Goal: Task Accomplishment & Management: Manage account settings

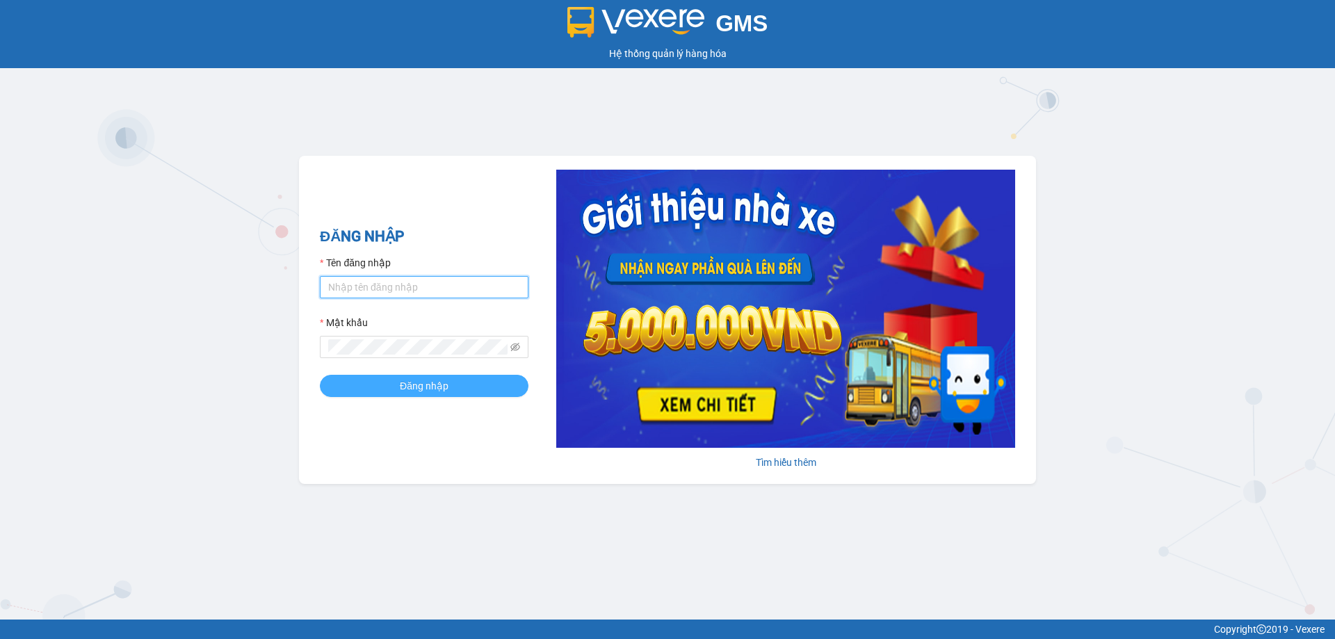
type input "trannc.tuanhung"
click at [432, 388] on span "Đăng nhập" at bounding box center [424, 385] width 49 height 15
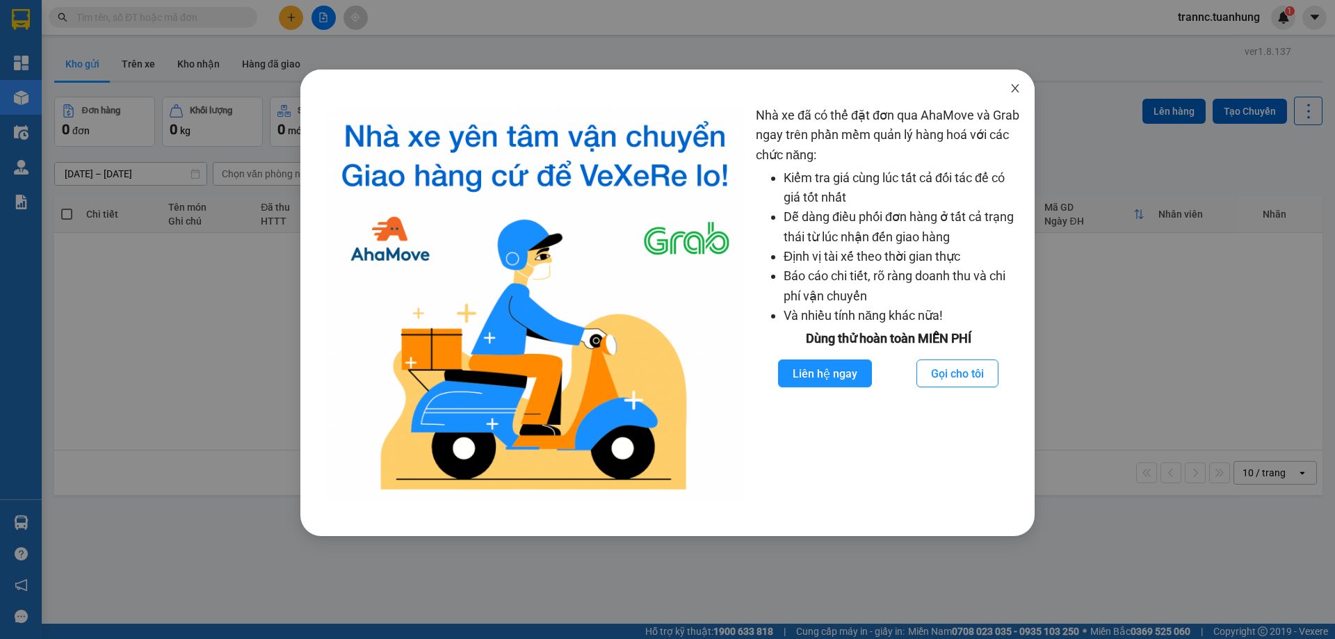
drag, startPoint x: 1015, startPoint y: 88, endPoint x: 1008, endPoint y: 85, distance: 7.8
click at [1015, 88] on icon "close" at bounding box center [1015, 88] width 8 height 8
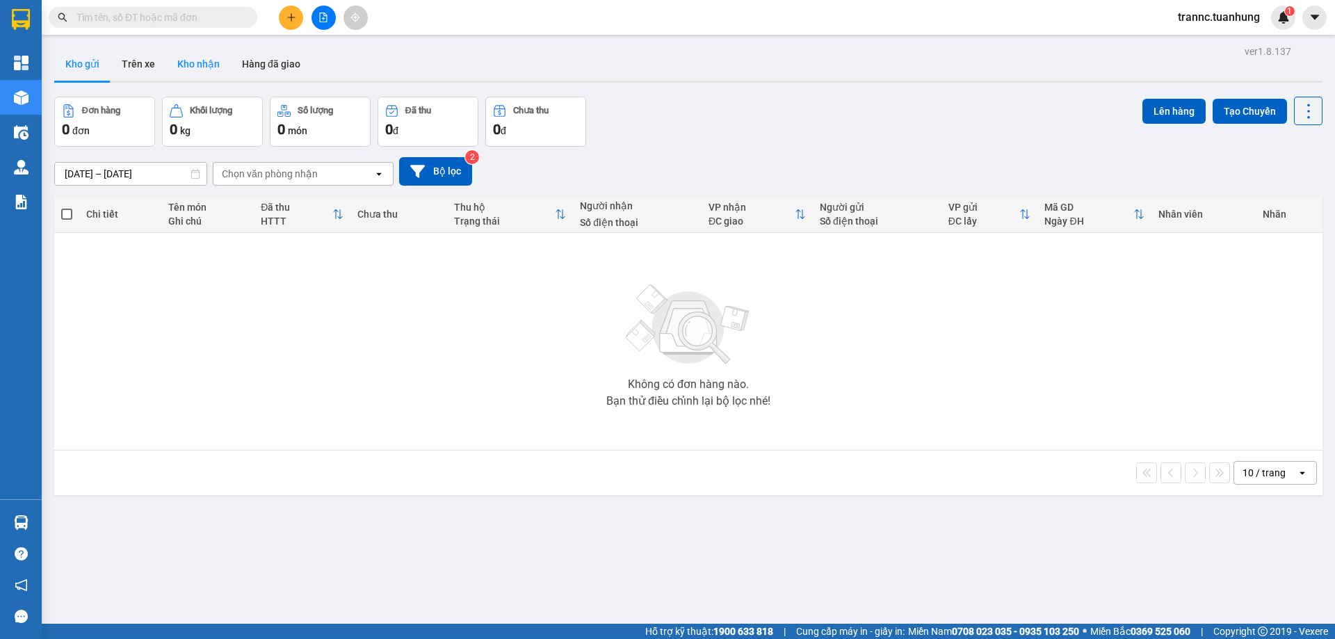
click at [184, 58] on button "Kho nhận" at bounding box center [198, 63] width 65 height 33
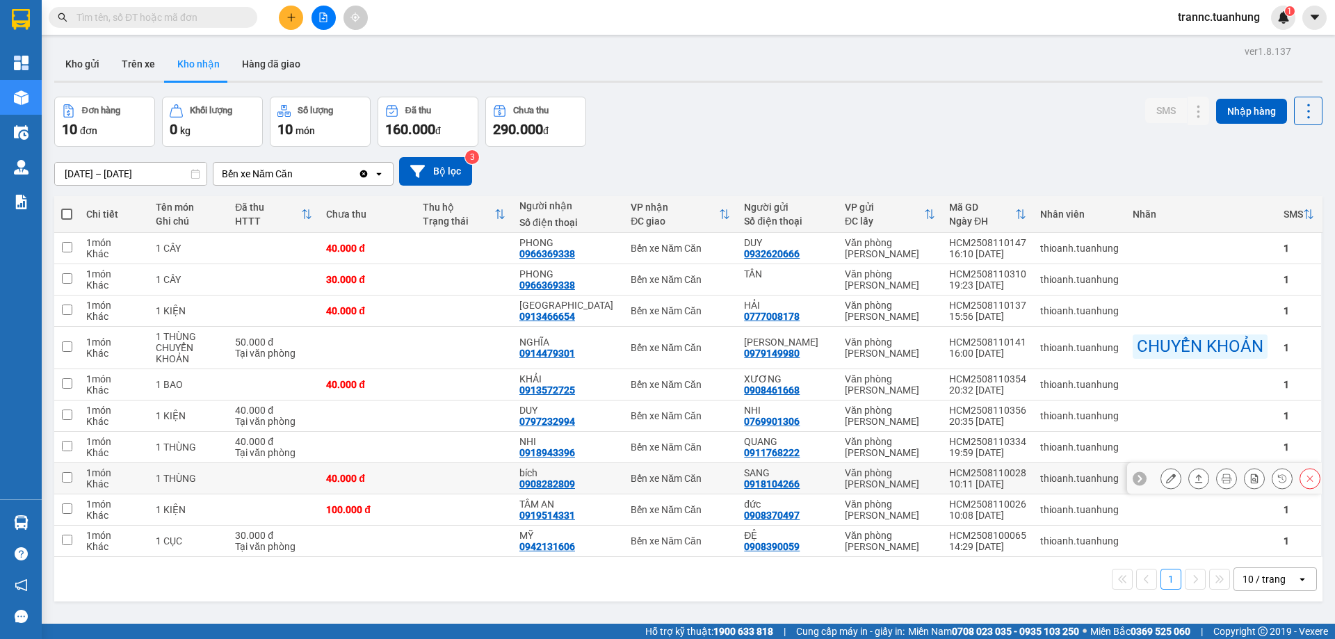
click at [1166, 476] on icon at bounding box center [1171, 479] width 10 height 10
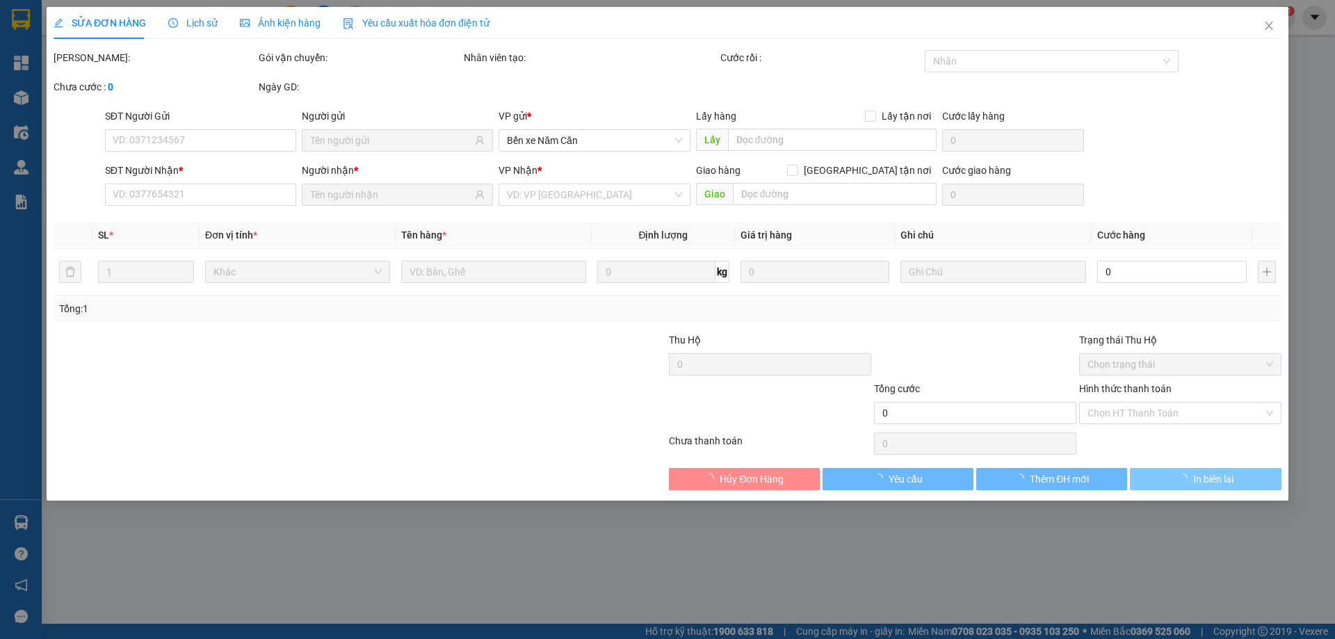
type input "0918104266"
type input "SANG"
type input "0908282809"
type input "bích"
type input "40.000"
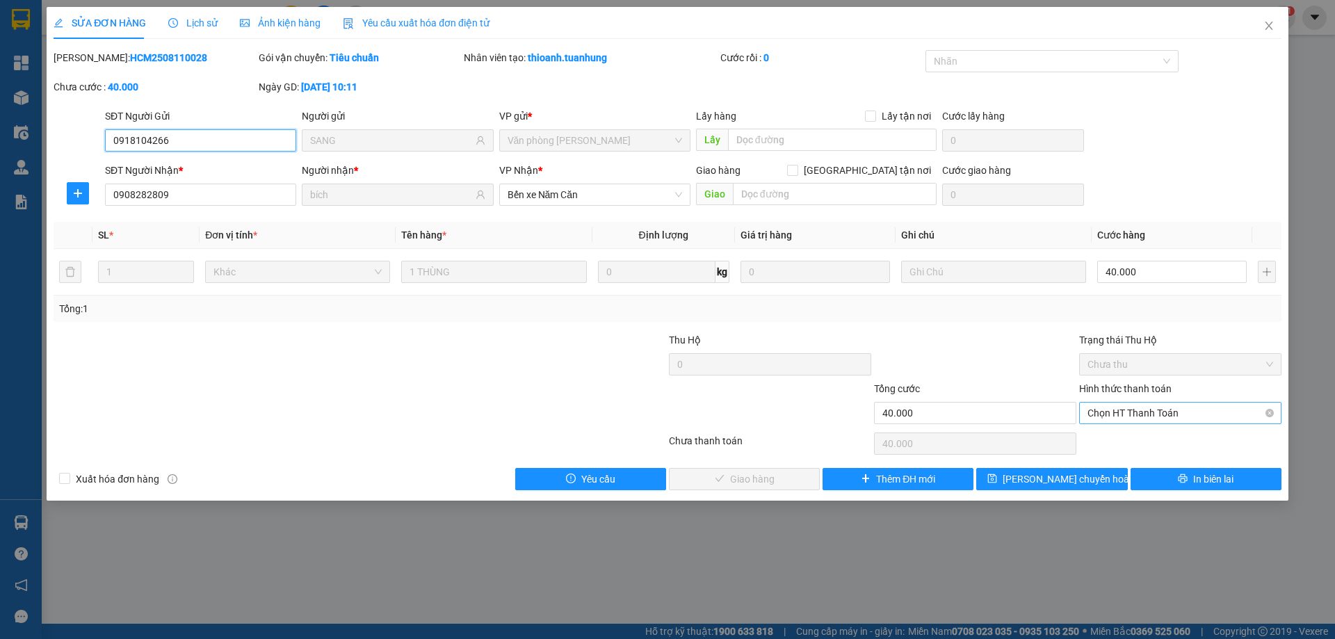
click at [1135, 415] on span "Chọn HT Thanh Toán" at bounding box center [1181, 413] width 186 height 21
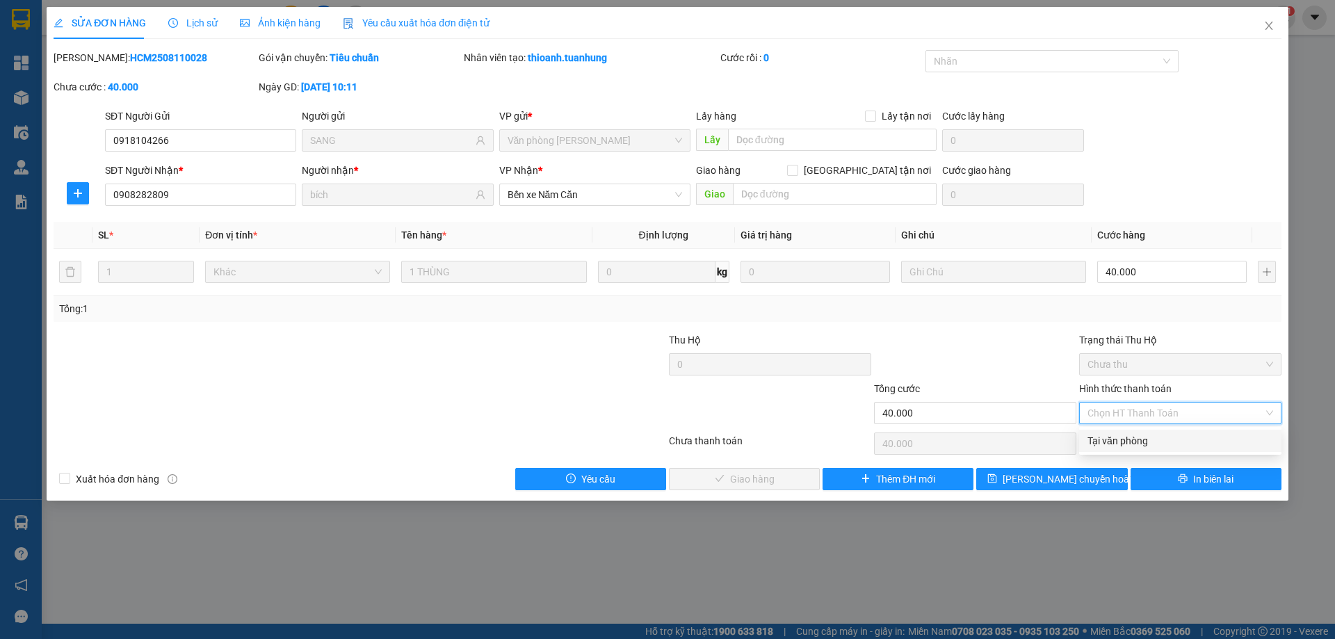
click at [1128, 435] on div "Tại văn phòng" at bounding box center [1181, 440] width 186 height 15
type input "0"
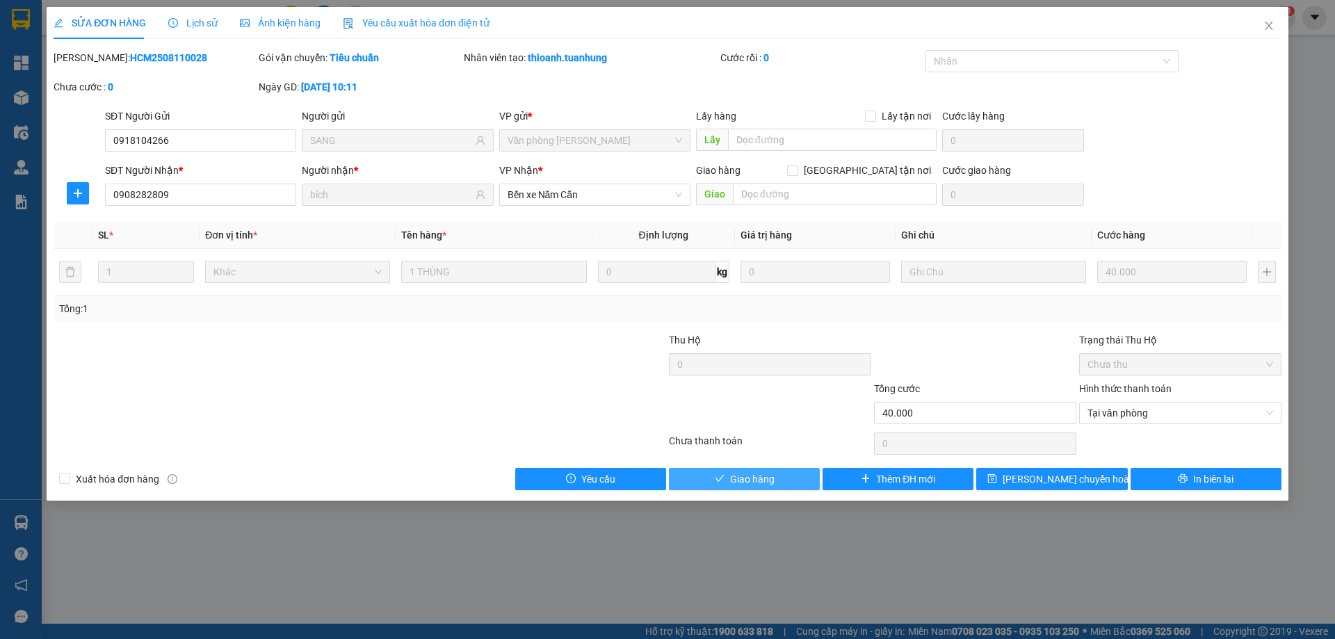
click at [727, 482] on button "Giao hàng" at bounding box center [744, 479] width 151 height 22
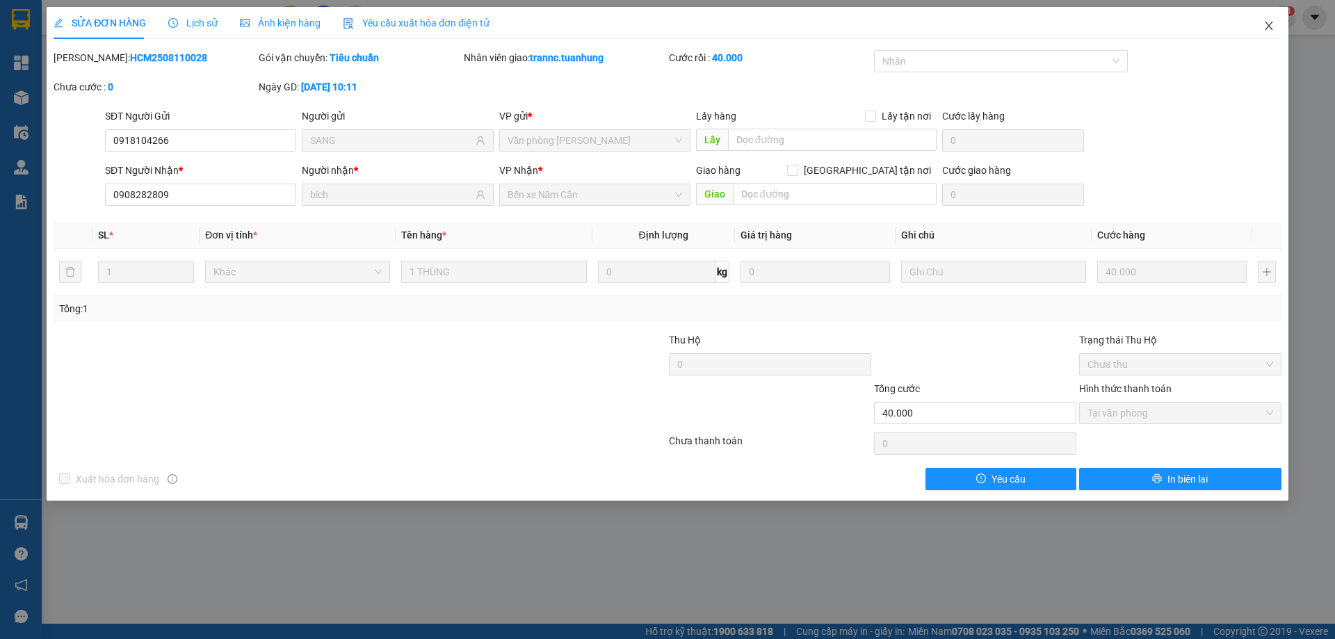
click at [1275, 30] on span "Close" at bounding box center [1269, 26] width 39 height 39
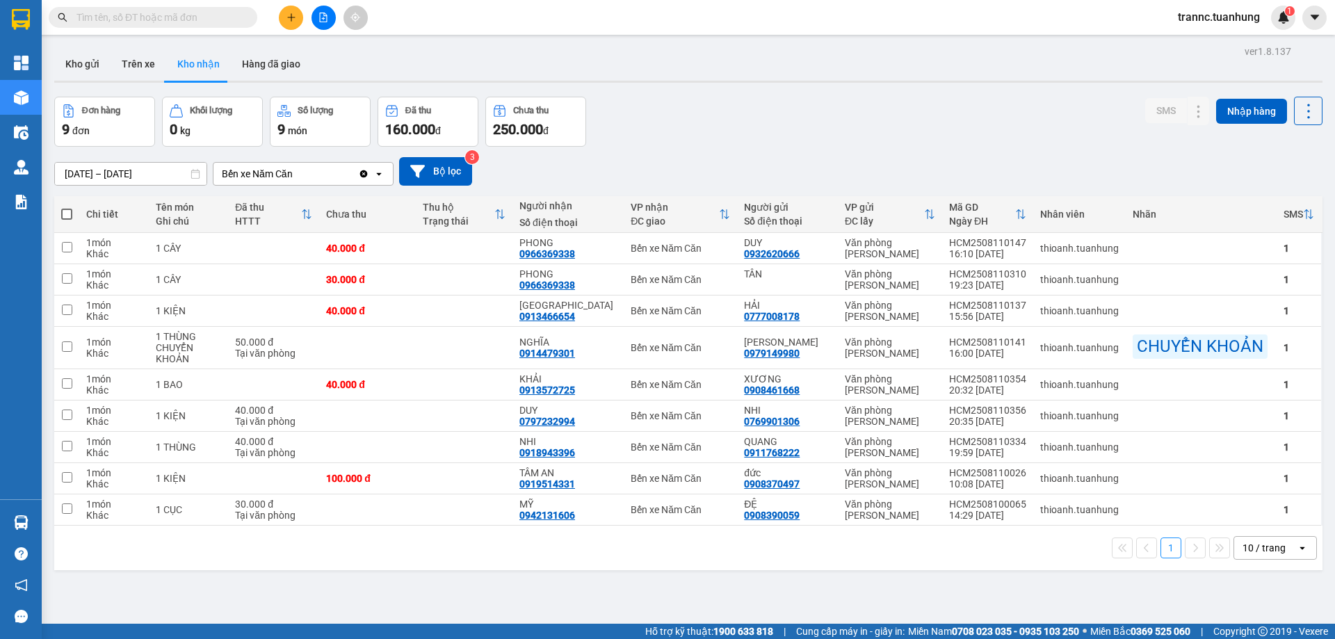
click at [289, 17] on icon "plus" at bounding box center [291, 17] width 8 height 1
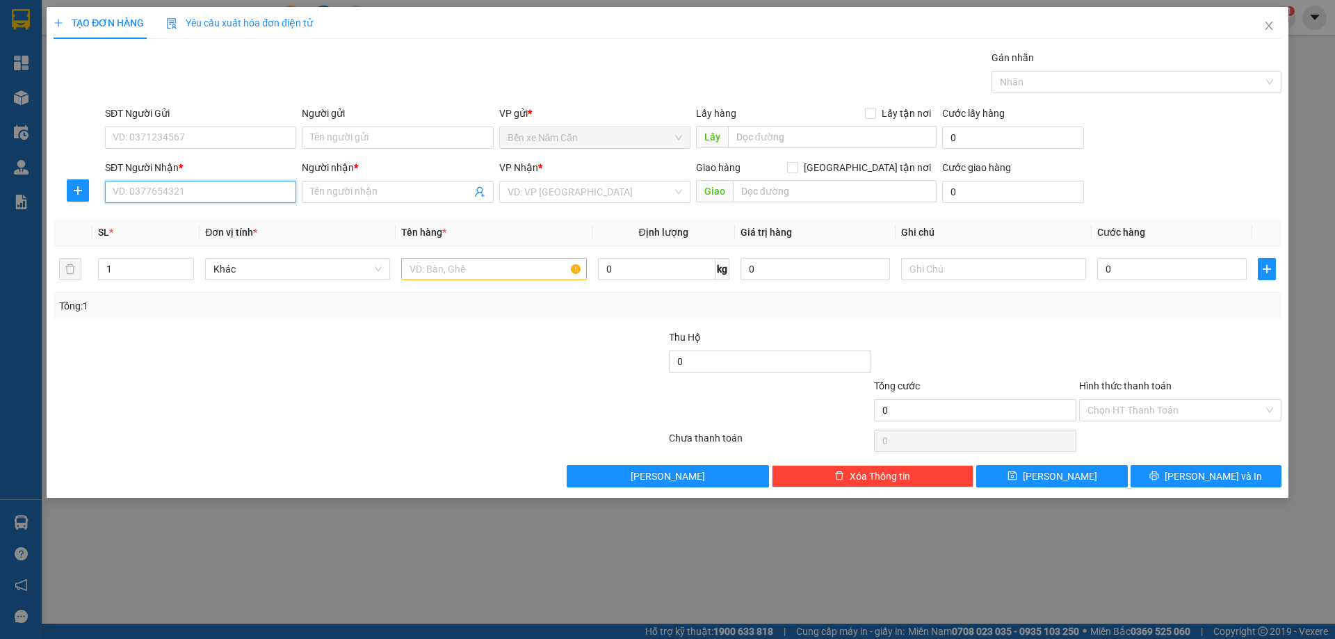
click at [181, 189] on input "SĐT Người Nhận *" at bounding box center [200, 192] width 191 height 22
type input "0913808547"
click at [184, 215] on div "0913808547 - PHƯƠNG" at bounding box center [200, 219] width 175 height 15
type input "PHƯƠNG"
type input "0913808547"
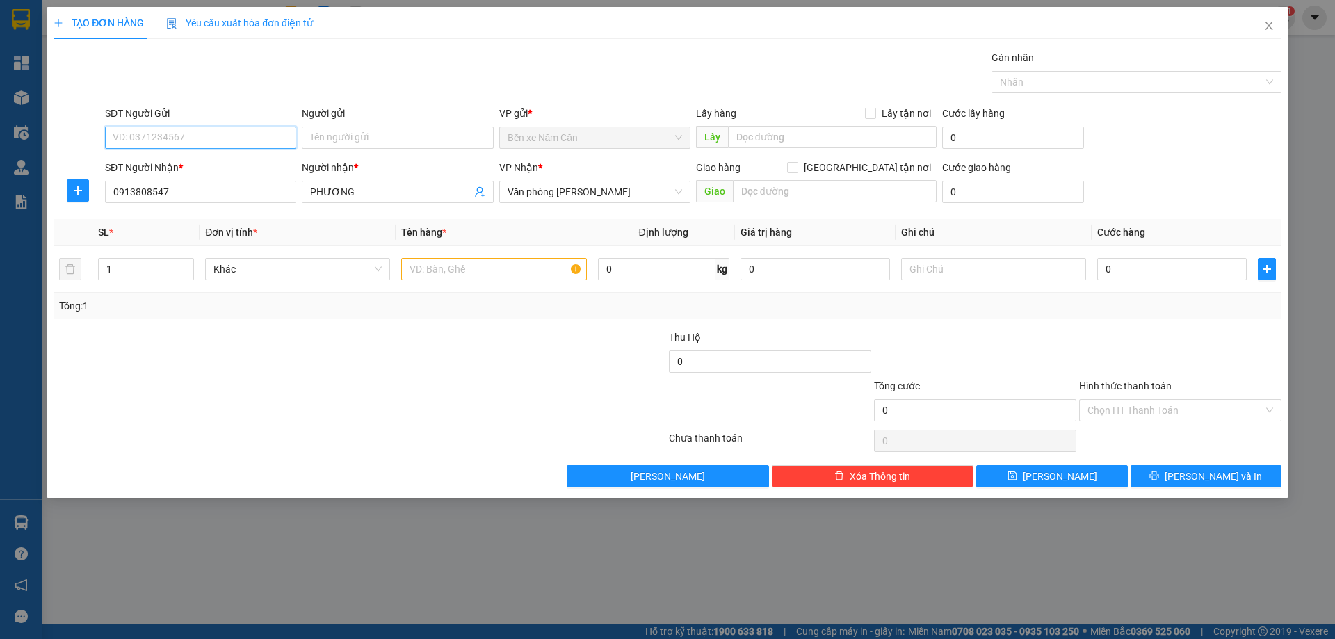
click at [184, 143] on input "SĐT Người Gửi" at bounding box center [200, 138] width 191 height 22
click at [177, 134] on input "SĐT Người Gửi" at bounding box center [200, 138] width 191 height 22
click at [191, 159] on div "0968705584 - LÝ" at bounding box center [200, 165] width 175 height 15
type input "0968705584"
type input "LÝ"
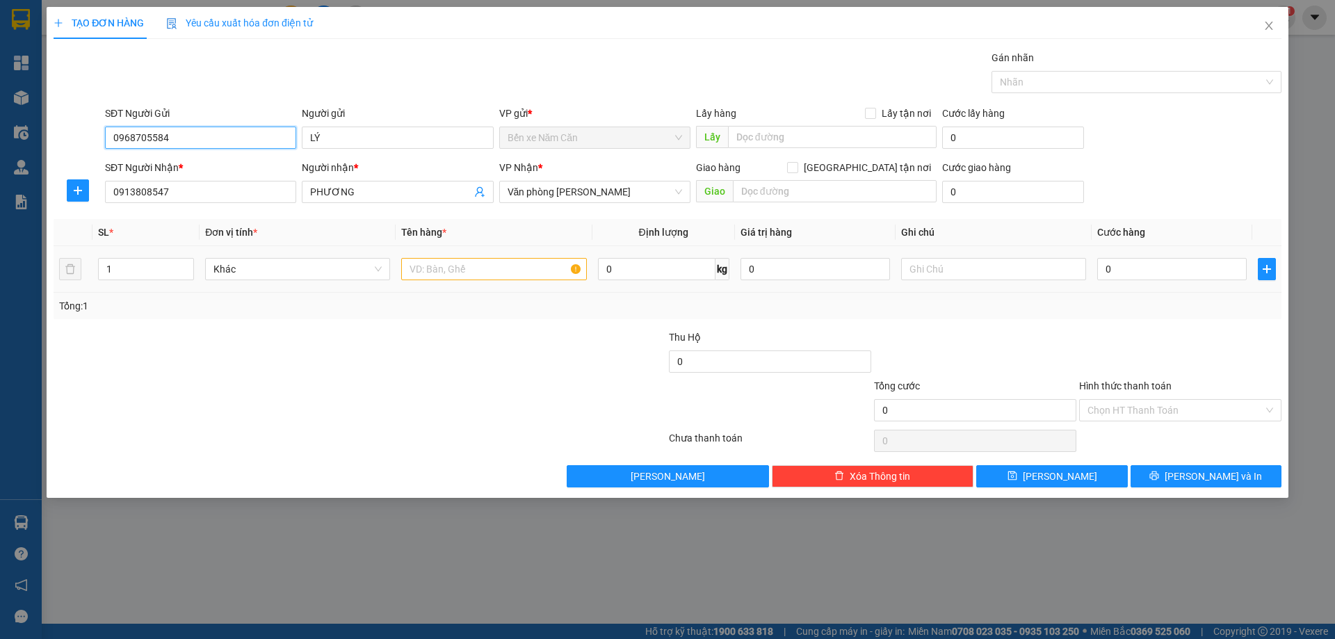
type input "0968705584"
click at [483, 269] on input "text" at bounding box center [493, 269] width 185 height 22
type input "3"
type input "1 BỌC"
click at [1111, 271] on input "0" at bounding box center [1172, 269] width 150 height 22
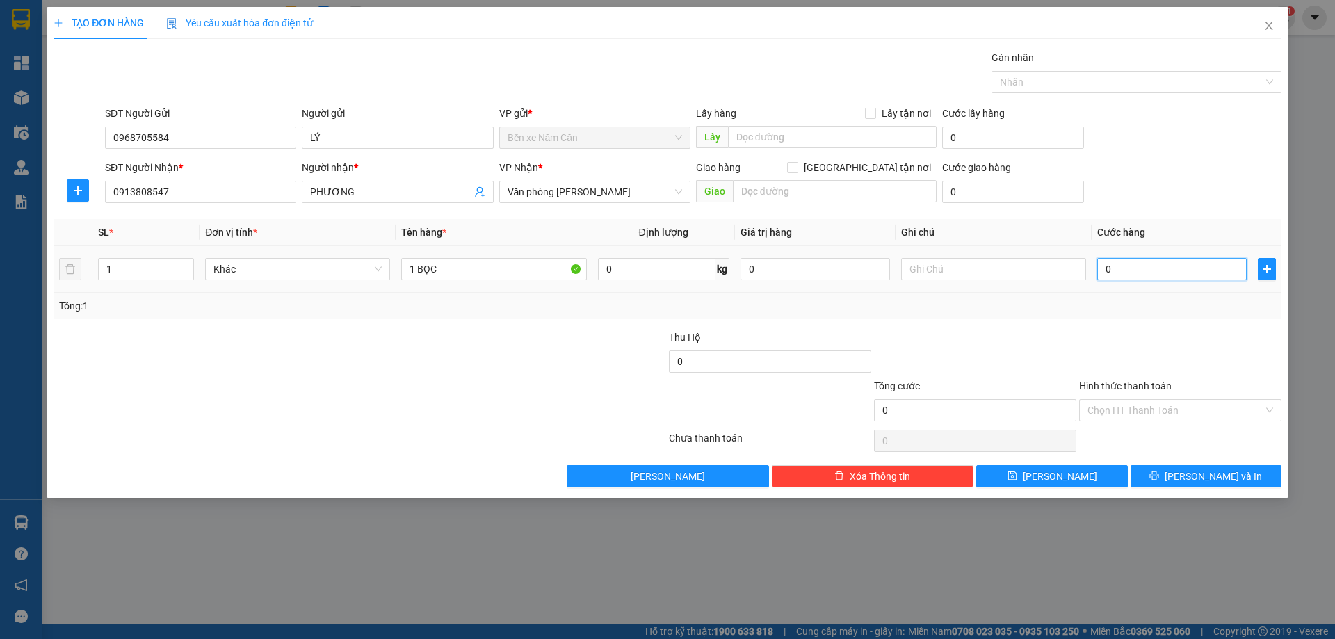
type input "3"
type input "30"
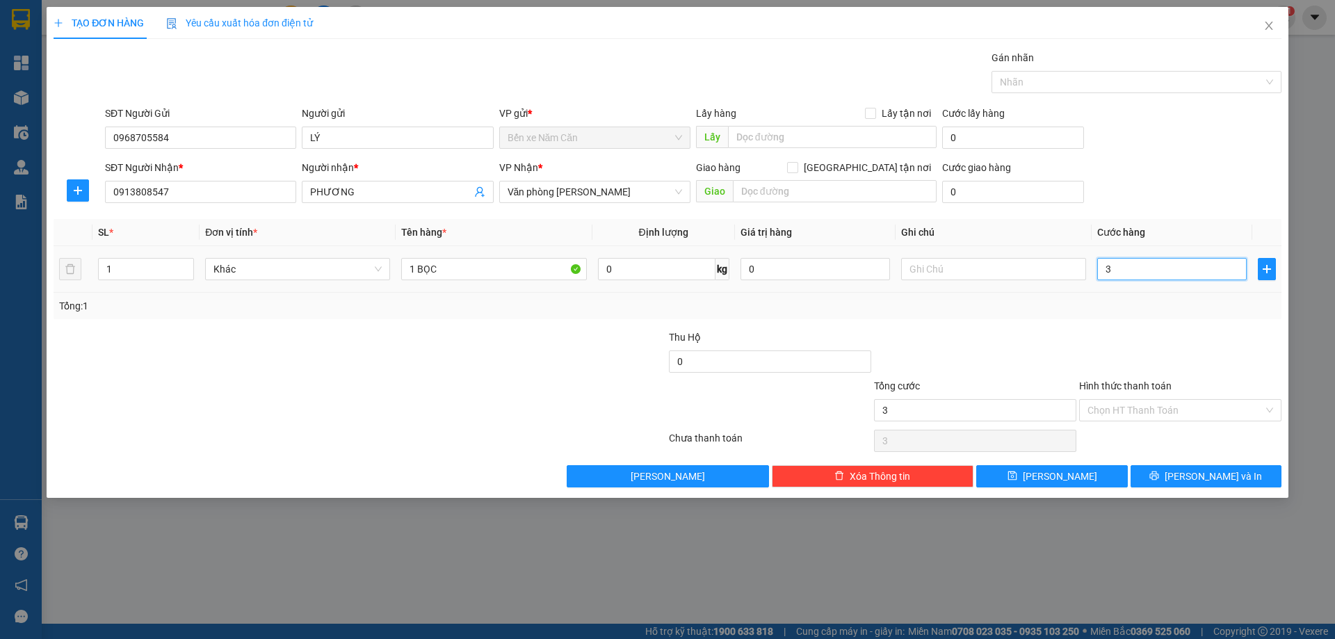
type input "30"
type input "30.000"
click at [1110, 300] on div "Tổng: 1" at bounding box center [667, 305] width 1217 height 15
click at [1132, 408] on input "Hình thức thanh toán" at bounding box center [1176, 410] width 176 height 21
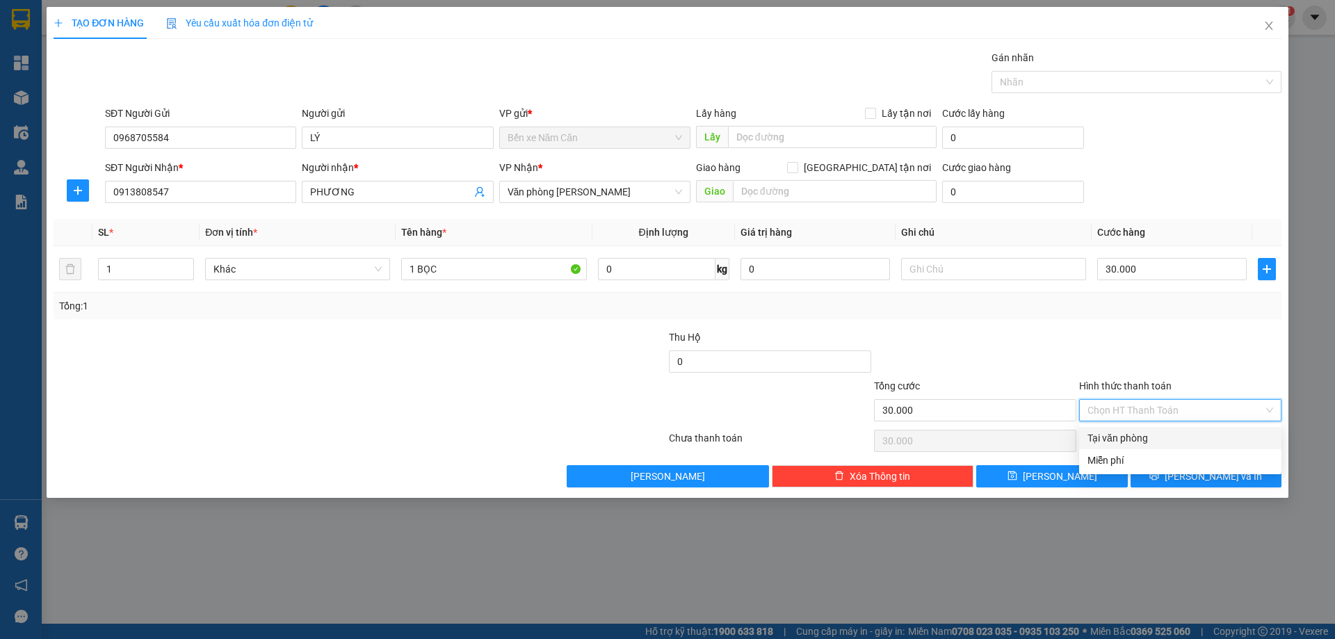
click at [1133, 440] on div "Tại văn phòng" at bounding box center [1181, 437] width 186 height 15
type input "0"
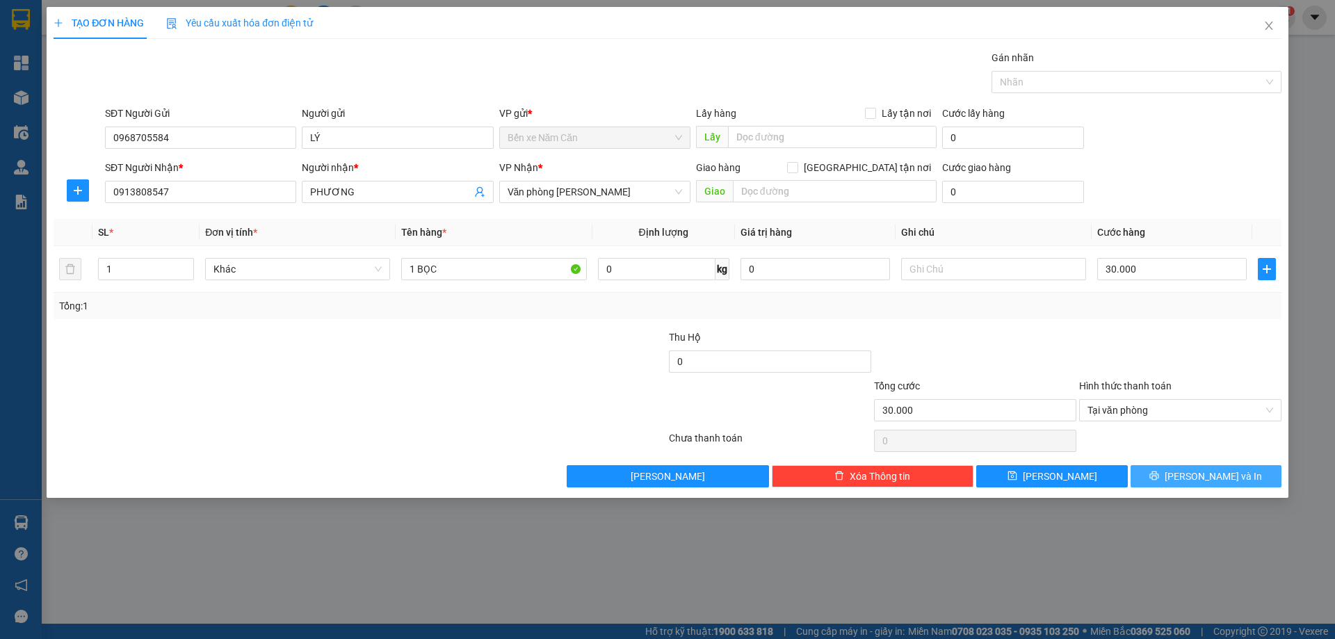
click at [1173, 477] on button "[PERSON_NAME] và In" at bounding box center [1206, 476] width 151 height 22
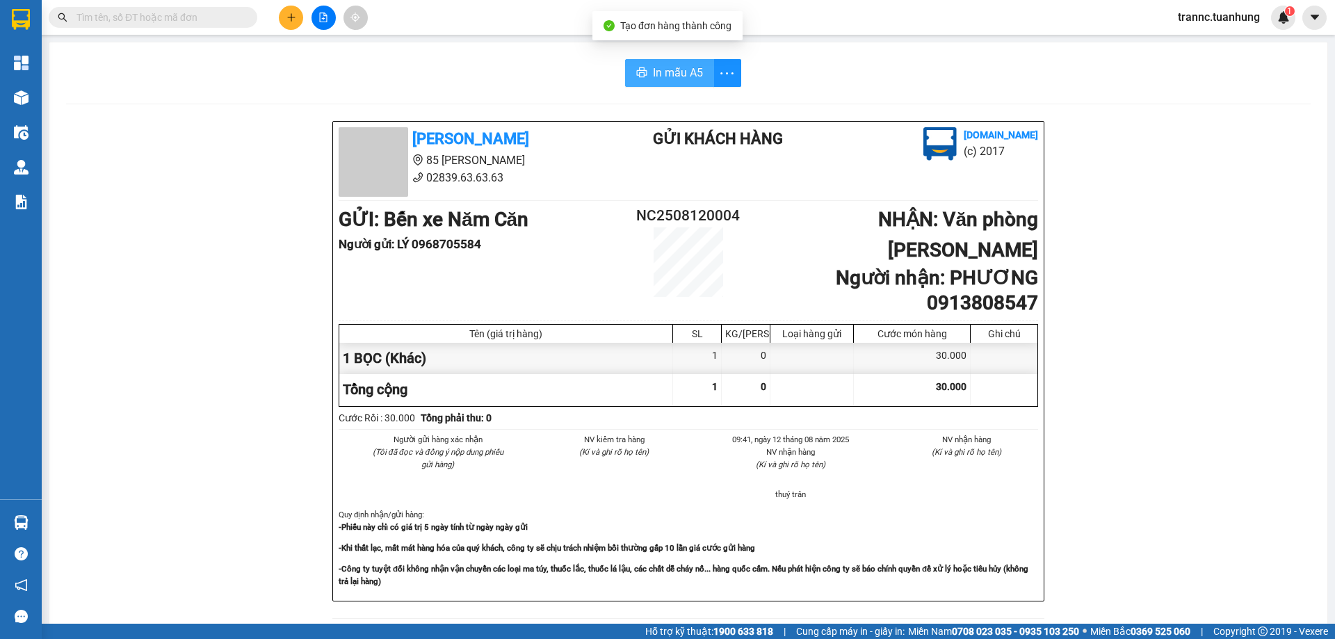
click at [668, 72] on span "In mẫu A5" at bounding box center [678, 72] width 50 height 17
click at [489, 89] on div "In mẫu A5 [PERSON_NAME] 85 [PERSON_NAME] Hoàng 02839.63.63.63 Gửi khách hàng [D…" at bounding box center [688, 593] width 1278 height 1102
click at [284, 20] on button at bounding box center [291, 18] width 24 height 24
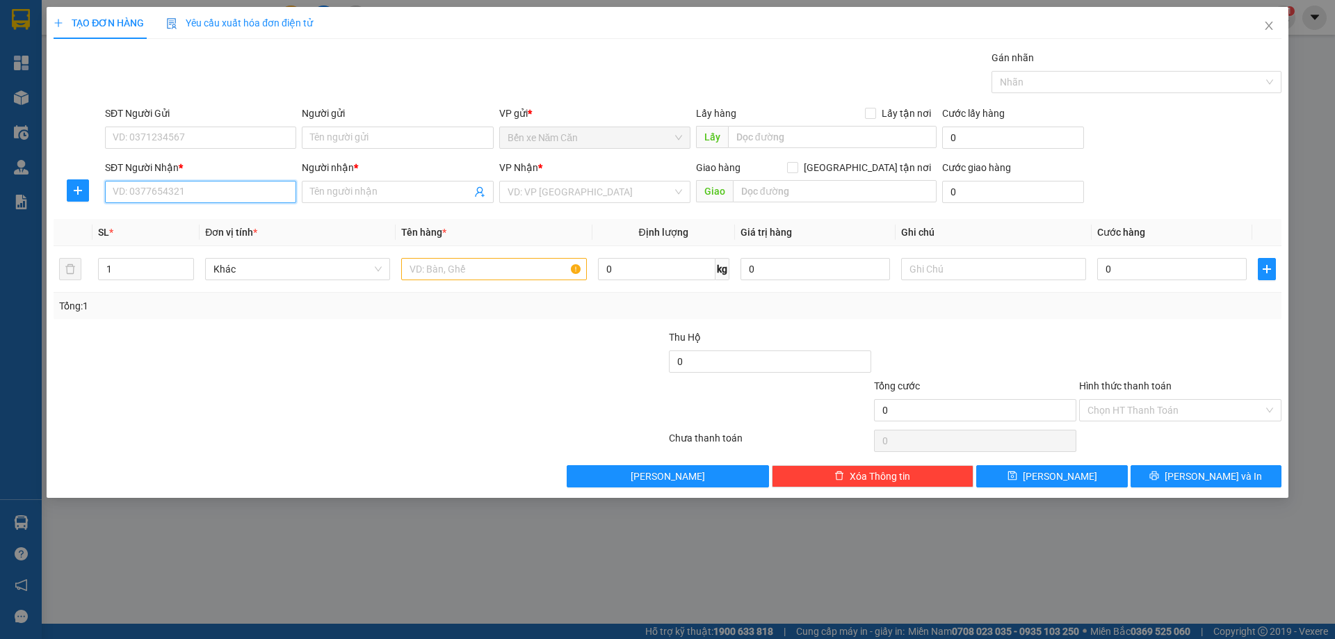
click at [197, 181] on input "SĐT Người Nhận *" at bounding box center [200, 192] width 191 height 22
type input "0869277209"
click at [325, 194] on input "Người nhận *" at bounding box center [390, 191] width 161 height 15
type input "D"
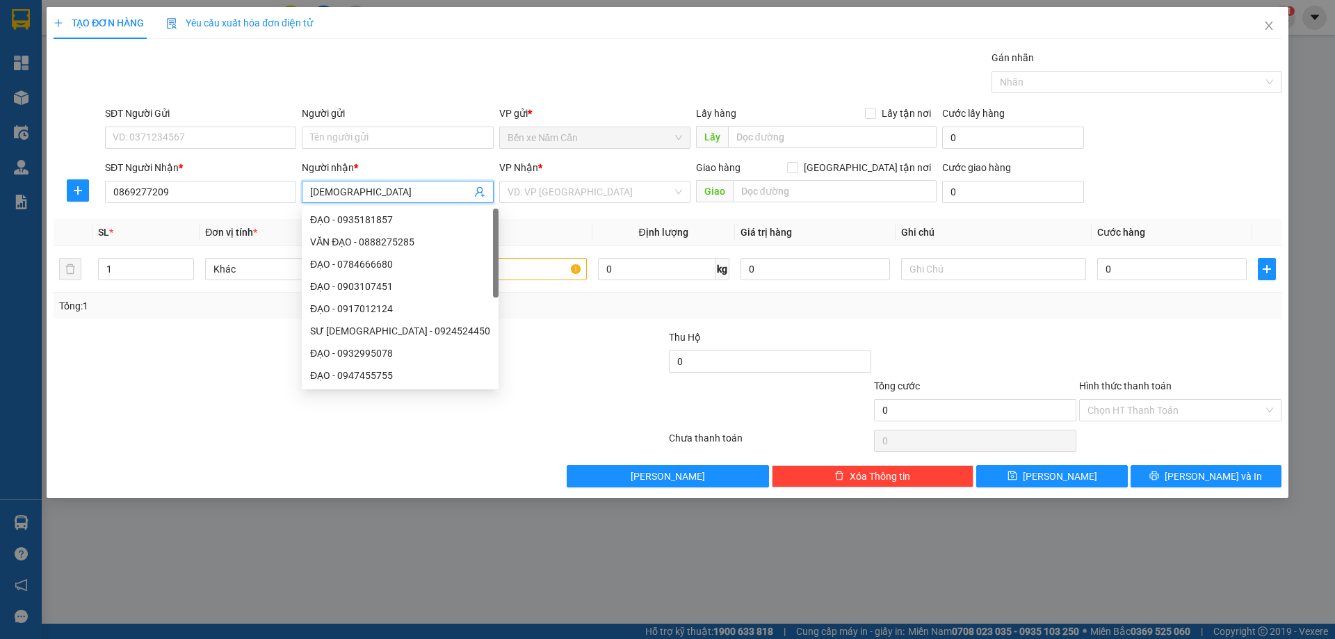
type input "[DEMOGRAPHIC_DATA]"
click at [521, 180] on div "VP Nhận *" at bounding box center [594, 170] width 191 height 21
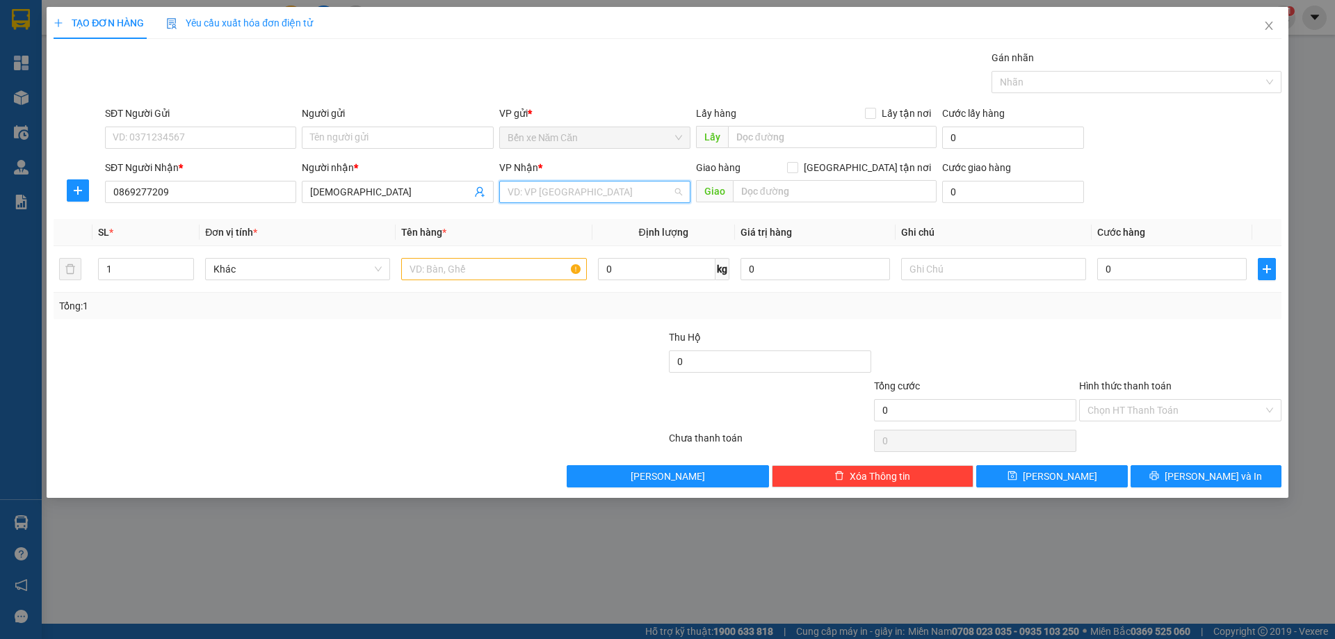
click at [526, 187] on input "search" at bounding box center [590, 191] width 165 height 21
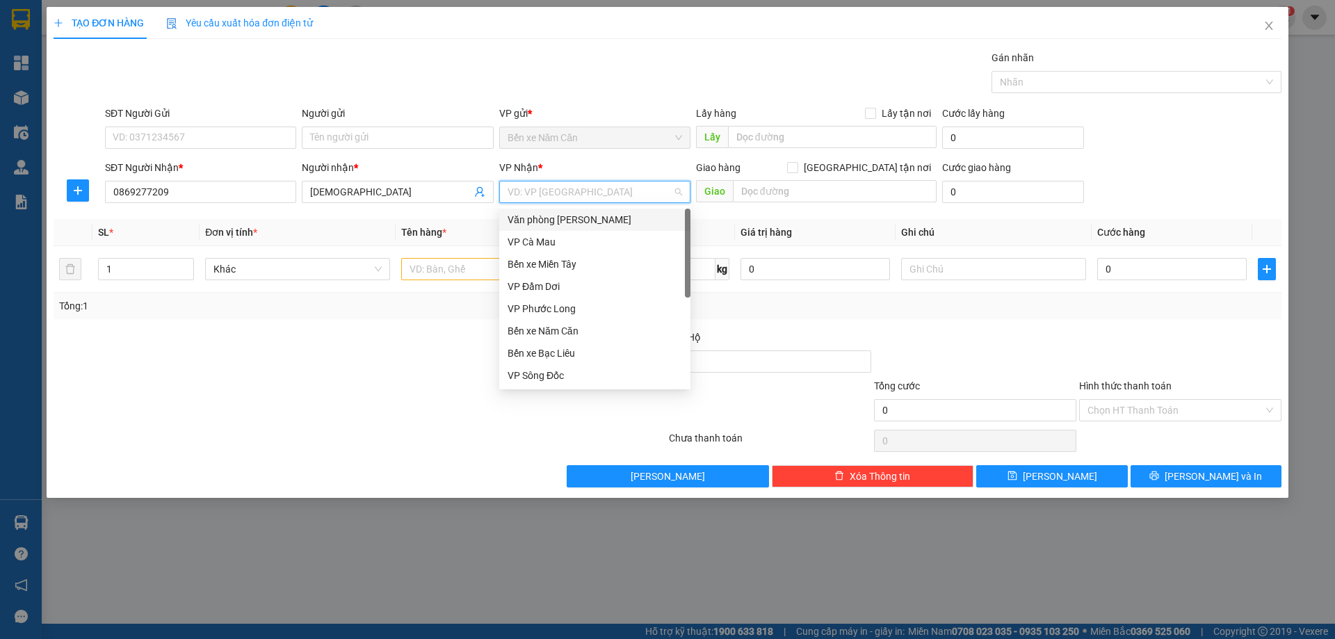
click at [544, 217] on div "Văn phòng [PERSON_NAME]" at bounding box center [595, 219] width 175 height 15
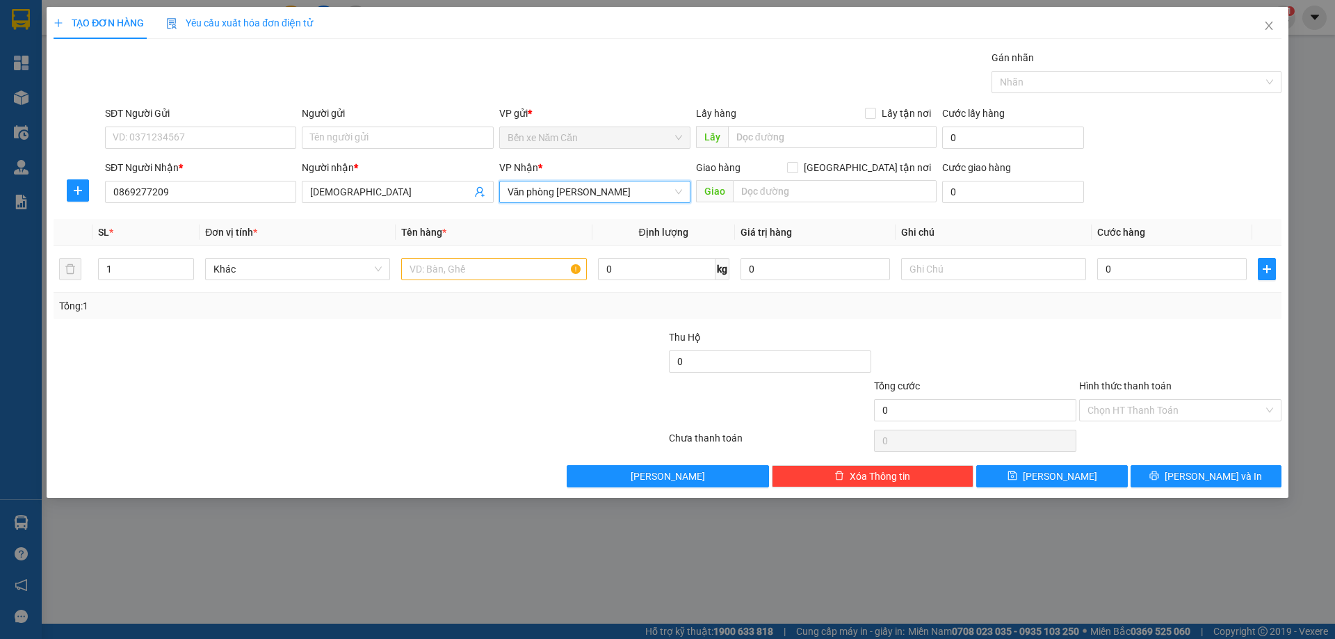
click at [170, 122] on div "SĐT Người Gửi" at bounding box center [200, 116] width 191 height 21
click at [170, 129] on input "SĐT Người Gửi" at bounding box center [200, 138] width 191 height 22
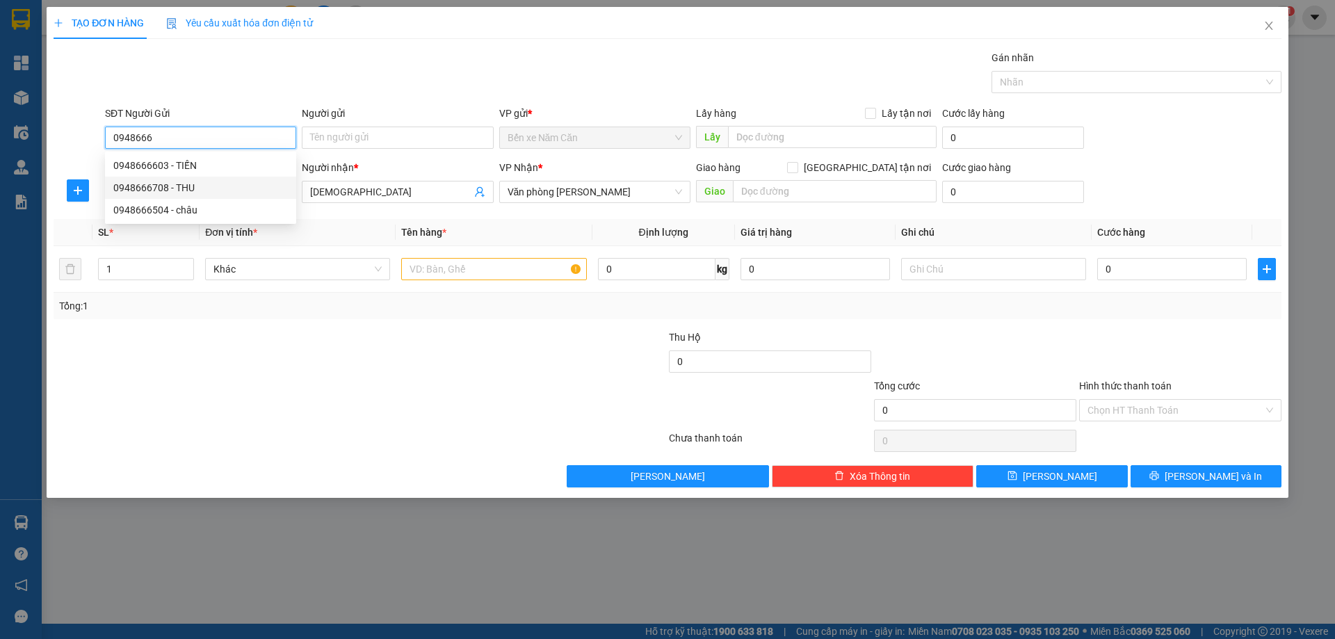
click at [182, 186] on div "0948666708 - THU" at bounding box center [200, 187] width 175 height 15
type input "0948666708"
type input "THU"
type input "0948666708"
click at [455, 271] on input "text" at bounding box center [493, 269] width 185 height 22
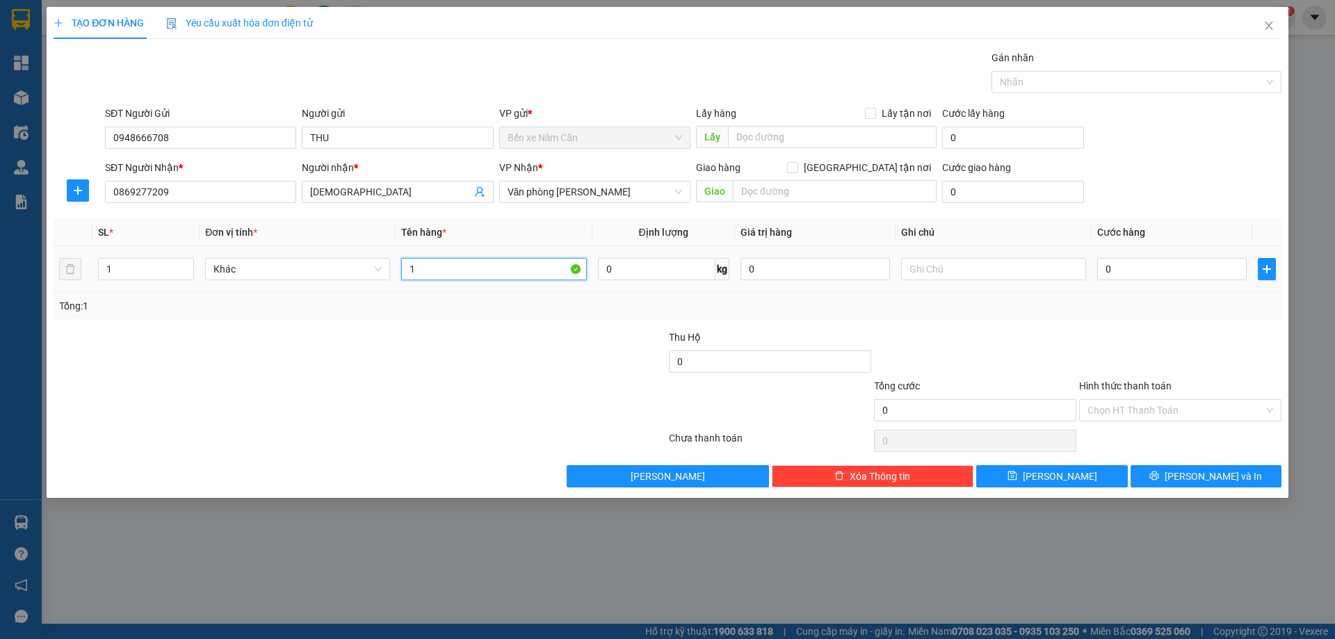
type input "1"
type input "2 THÙNG"
click at [159, 268] on input "1" at bounding box center [146, 269] width 95 height 21
type input "2"
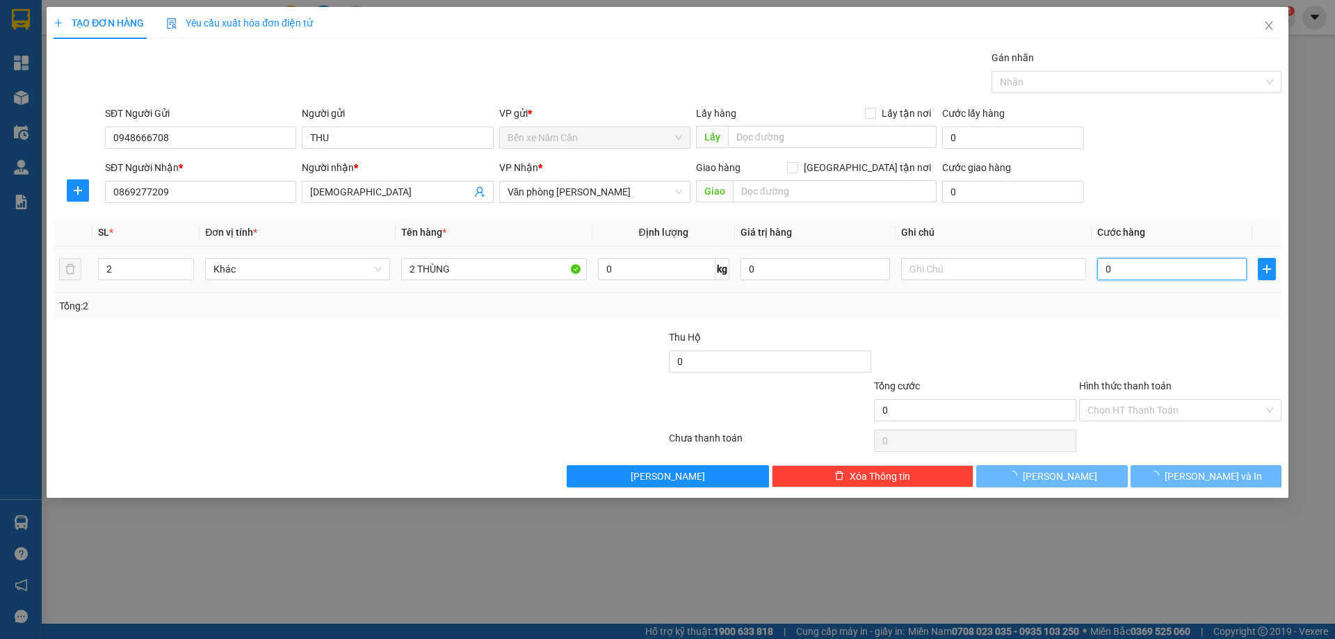
click at [1105, 273] on input "0" at bounding box center [1172, 269] width 150 height 22
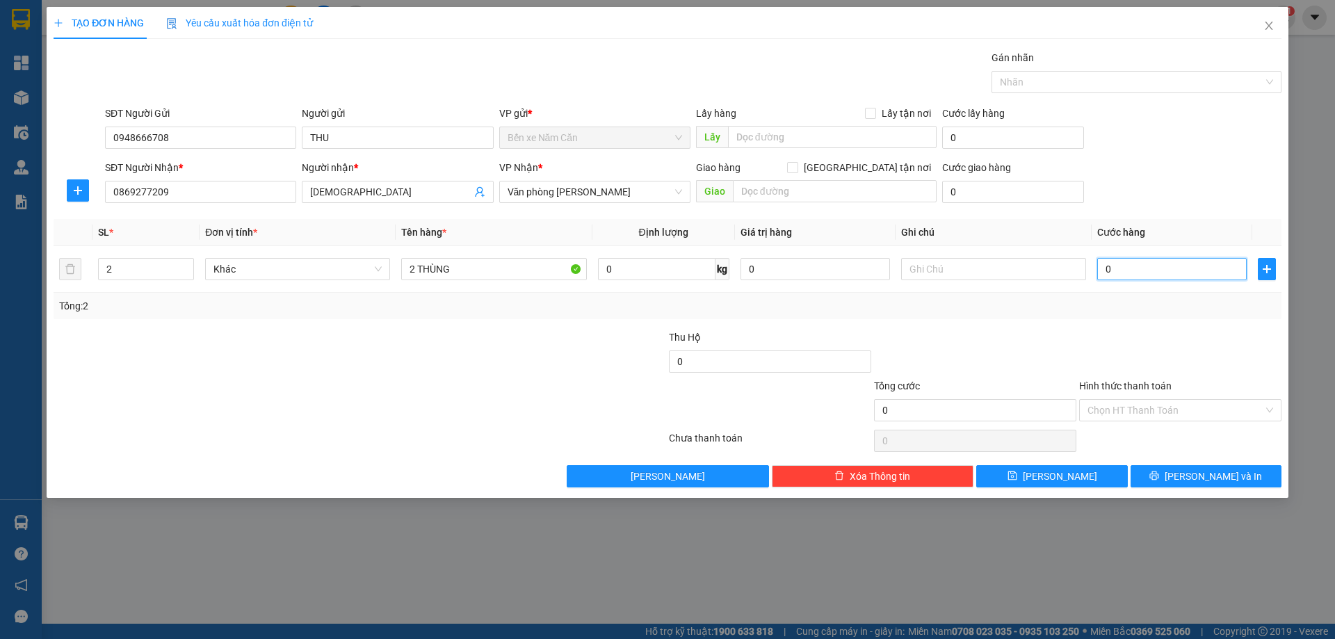
type input "8"
type input "80"
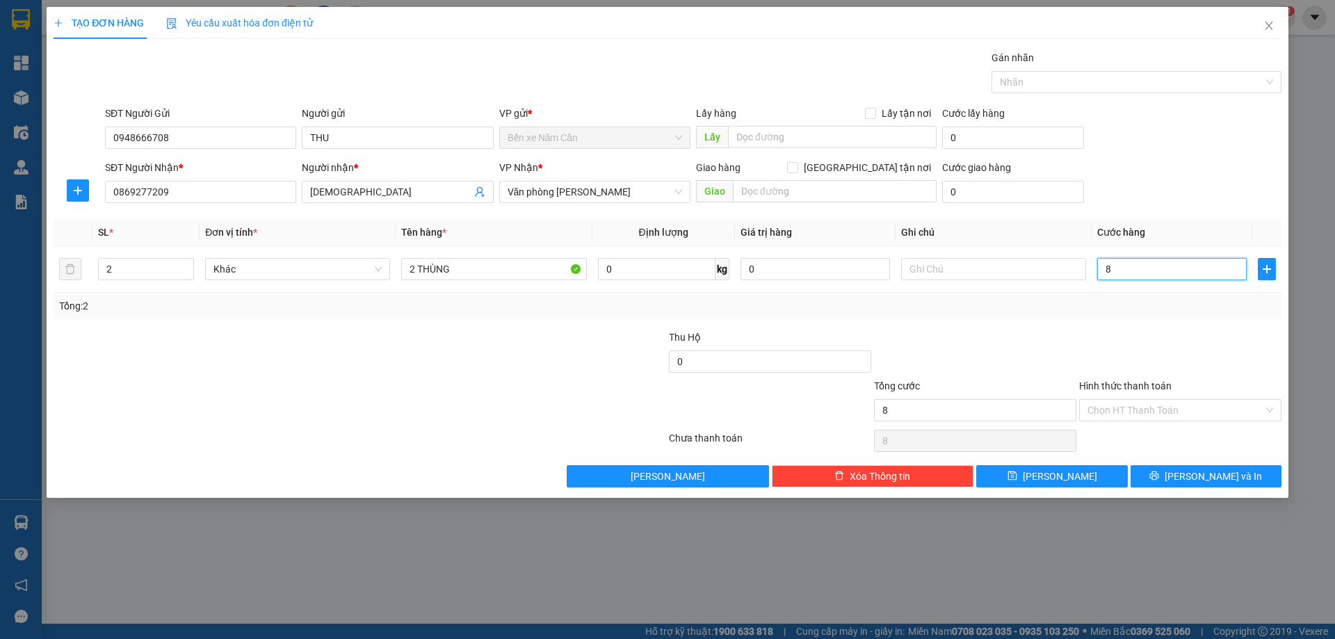
type input "80"
type input "80.000"
drag, startPoint x: 1111, startPoint y: 341, endPoint x: 1118, endPoint y: 401, distance: 61.0
click at [1112, 341] on div at bounding box center [1180, 354] width 205 height 49
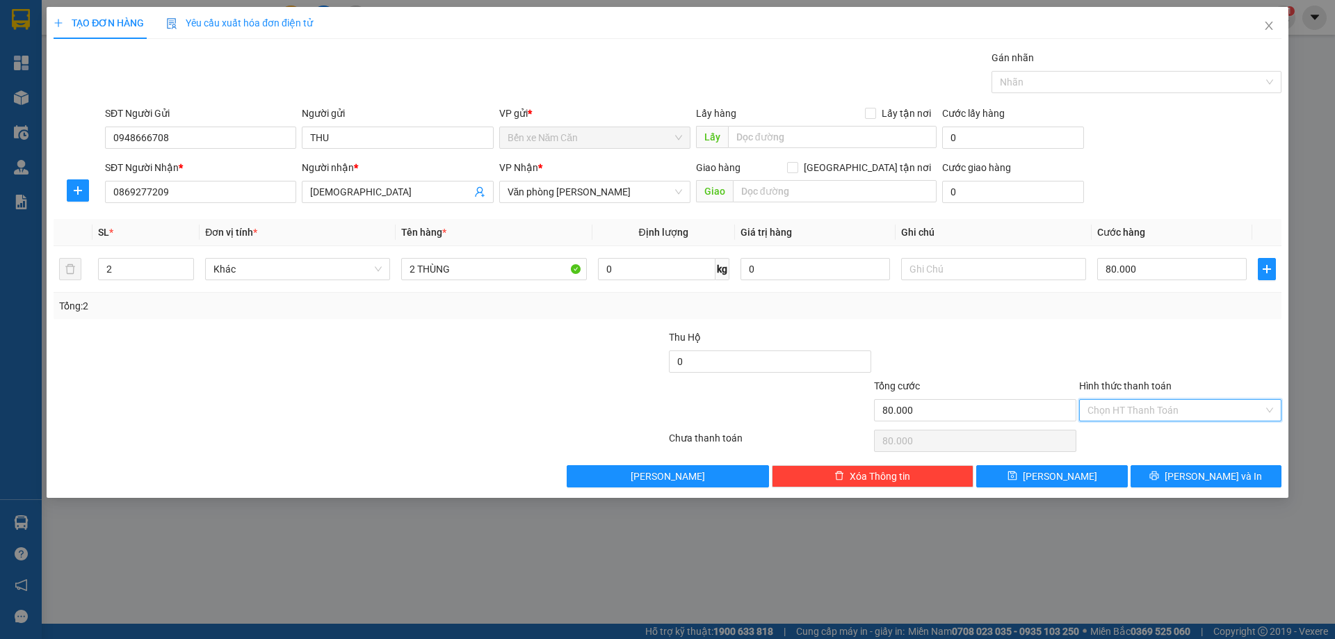
drag, startPoint x: 1119, startPoint y: 406, endPoint x: 1120, endPoint y: 421, distance: 14.7
click at [1120, 406] on input "Hình thức thanh toán" at bounding box center [1176, 410] width 176 height 21
click at [1120, 430] on div "Tại văn phòng" at bounding box center [1181, 437] width 186 height 15
type input "0"
click at [1170, 471] on button "[PERSON_NAME] và In" at bounding box center [1206, 476] width 151 height 22
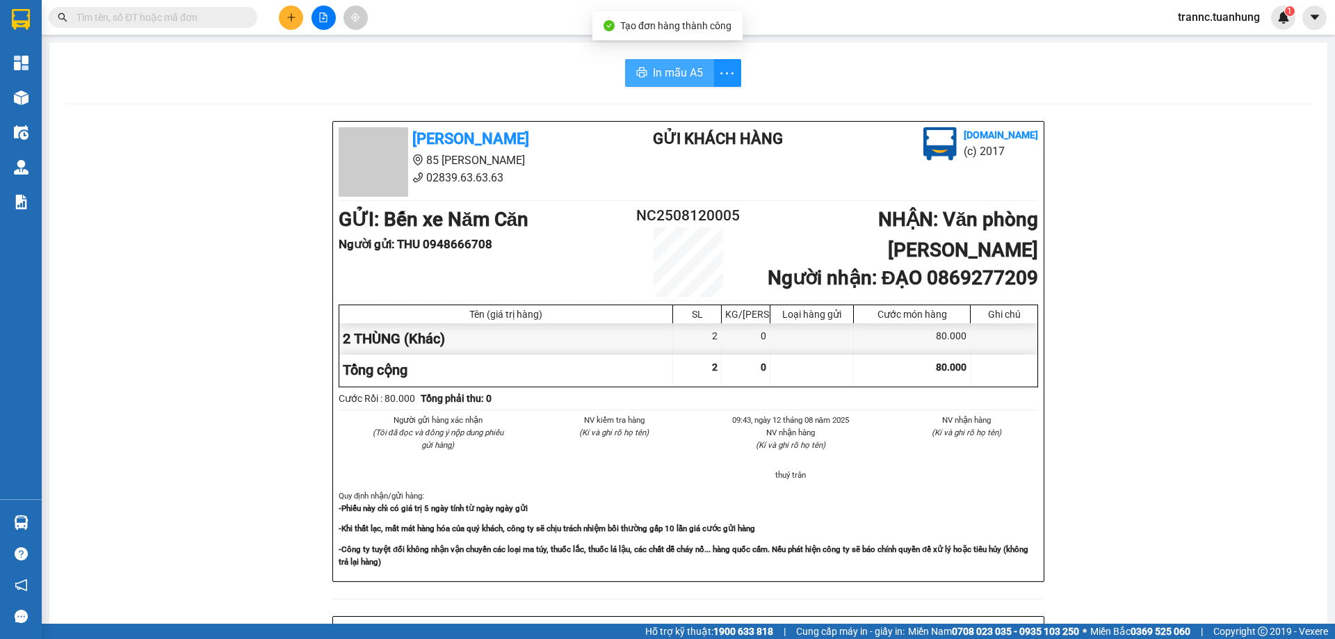
click at [692, 76] on span "In mẫu A5" at bounding box center [678, 72] width 50 height 17
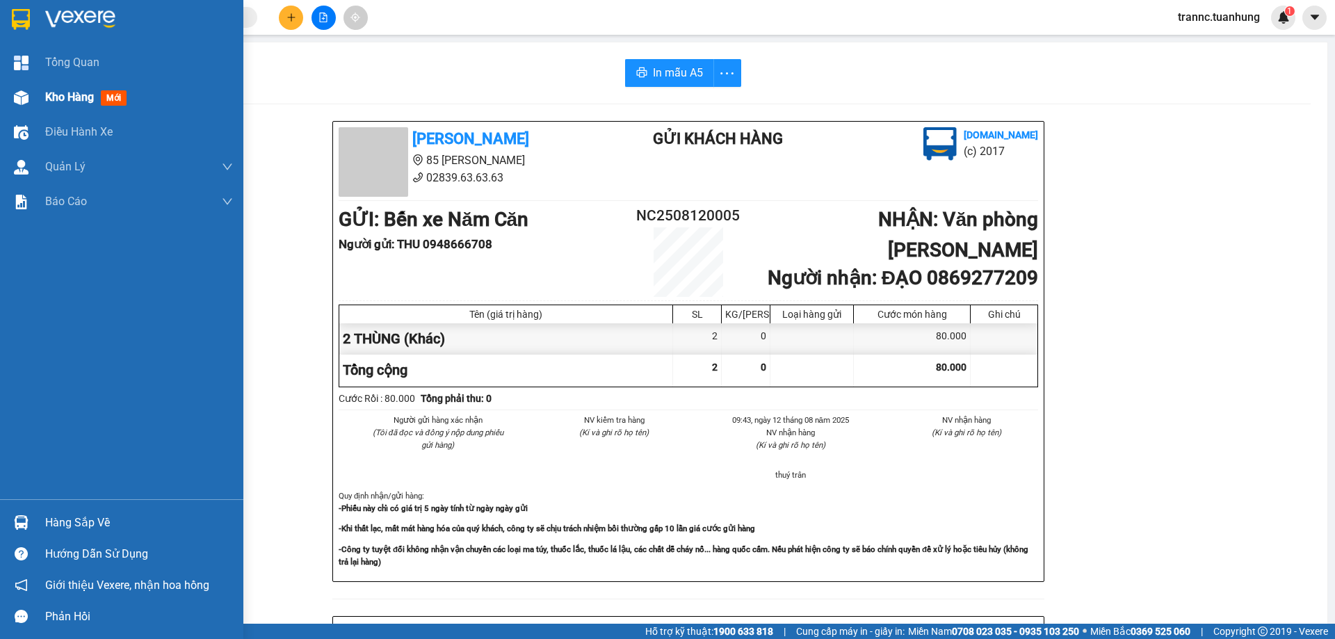
click at [116, 95] on span "mới" at bounding box center [114, 97] width 26 height 15
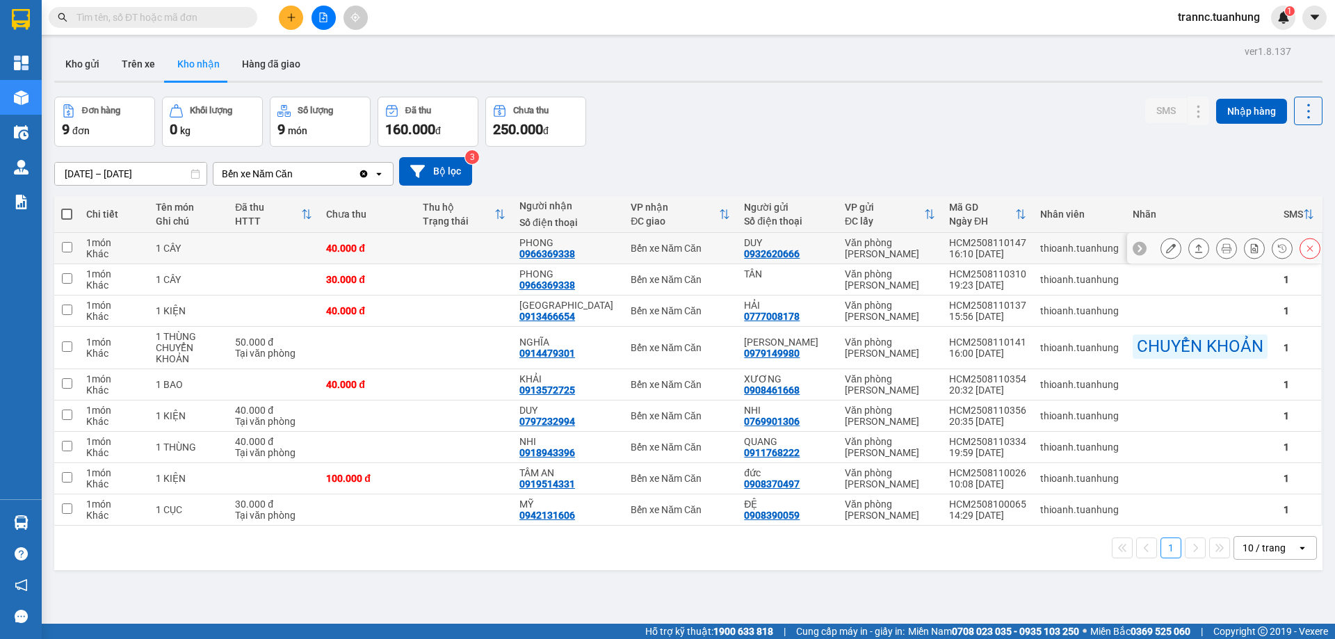
click at [1166, 250] on icon at bounding box center [1171, 248] width 10 height 10
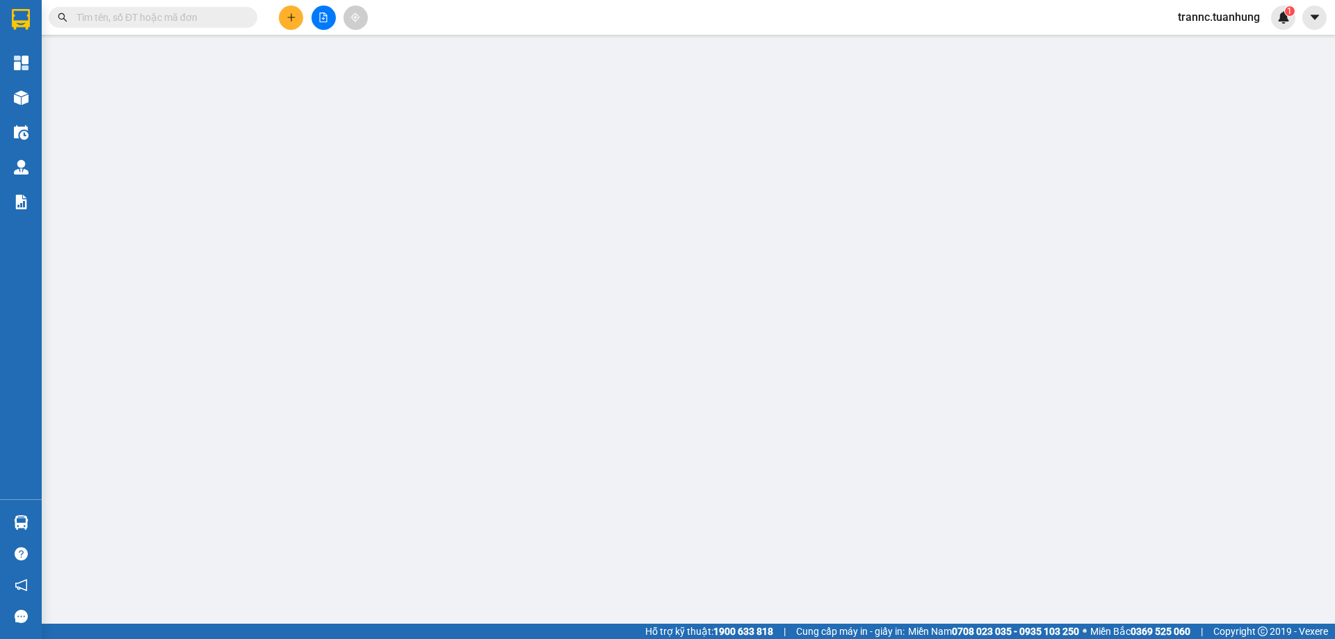
type input "0932620666"
type input "DUY"
type input "0966369338"
type input "PHONG"
type input "40.000"
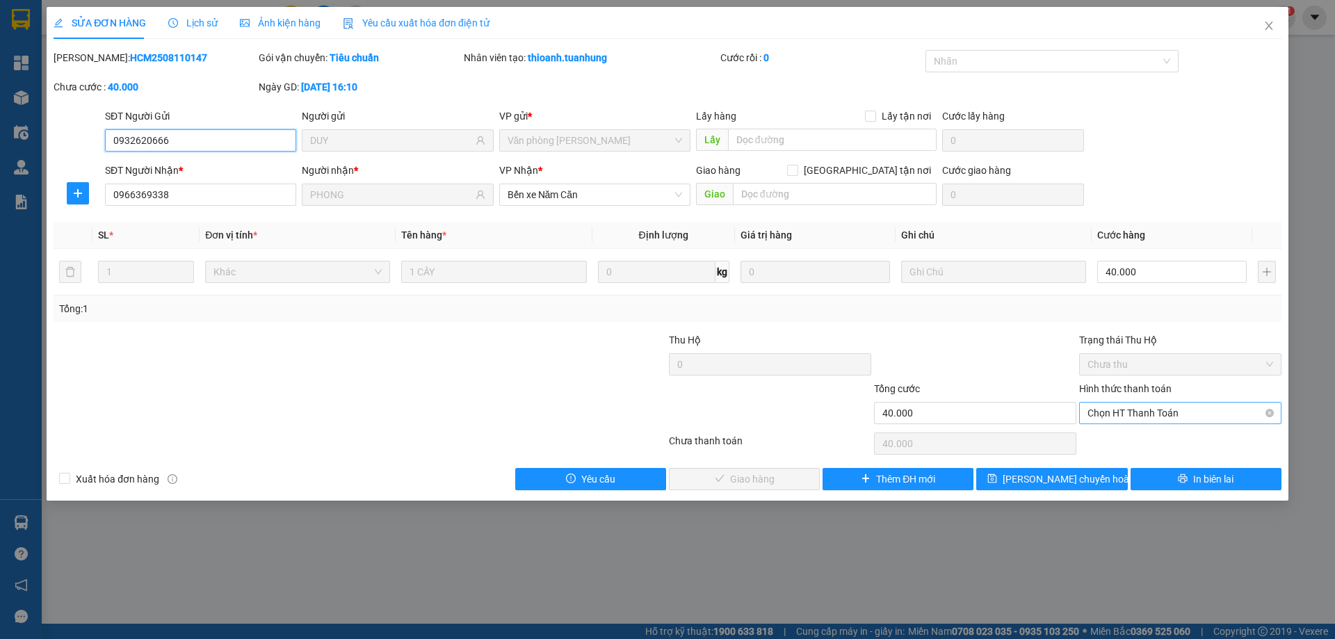
click at [1124, 418] on span "Chọn HT Thanh Toán" at bounding box center [1181, 413] width 186 height 21
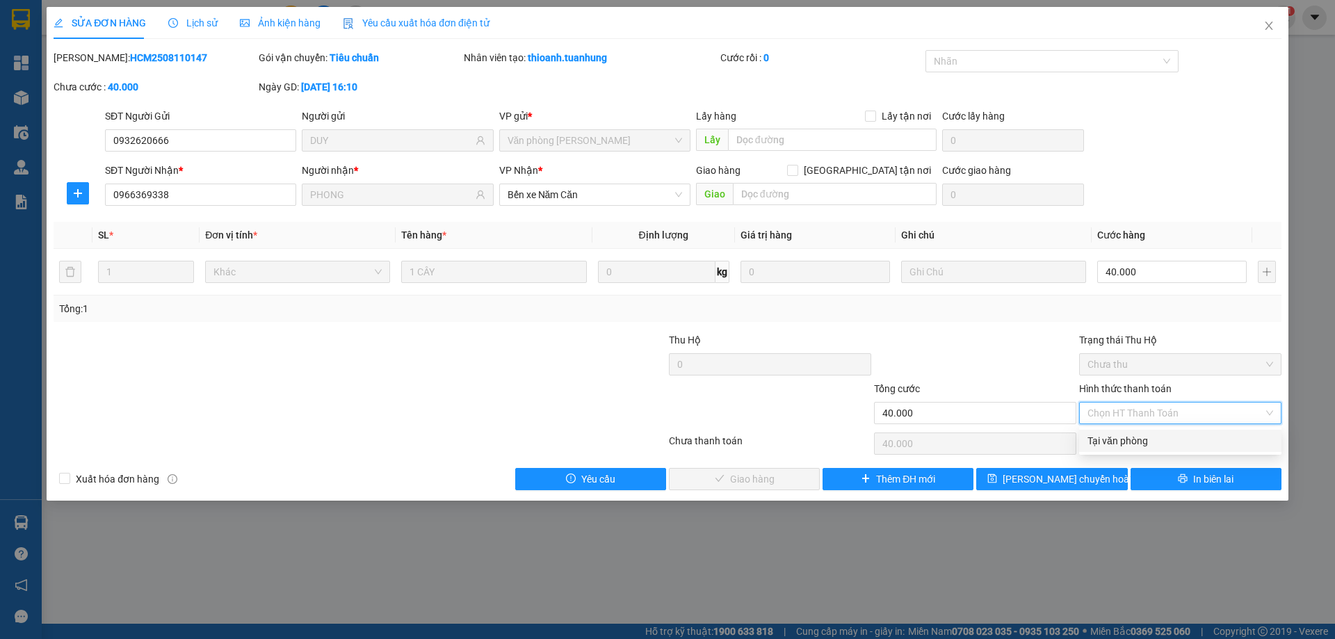
click at [1119, 435] on div "Tại văn phòng" at bounding box center [1181, 440] width 186 height 15
type input "0"
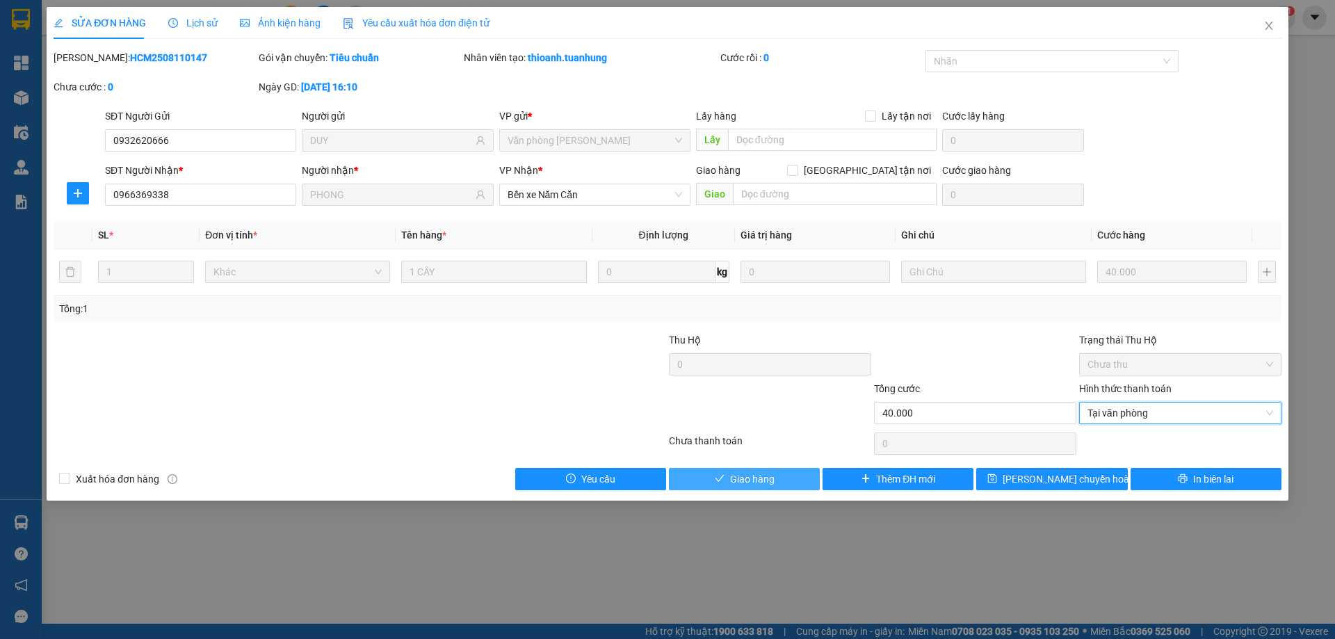
click at [777, 469] on button "Giao hàng" at bounding box center [744, 479] width 151 height 22
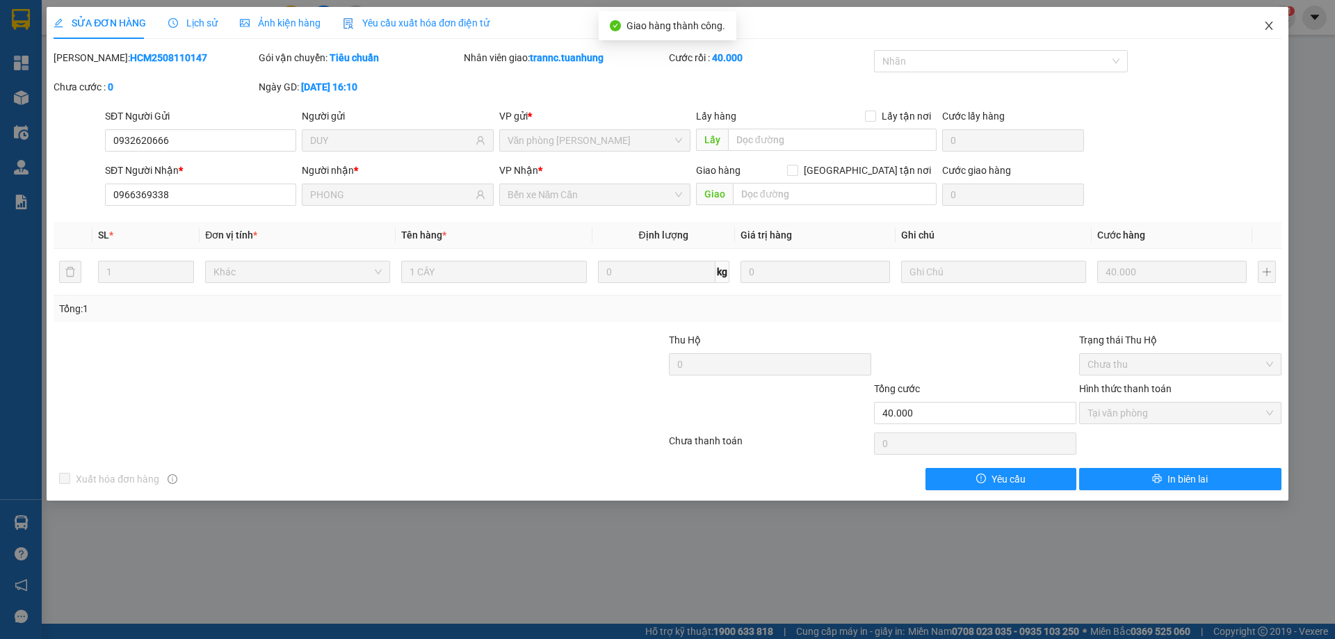
click at [1269, 26] on icon "close" at bounding box center [1269, 26] width 8 height 8
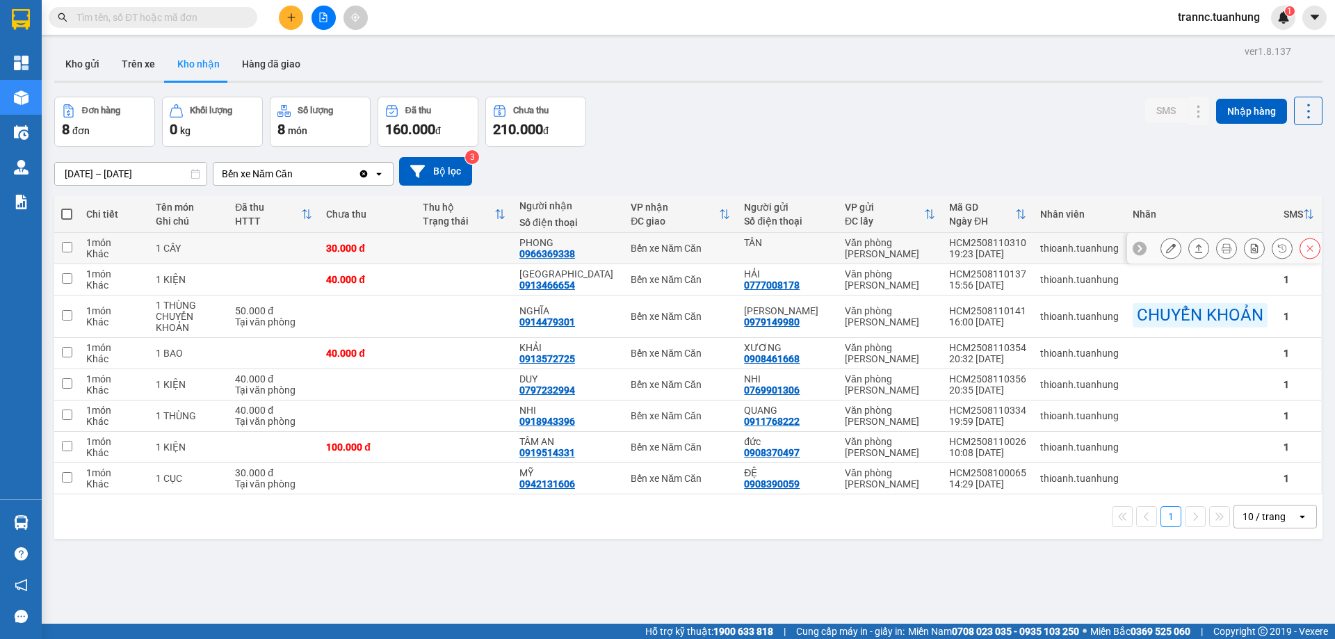
click at [1166, 249] on icon at bounding box center [1171, 248] width 10 height 10
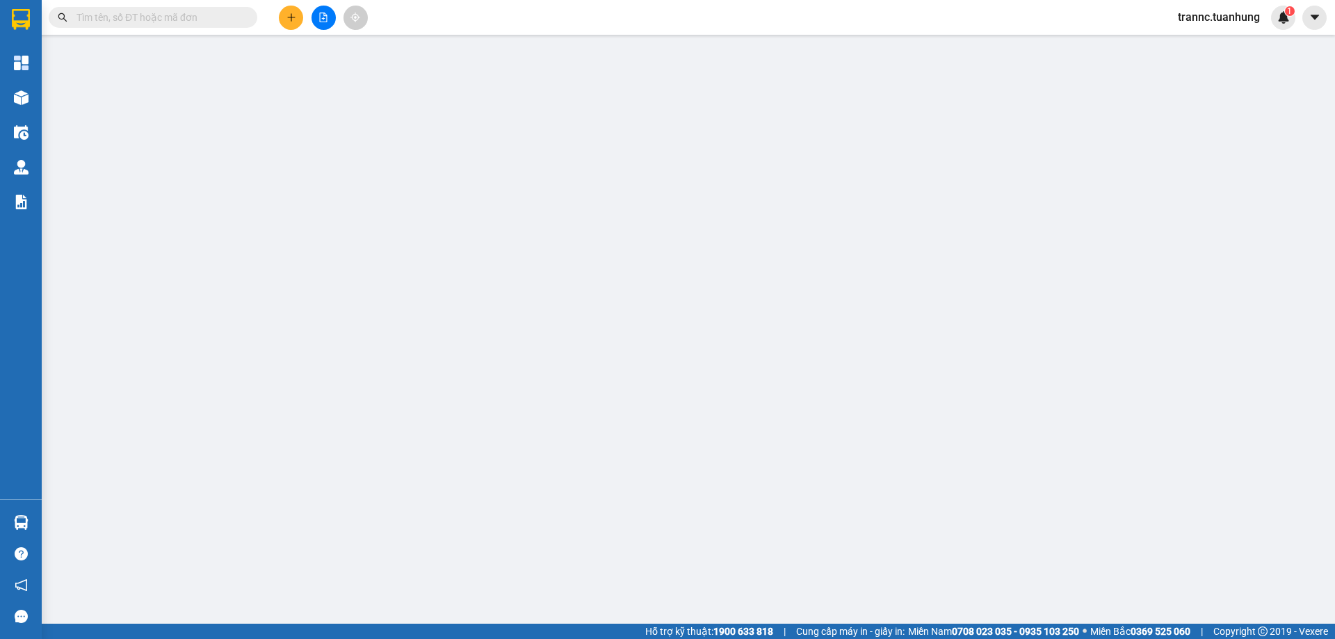
type input "TÂN"
type input "0966369338"
type input "PHONG"
type input "30.000"
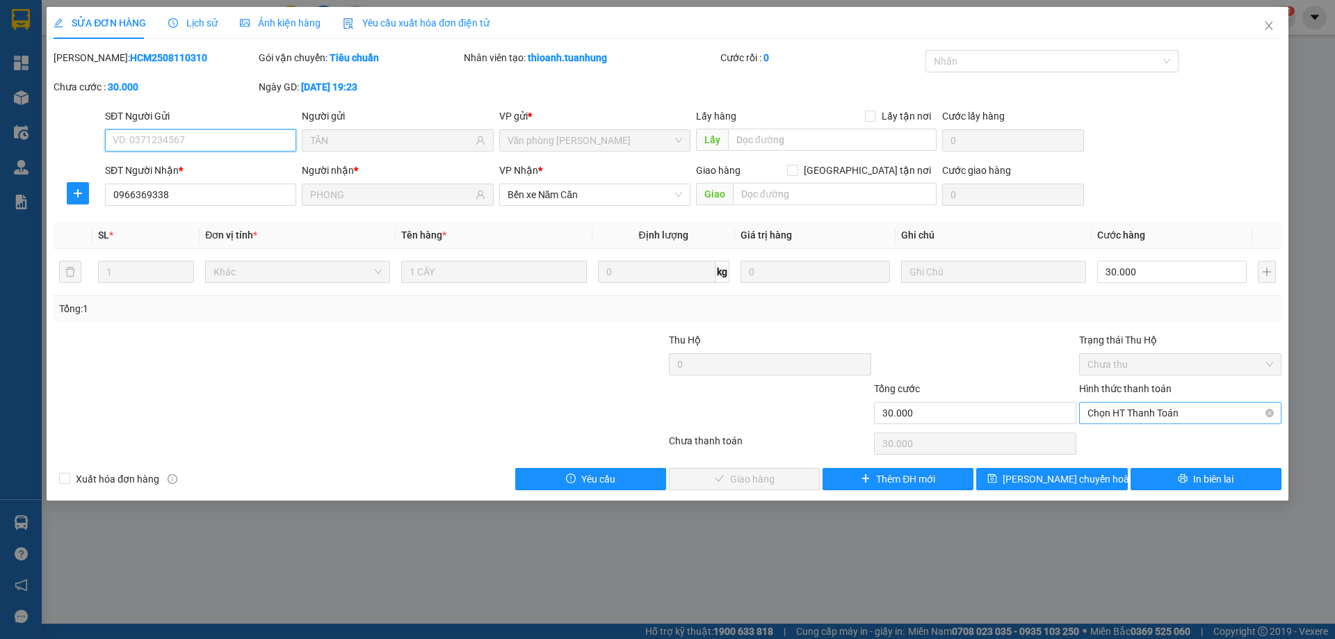
click at [1097, 414] on span "Chọn HT Thanh Toán" at bounding box center [1181, 413] width 186 height 21
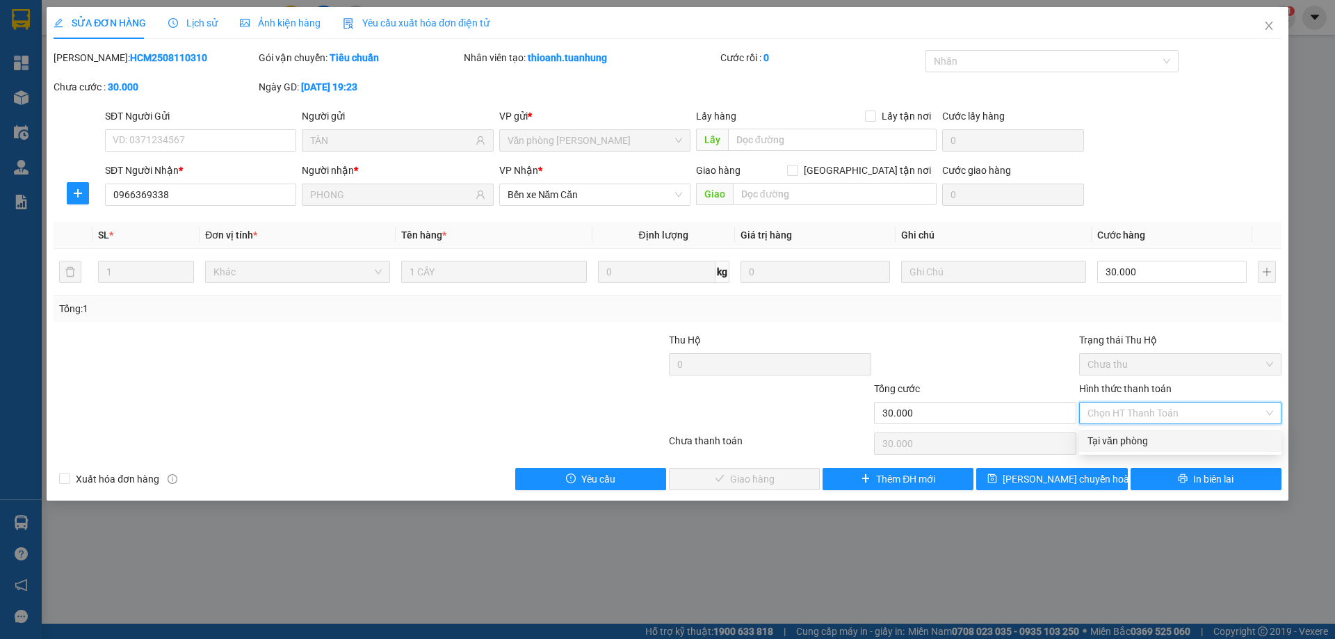
click at [1088, 444] on div "Tại văn phòng" at bounding box center [1181, 440] width 186 height 15
type input "0"
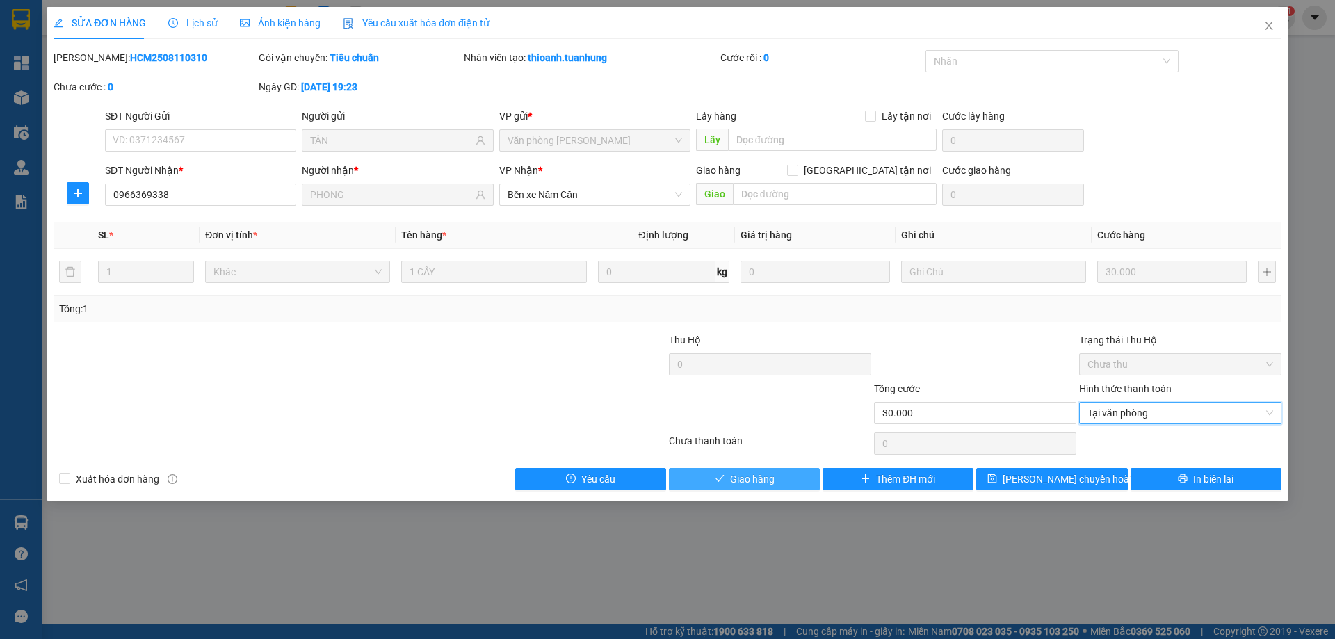
click at [764, 478] on span "Giao hàng" at bounding box center [752, 478] width 45 height 15
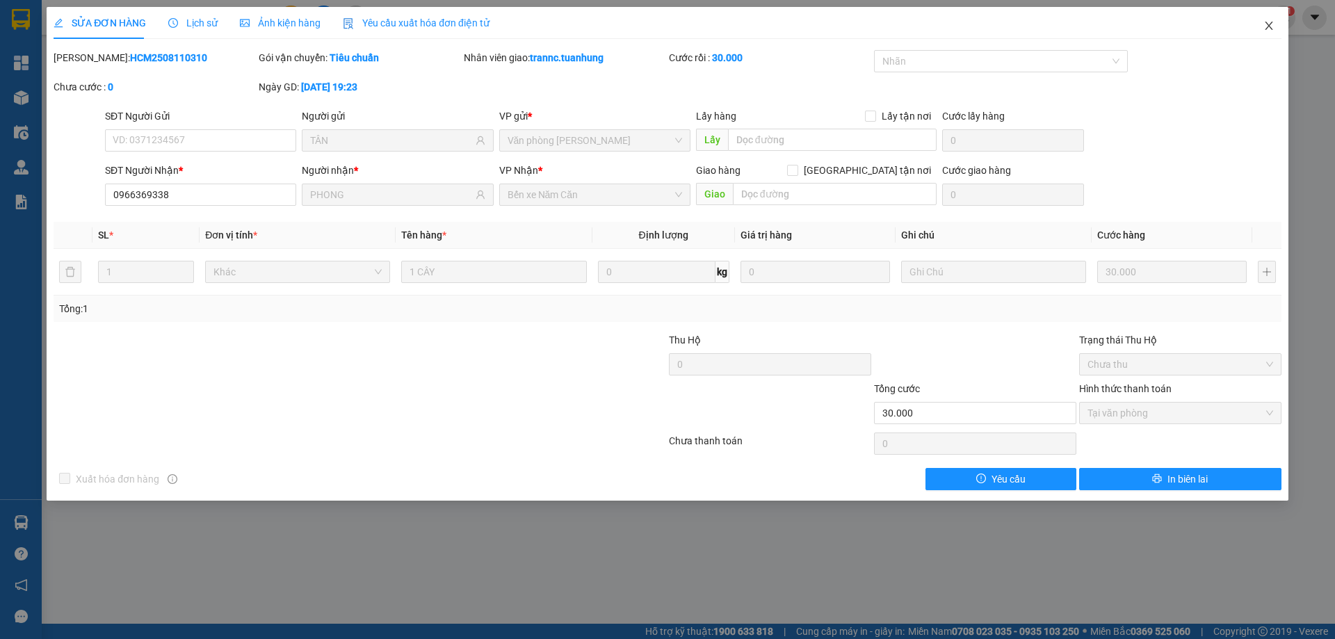
click at [1270, 27] on icon "close" at bounding box center [1269, 26] width 8 height 8
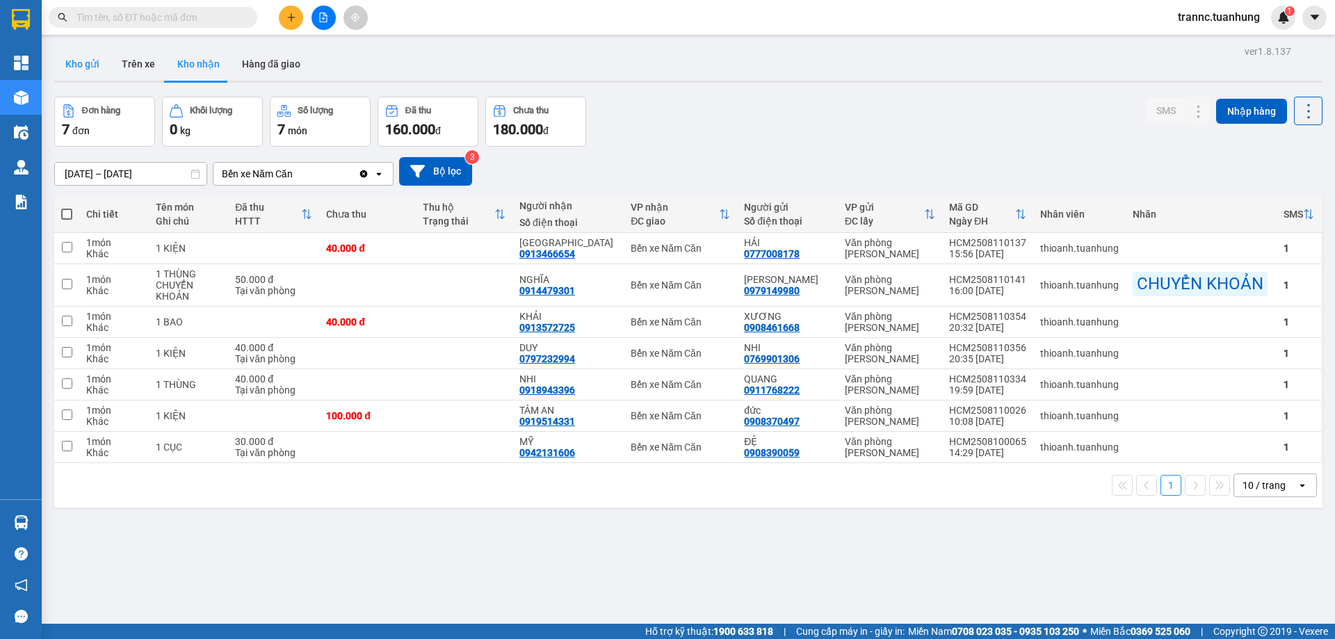
click at [88, 63] on button "Kho gửi" at bounding box center [82, 63] width 56 height 33
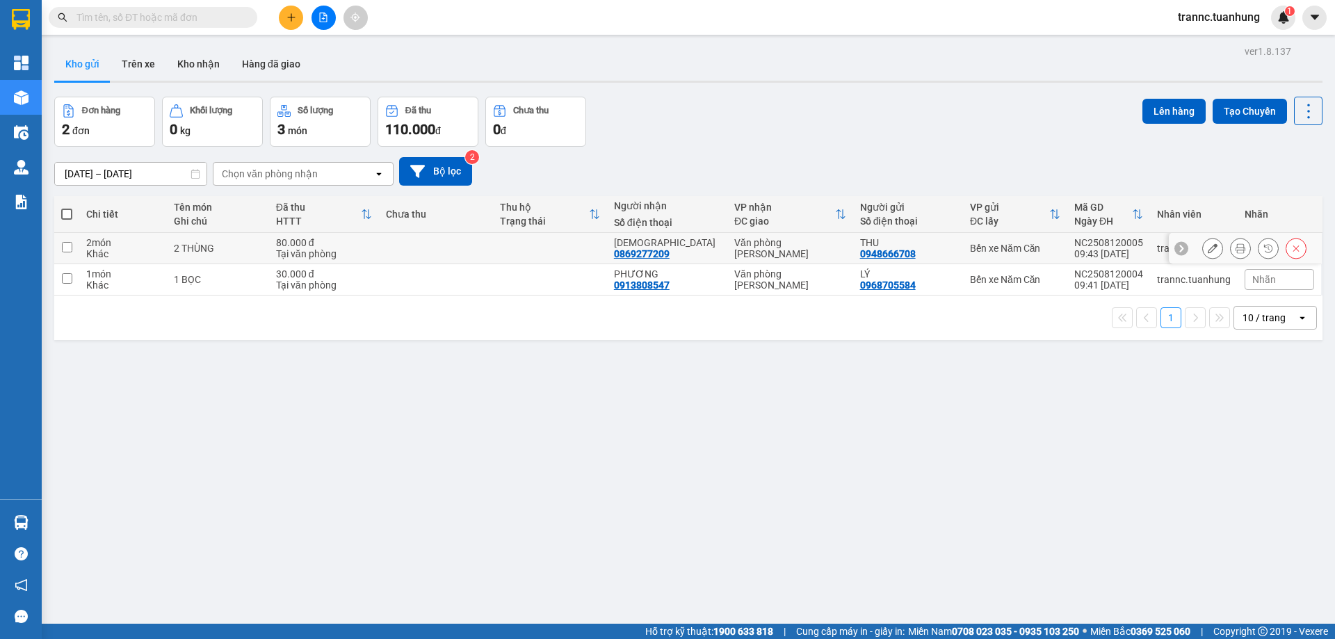
drag, startPoint x: 573, startPoint y: 245, endPoint x: 574, endPoint y: 263, distance: 17.4
click at [574, 245] on td at bounding box center [550, 248] width 114 height 31
checkbox input "true"
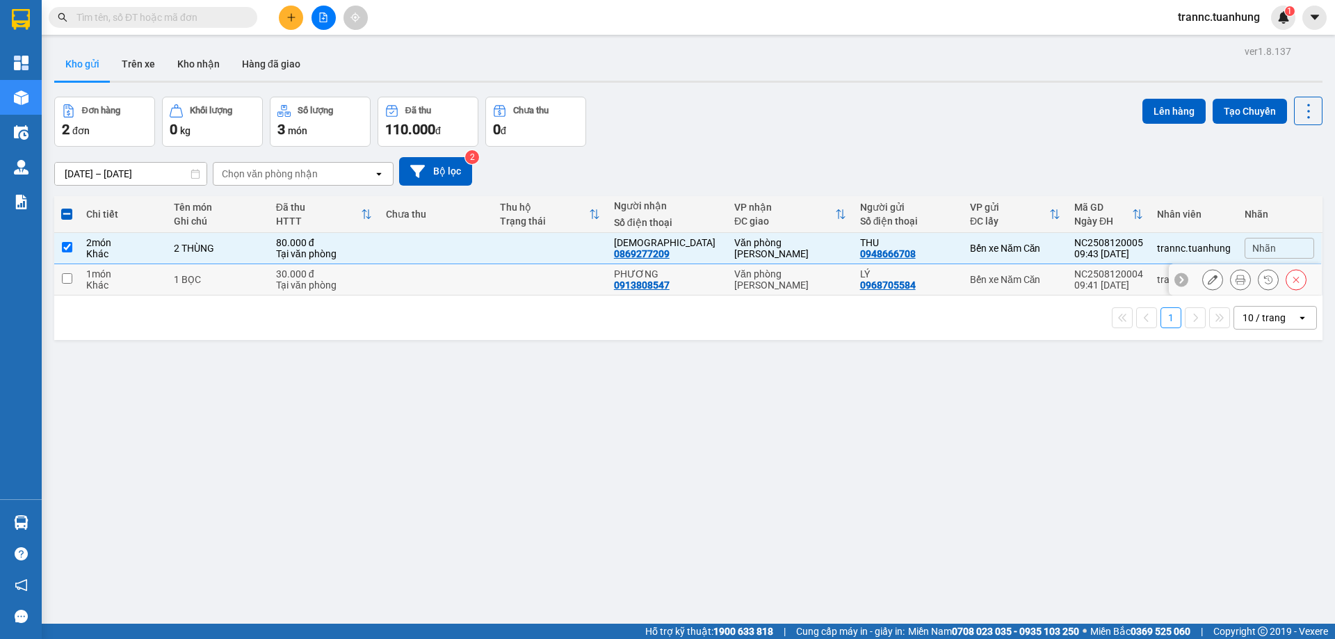
click at [568, 275] on td at bounding box center [550, 279] width 114 height 31
checkbox input "true"
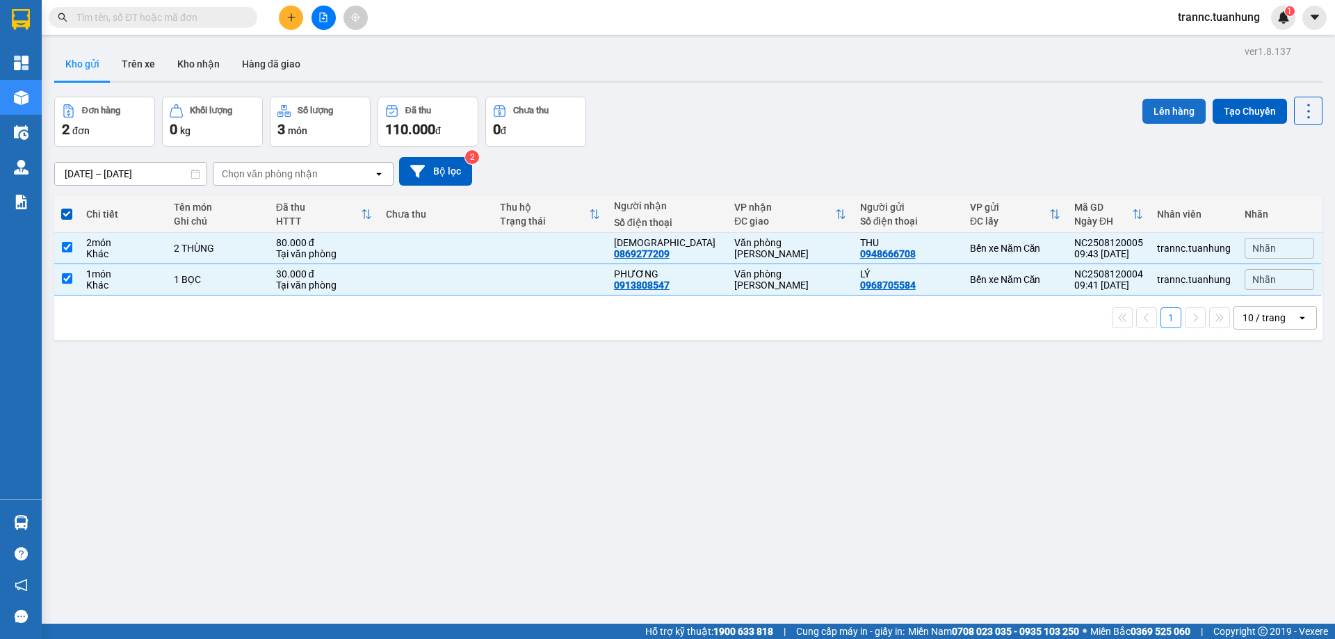
click at [1146, 110] on button "Lên hàng" at bounding box center [1174, 111] width 63 height 25
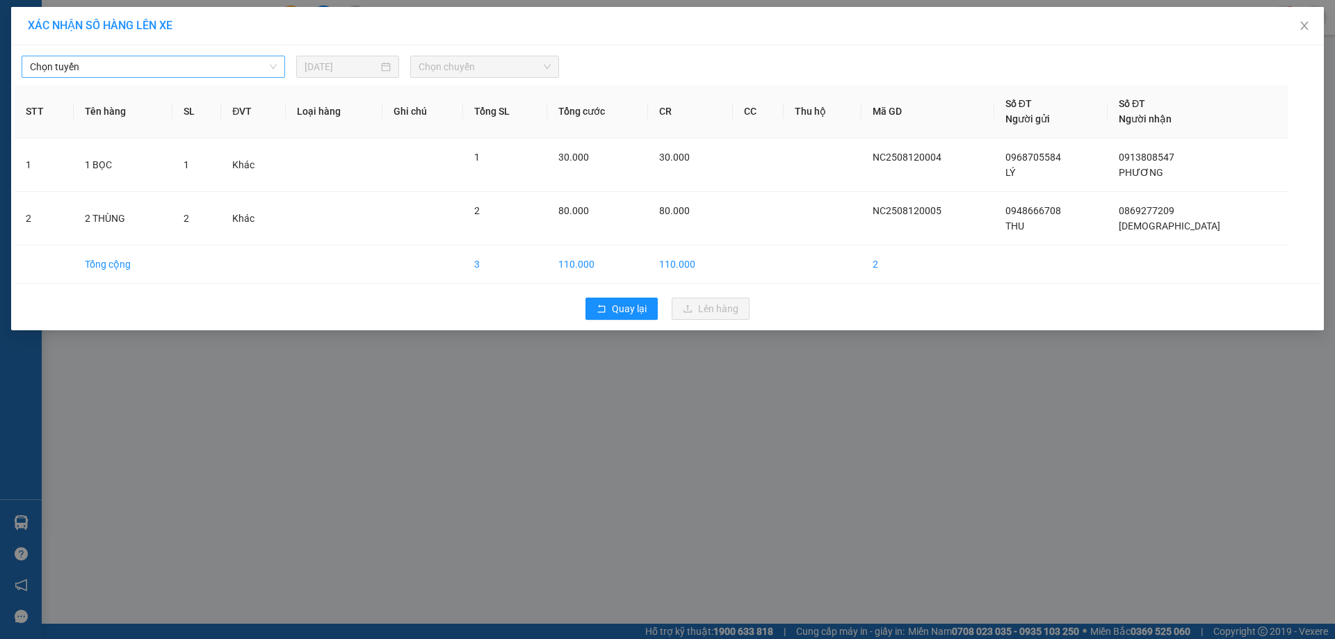
click at [170, 71] on span "Chọn tuyến" at bounding box center [153, 66] width 247 height 21
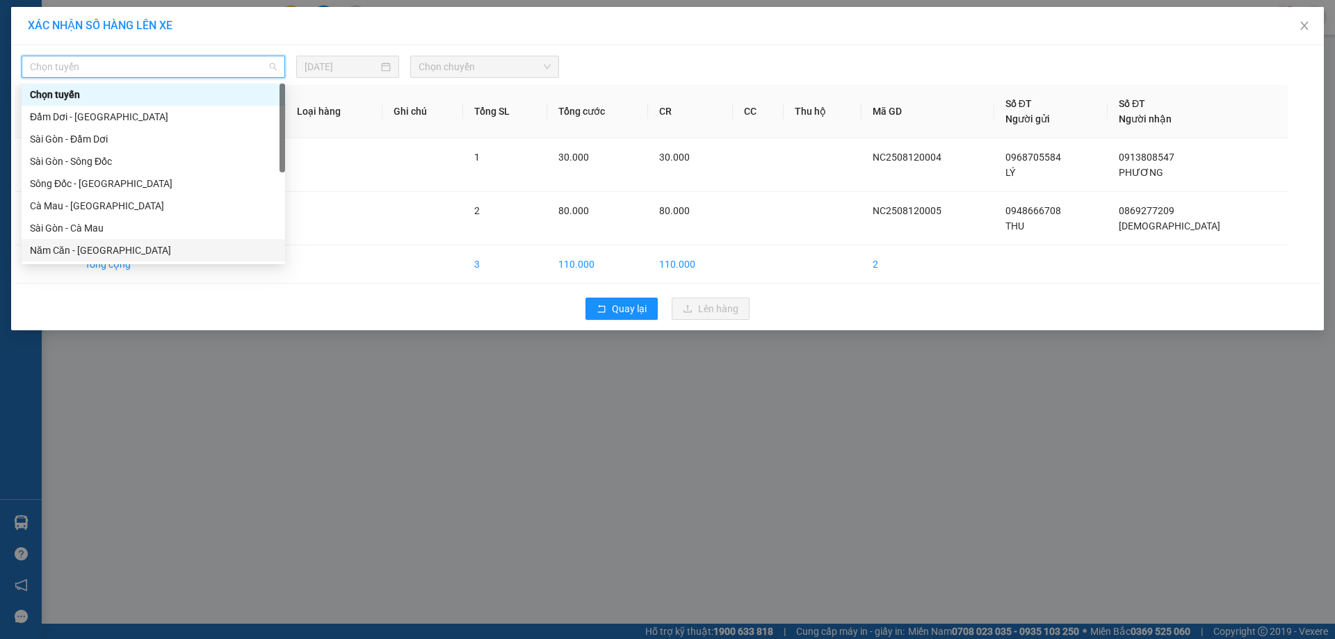
click at [104, 249] on div "Năm Căn - [GEOGRAPHIC_DATA]" at bounding box center [153, 250] width 247 height 15
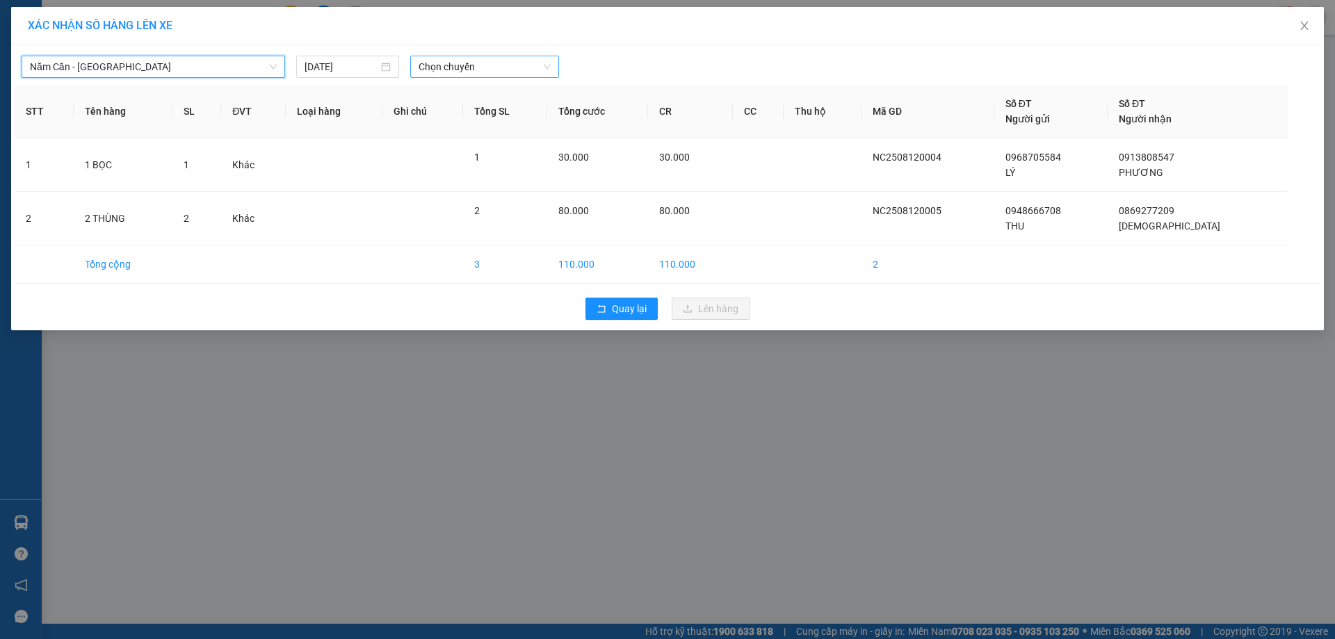
click at [499, 71] on span "Chọn chuyến" at bounding box center [485, 66] width 132 height 21
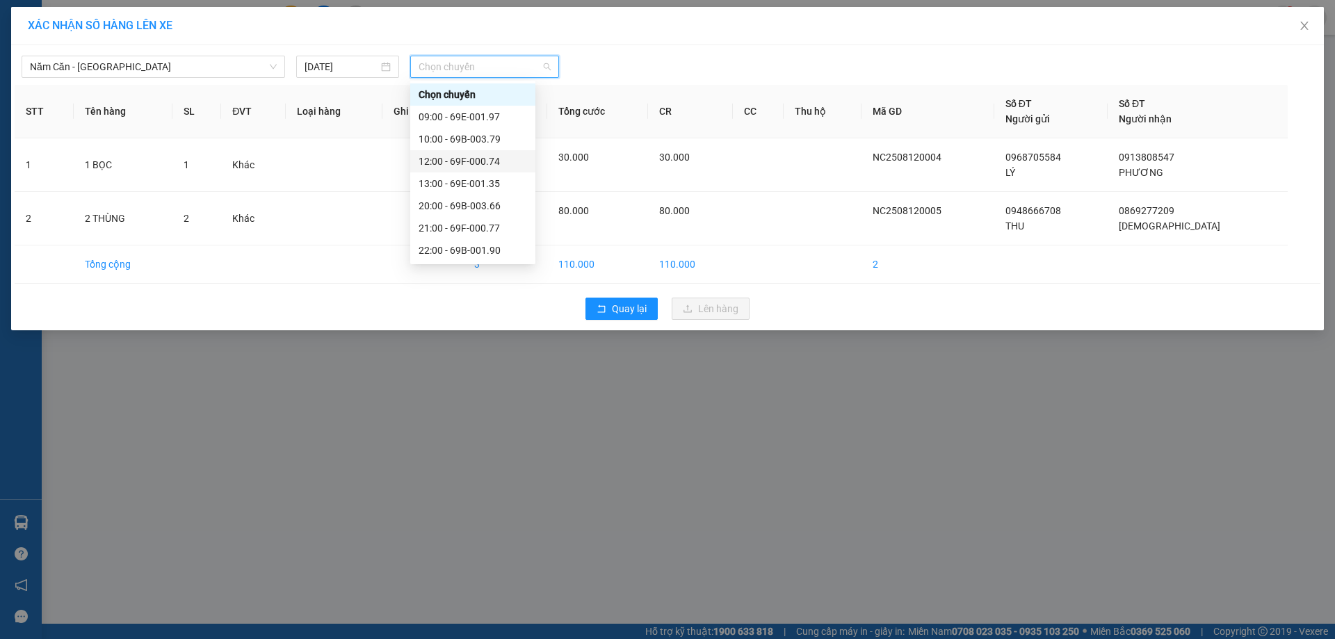
click at [491, 161] on div "12:00 - 69F-000.74" at bounding box center [473, 161] width 108 height 15
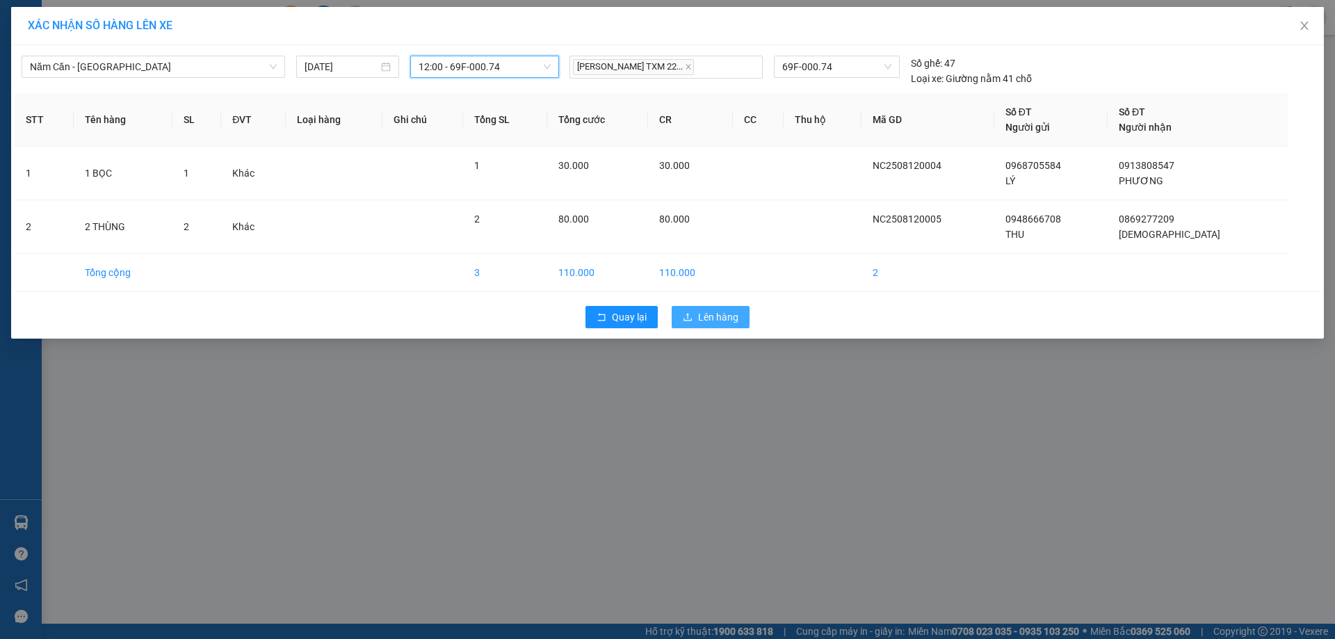
click at [687, 314] on icon "upload" at bounding box center [688, 317] width 10 height 10
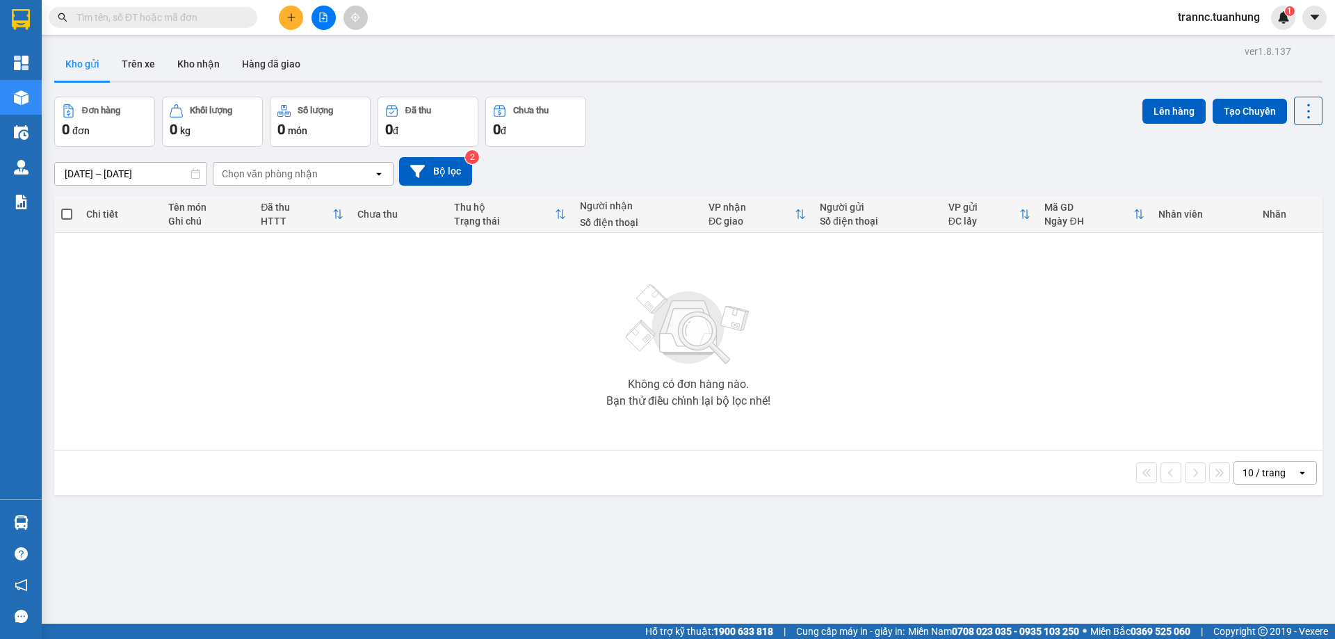
click at [206, 23] on input "text" at bounding box center [158, 17] width 164 height 15
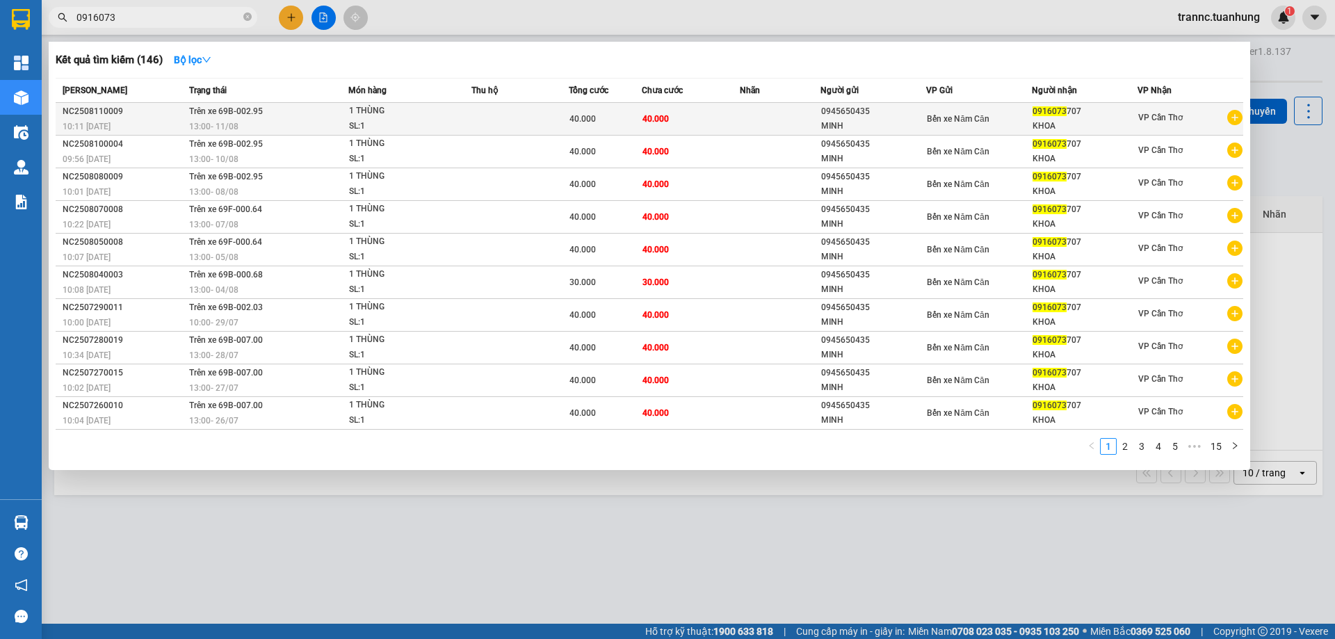
type input "0916073"
click at [1236, 121] on icon "plus-circle" at bounding box center [1234, 117] width 15 height 15
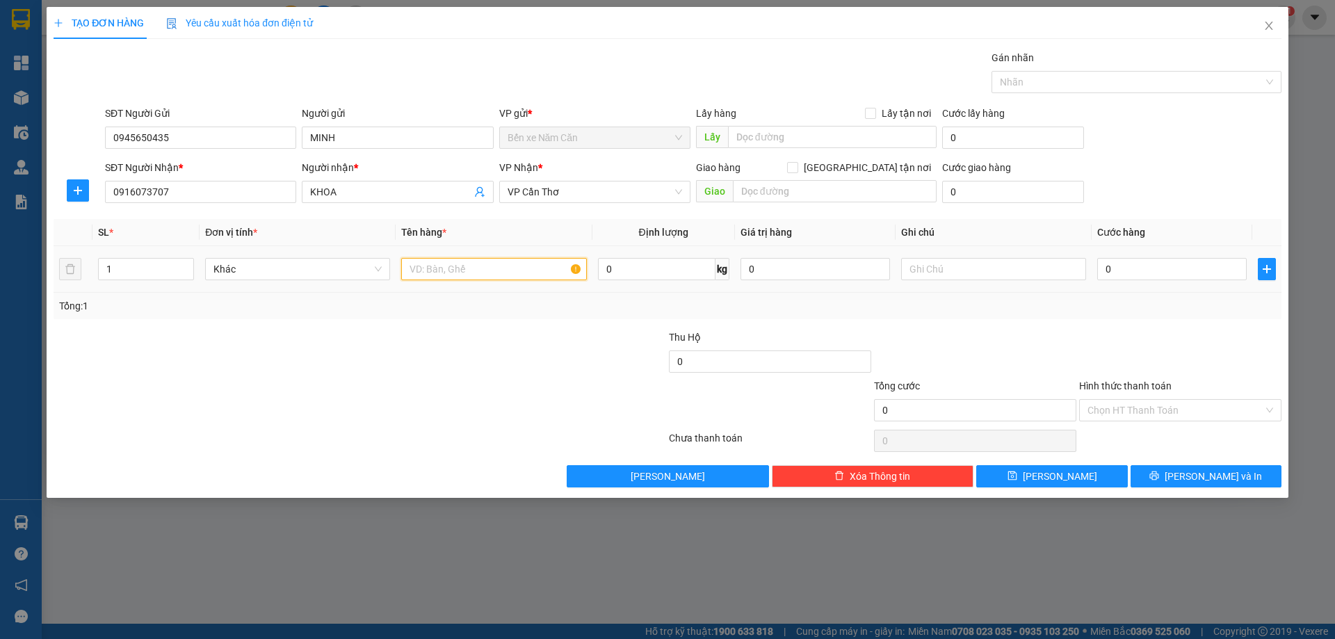
click at [503, 271] on input "text" at bounding box center [493, 269] width 185 height 22
type input "1 THÙNG"
click at [1134, 267] on input "0" at bounding box center [1172, 269] width 150 height 22
type input "5"
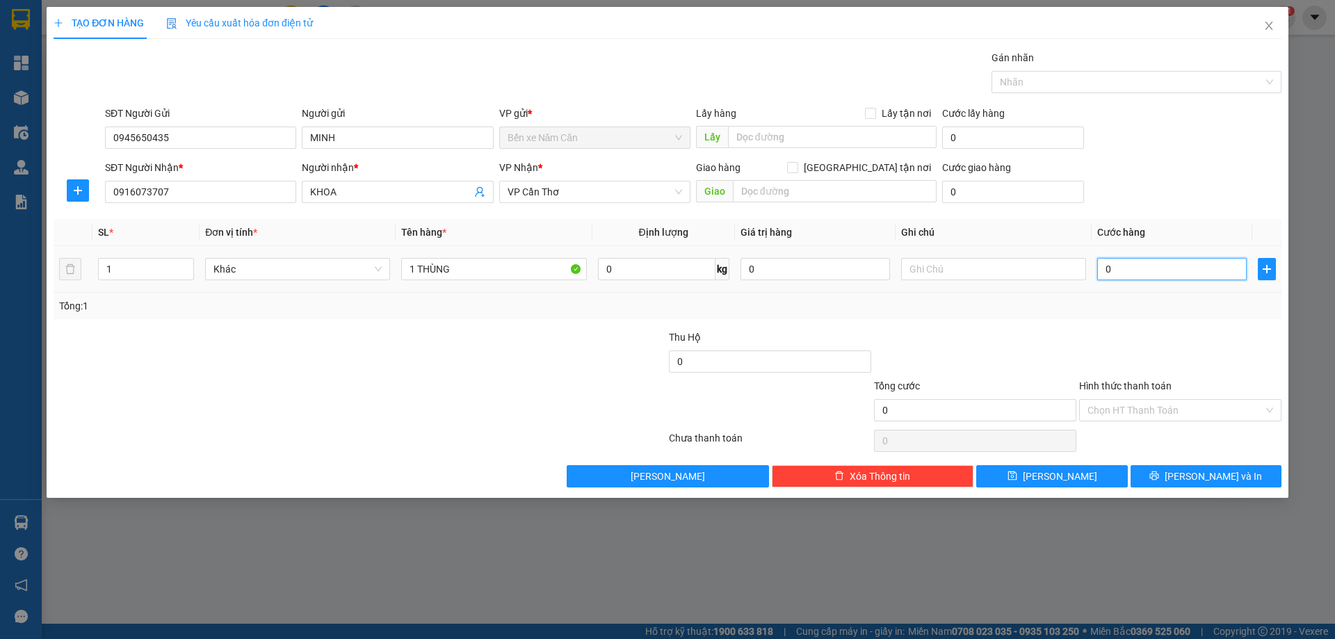
type input "5"
type input "50"
type input "50.000"
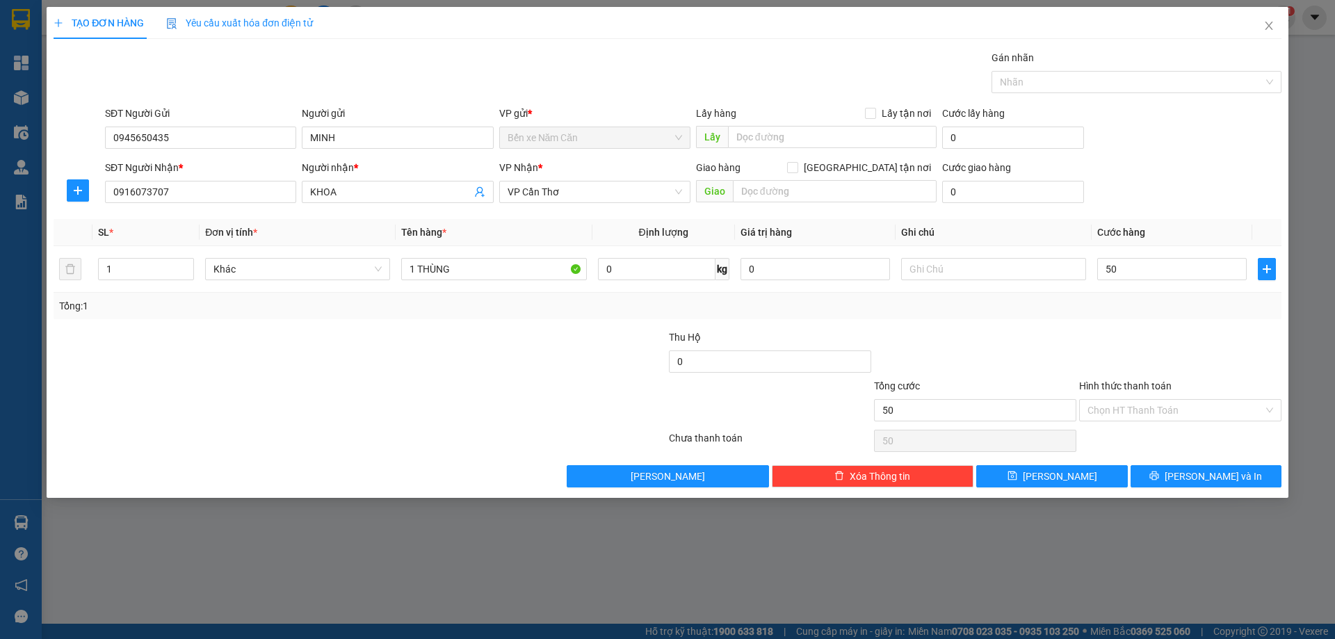
type input "50.000"
click at [1136, 330] on div at bounding box center [1180, 354] width 205 height 49
click at [1159, 476] on button "[PERSON_NAME] và In" at bounding box center [1206, 476] width 151 height 22
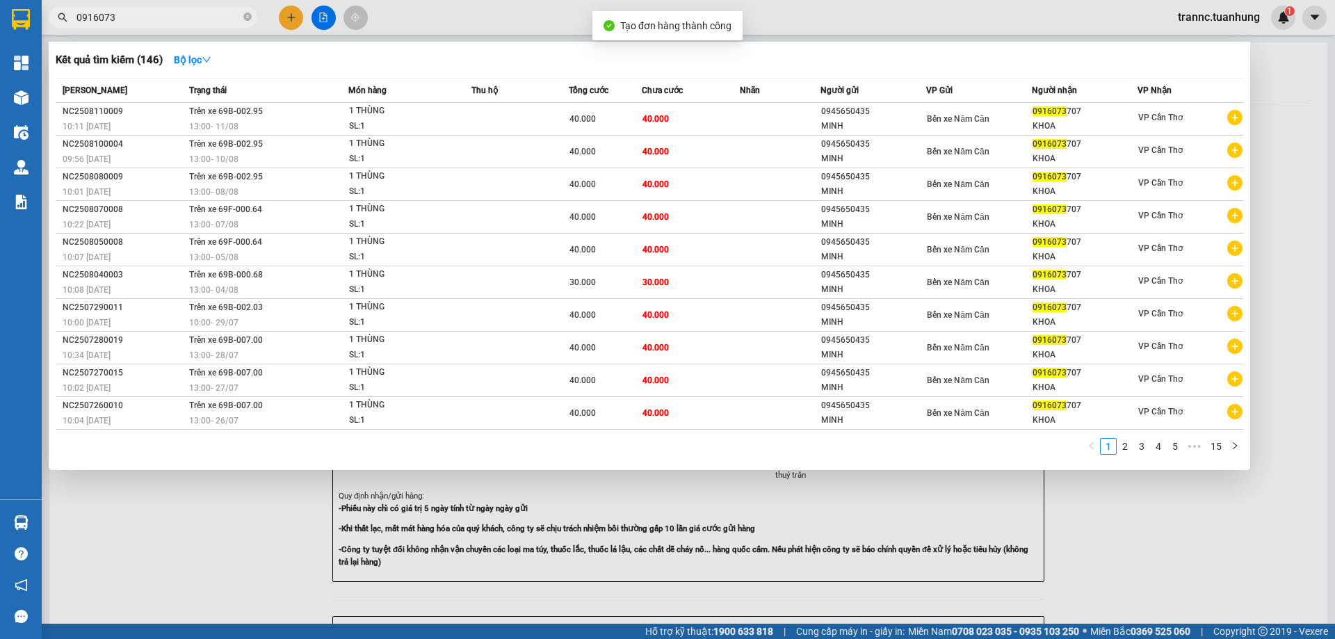
drag, startPoint x: 1140, startPoint y: 547, endPoint x: 1099, endPoint y: 511, distance: 54.2
click at [1141, 546] on div at bounding box center [667, 319] width 1335 height 639
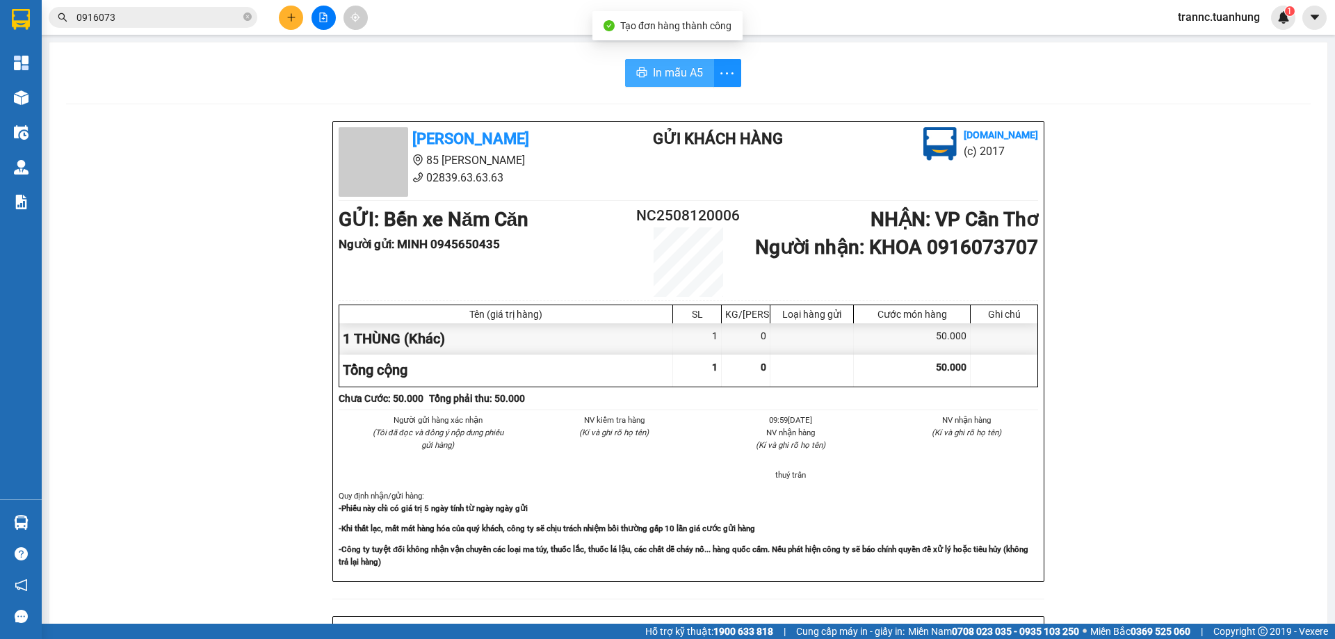
click at [661, 74] on span "In mẫu A5" at bounding box center [678, 72] width 50 height 17
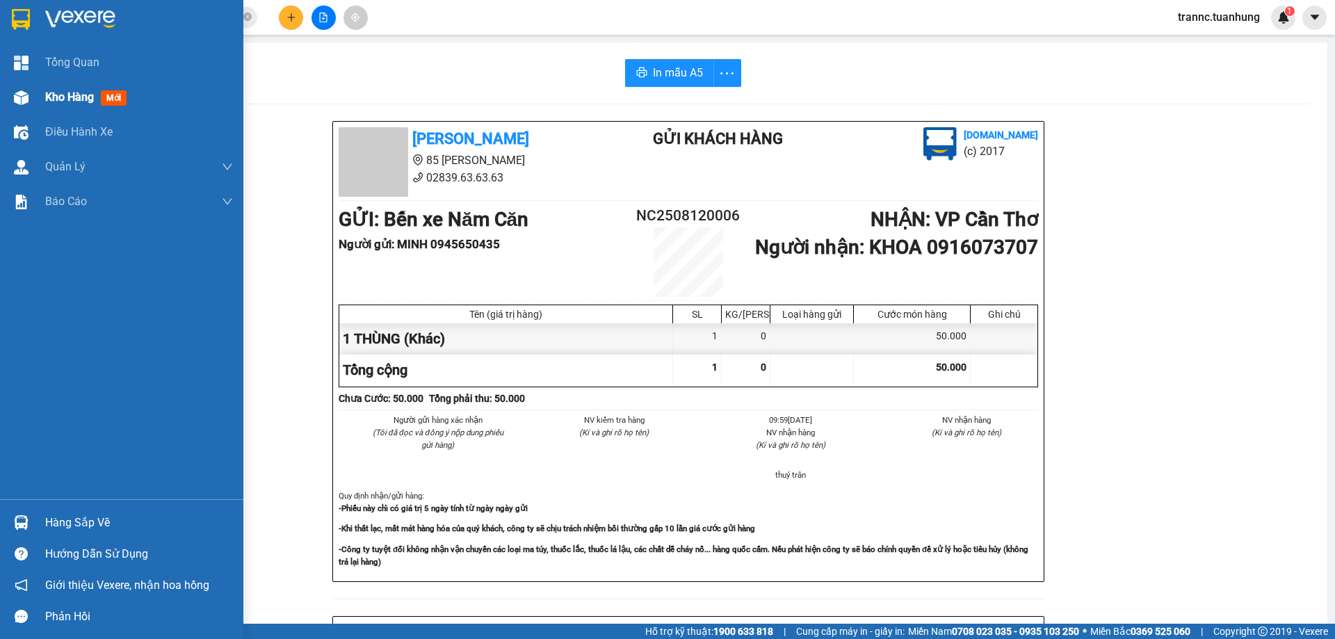
click at [116, 93] on span "mới" at bounding box center [114, 97] width 26 height 15
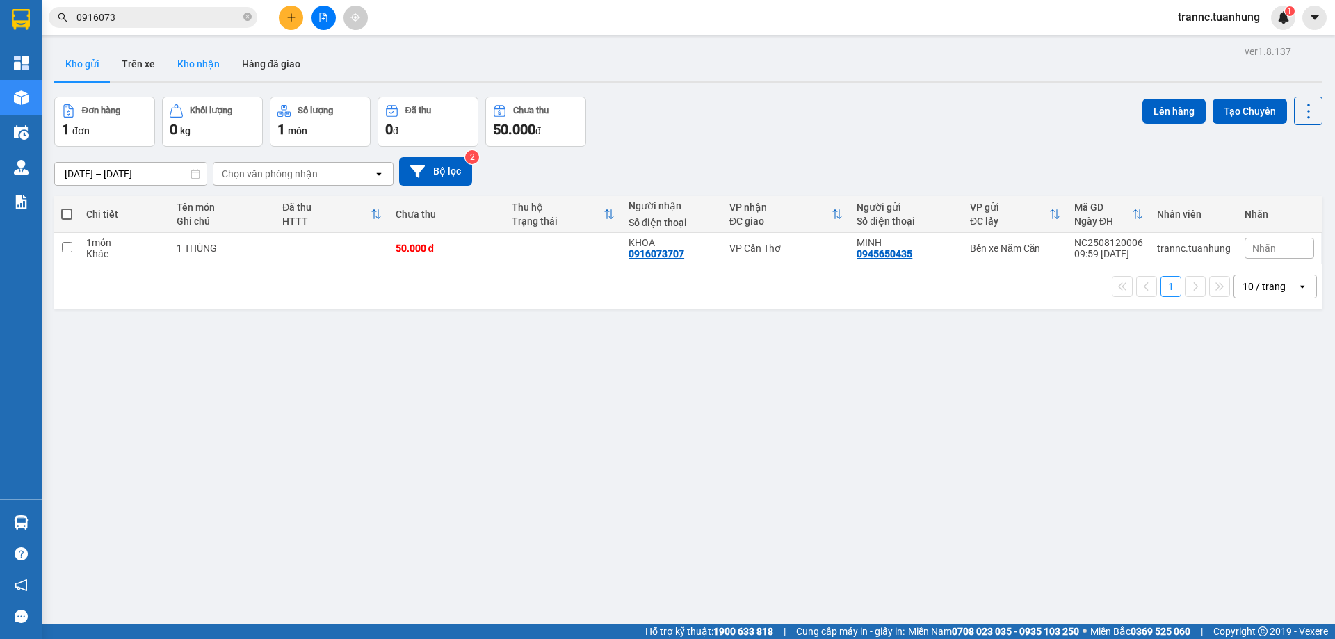
click at [196, 56] on button "Kho nhận" at bounding box center [198, 63] width 65 height 33
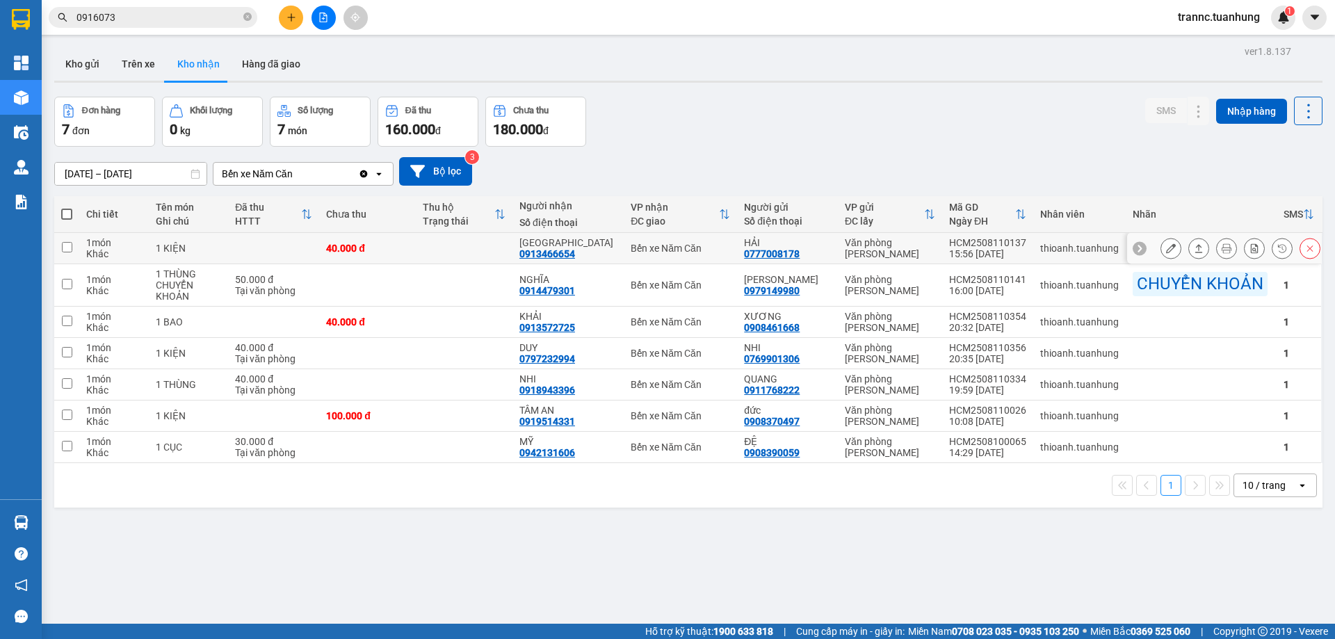
click at [1166, 245] on icon at bounding box center [1171, 248] width 10 height 10
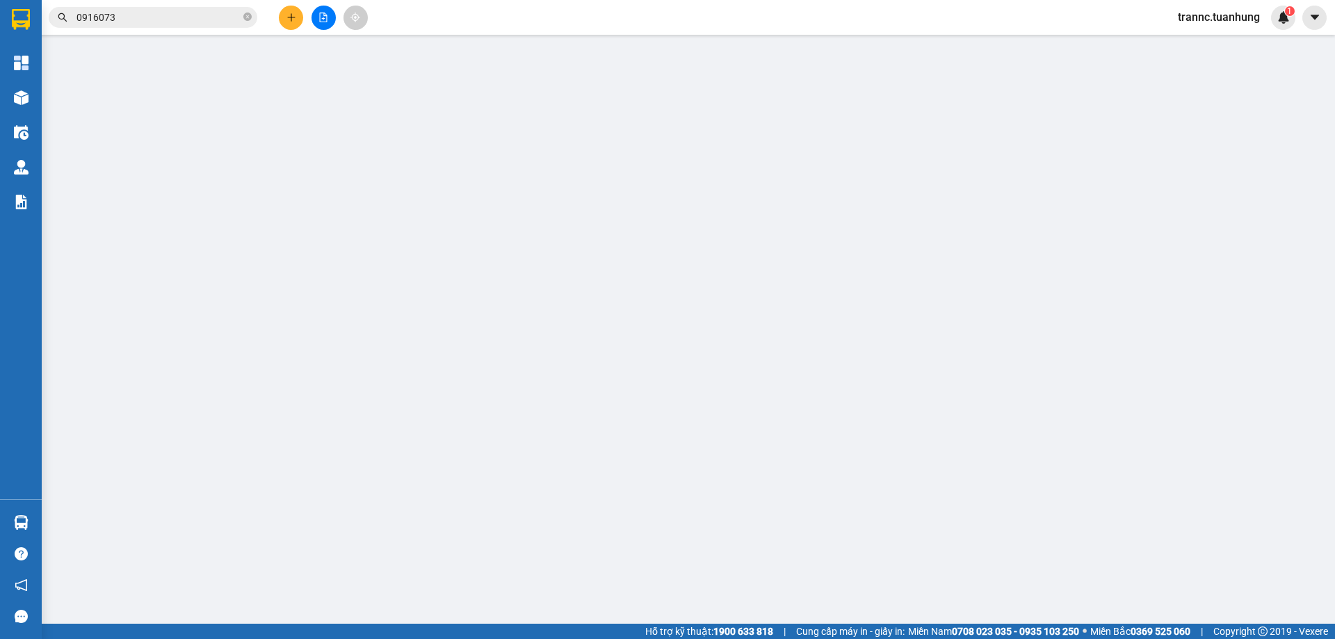
type input "0777008178"
type input "HẢI"
type input "0913466654"
type input "[GEOGRAPHIC_DATA]"
type input "40.000"
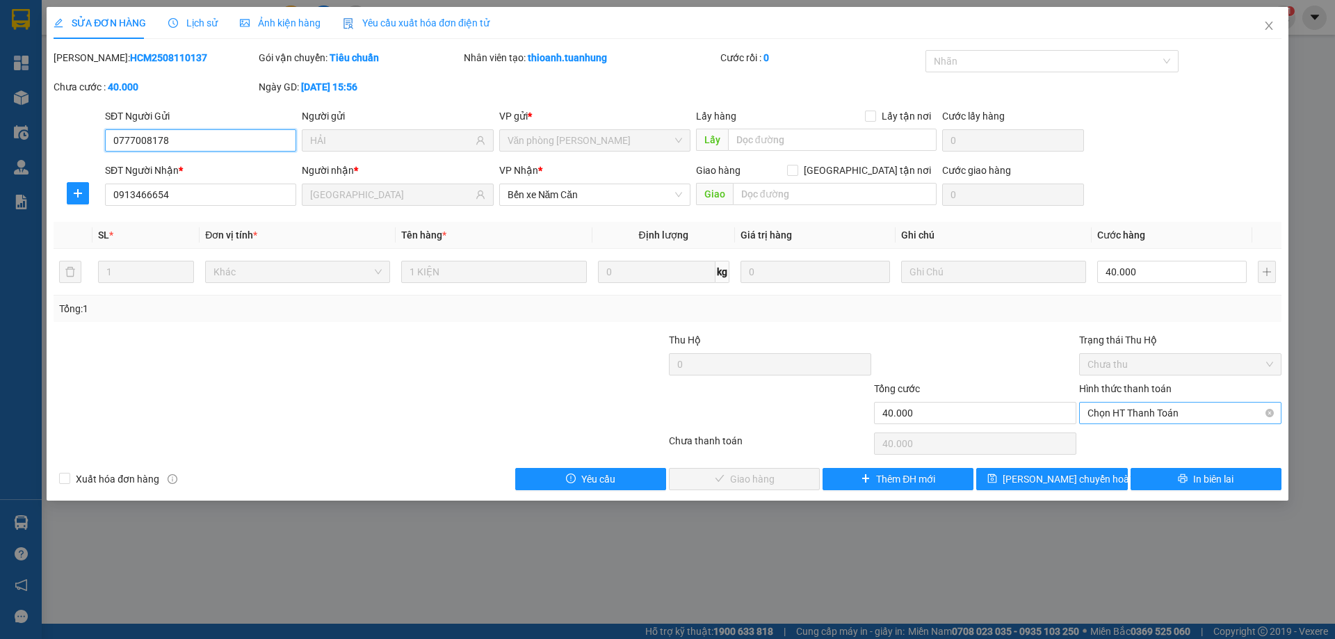
click at [1109, 405] on span "Chọn HT Thanh Toán" at bounding box center [1181, 413] width 186 height 21
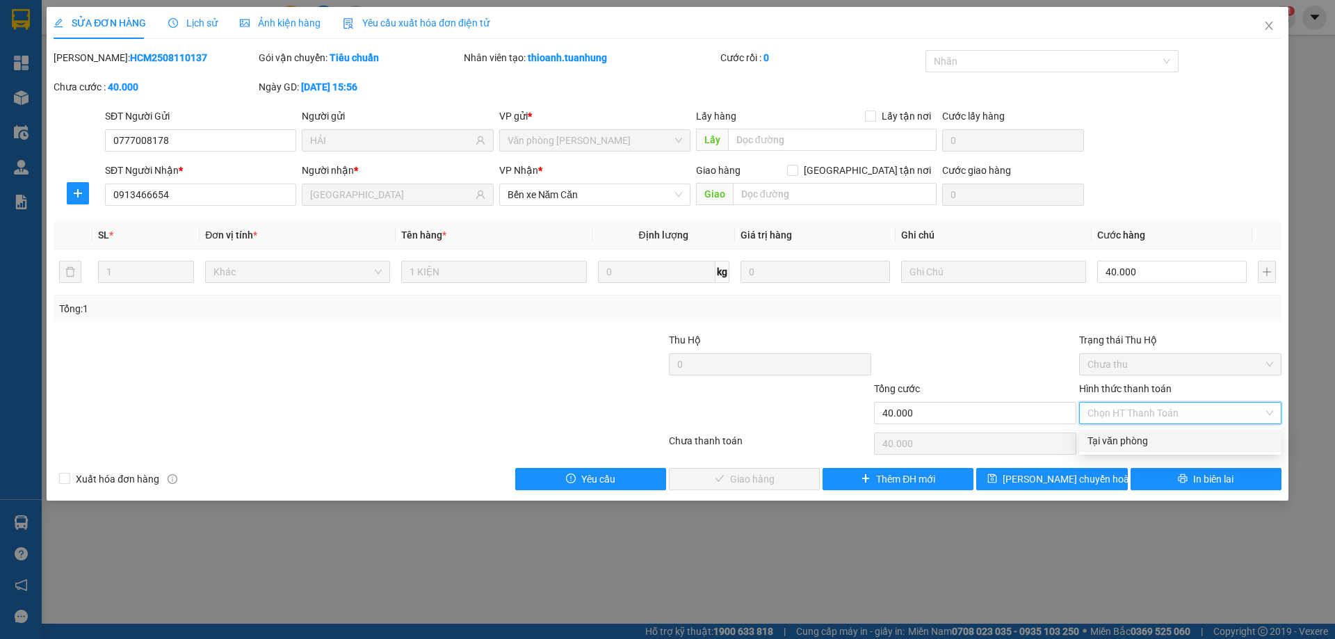
click at [1107, 435] on div "Tại văn phòng" at bounding box center [1181, 440] width 186 height 15
type input "0"
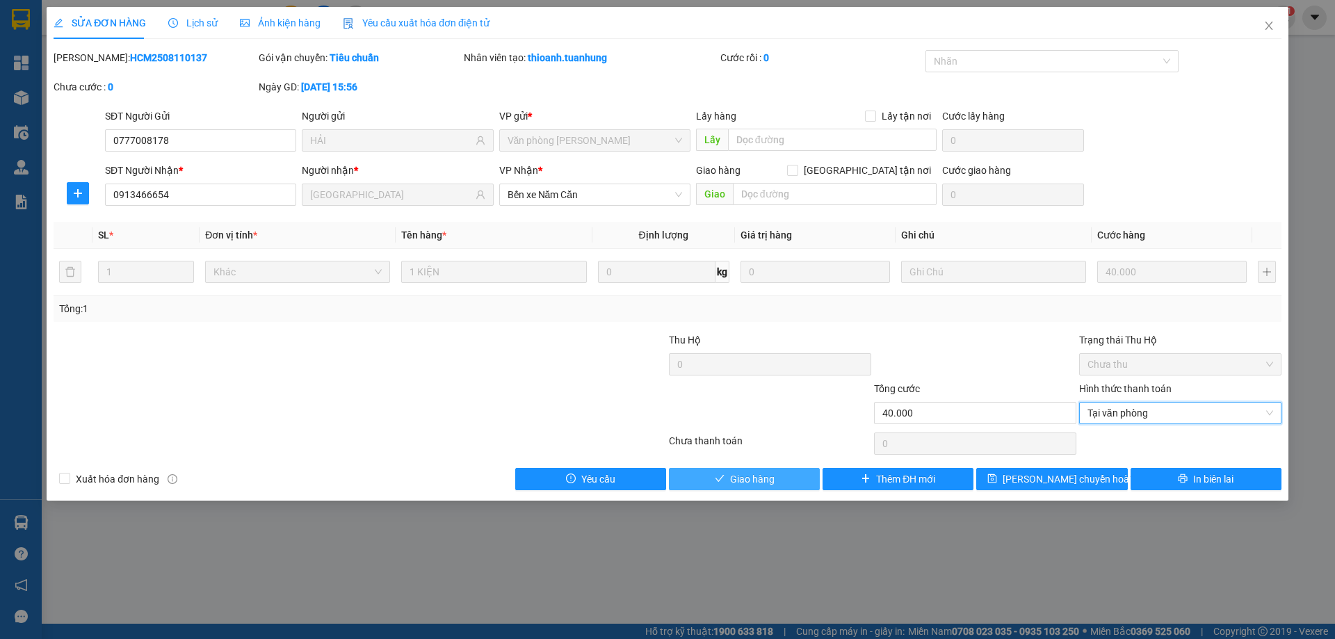
click at [757, 479] on span "Giao hàng" at bounding box center [752, 478] width 45 height 15
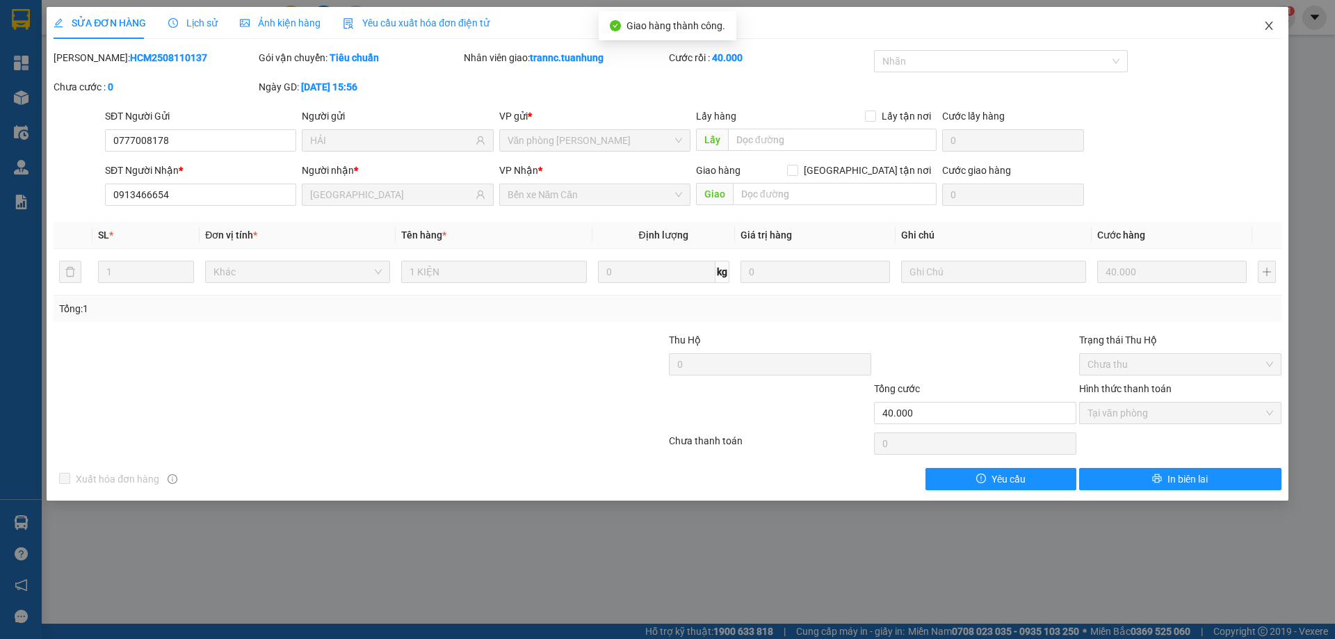
click at [1272, 26] on icon "close" at bounding box center [1269, 25] width 11 height 11
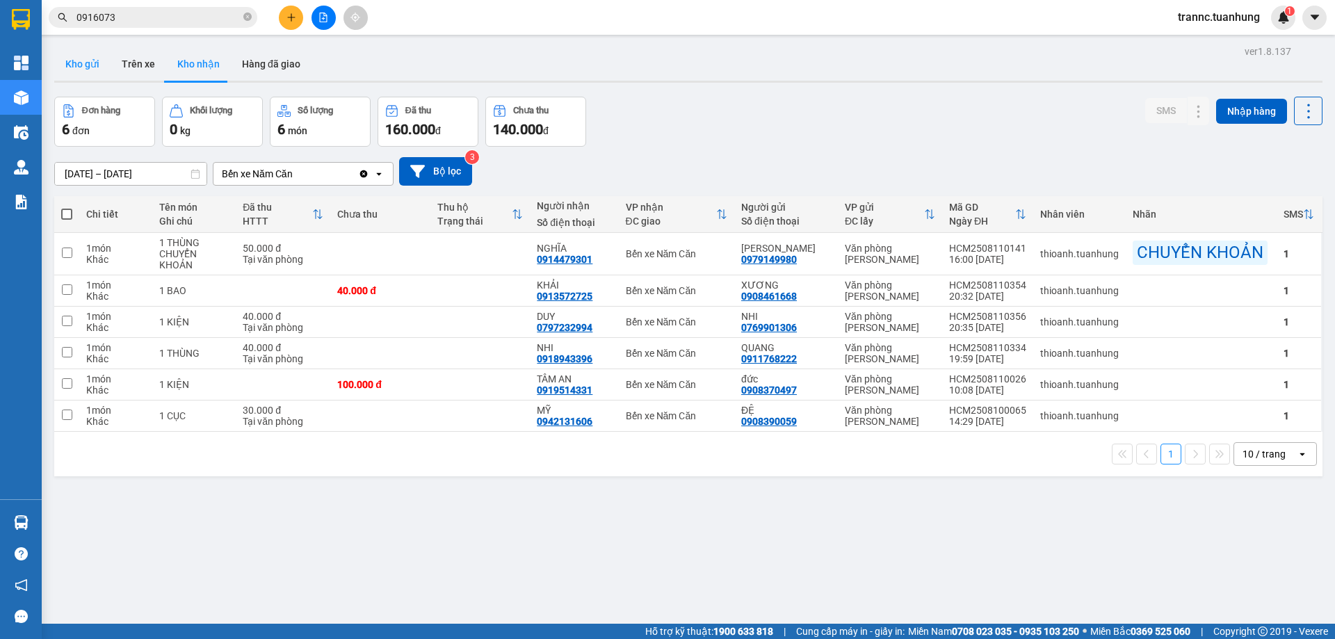
click at [90, 67] on button "Kho gửi" at bounding box center [82, 63] width 56 height 33
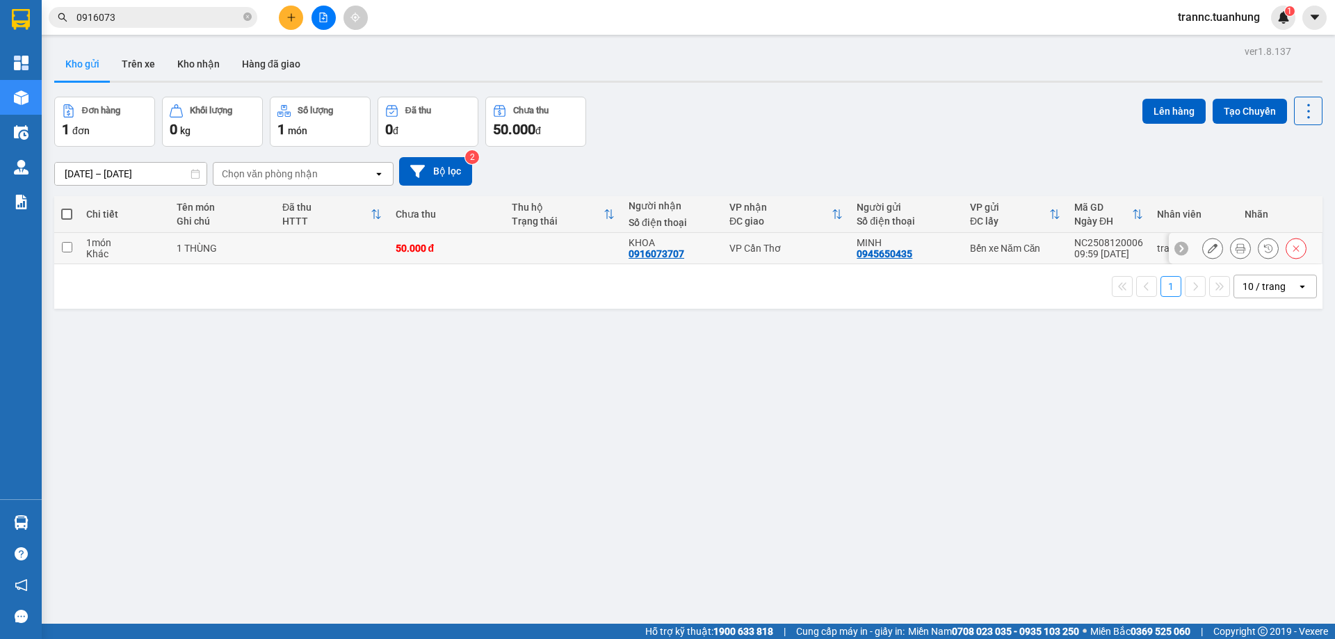
click at [377, 251] on td at bounding box center [331, 248] width 113 height 31
checkbox input "true"
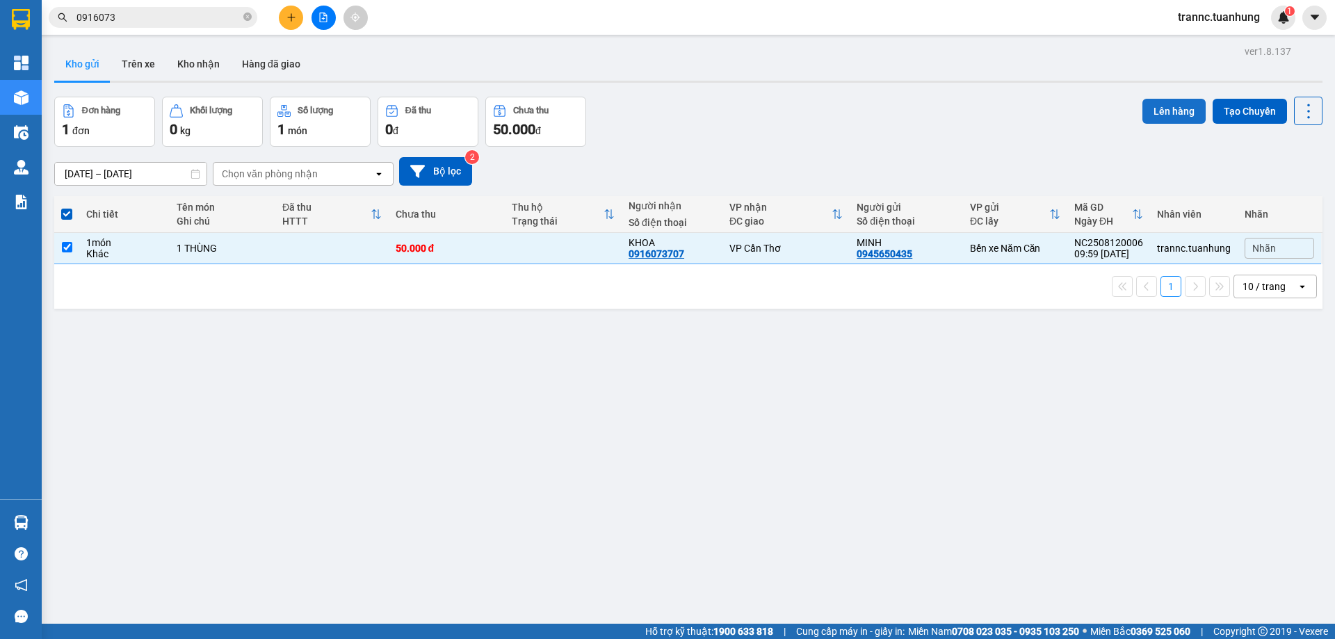
click at [1182, 108] on button "Lên hàng" at bounding box center [1174, 111] width 63 height 25
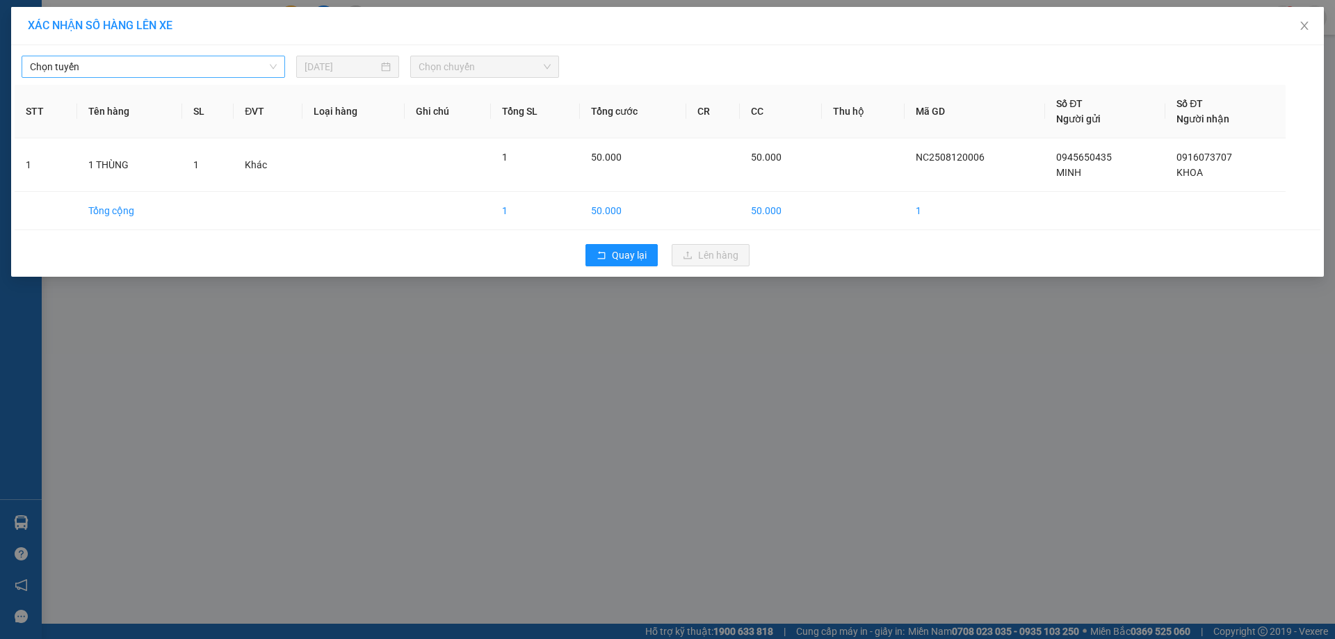
click at [179, 72] on span "Chọn tuyến" at bounding box center [153, 66] width 247 height 21
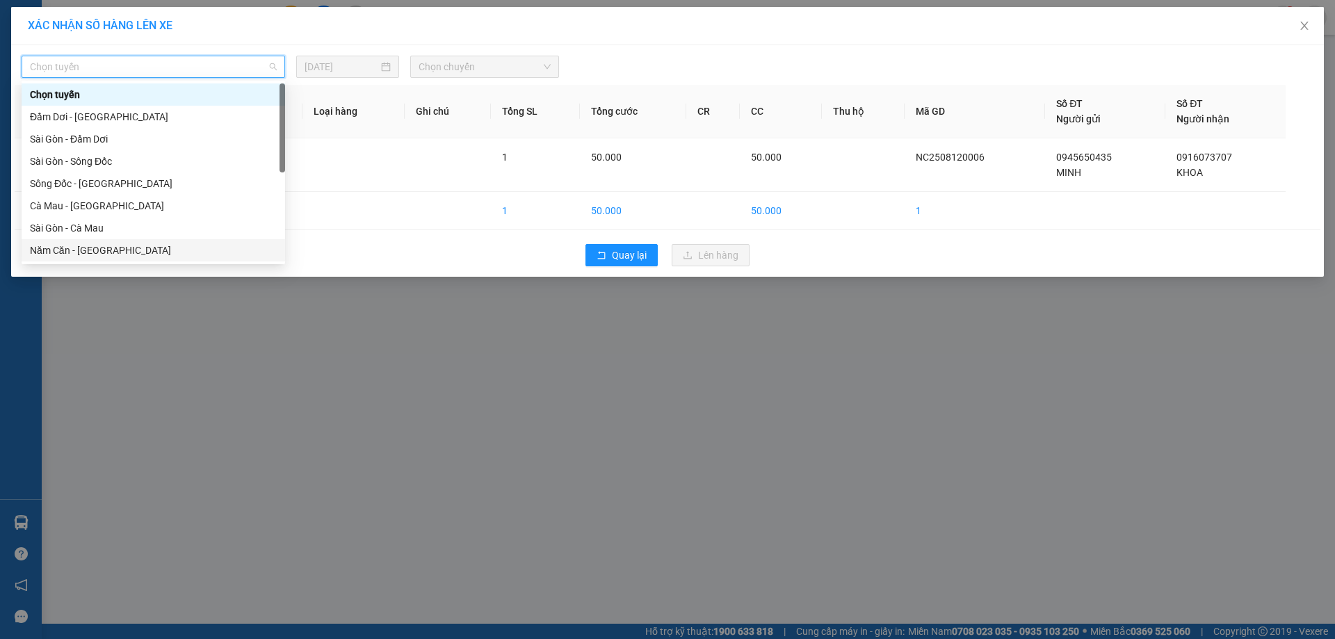
click at [121, 247] on div "Năm Căn - [GEOGRAPHIC_DATA]" at bounding box center [153, 250] width 247 height 15
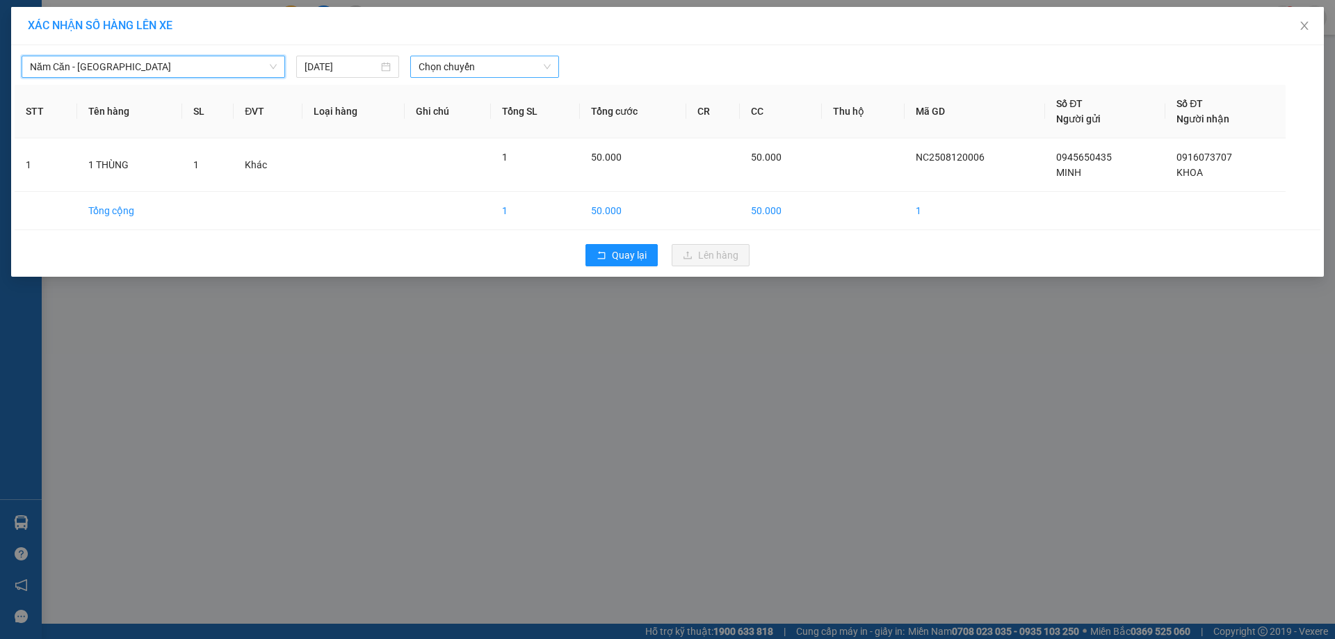
click at [501, 61] on span "Chọn chuyến" at bounding box center [485, 66] width 132 height 21
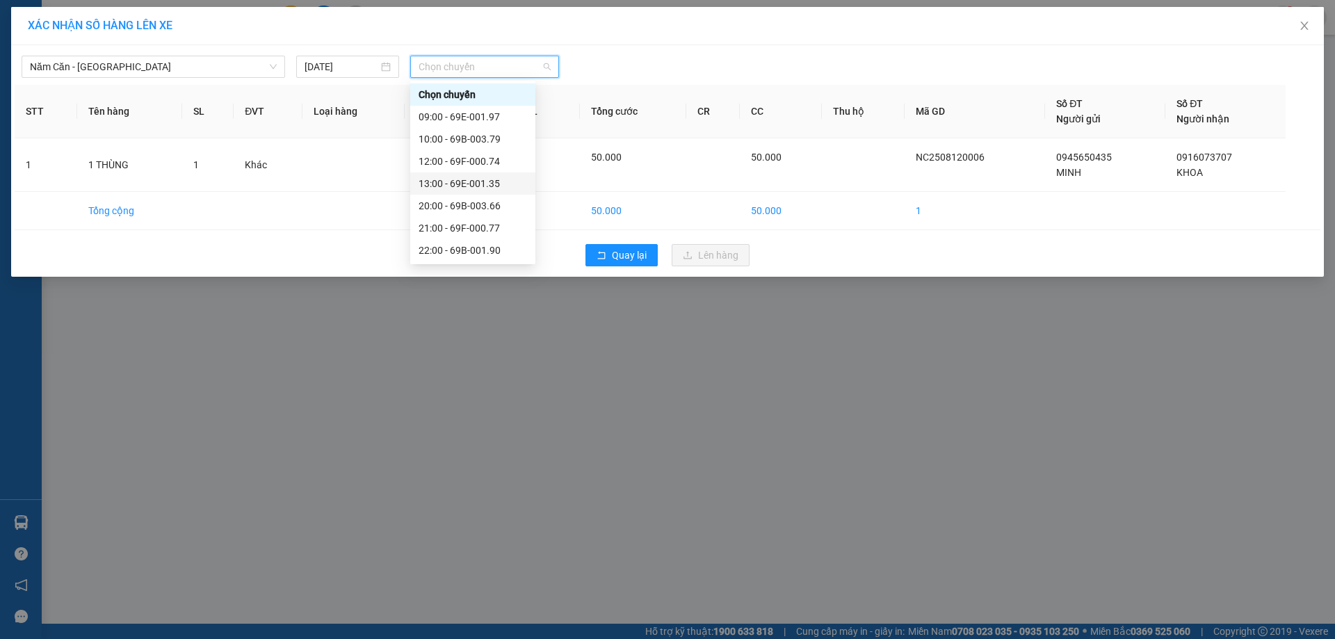
click at [485, 181] on div "13:00 - 69E-001.35" at bounding box center [473, 183] width 108 height 15
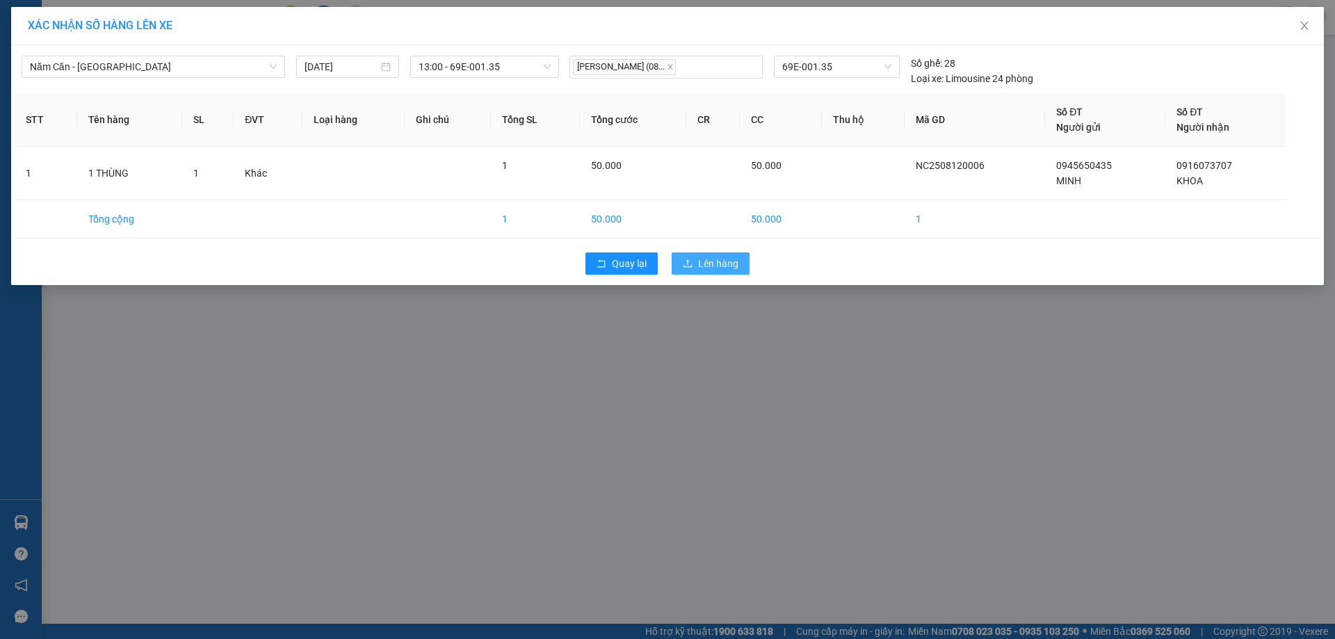
click at [712, 258] on span "Lên hàng" at bounding box center [718, 263] width 40 height 15
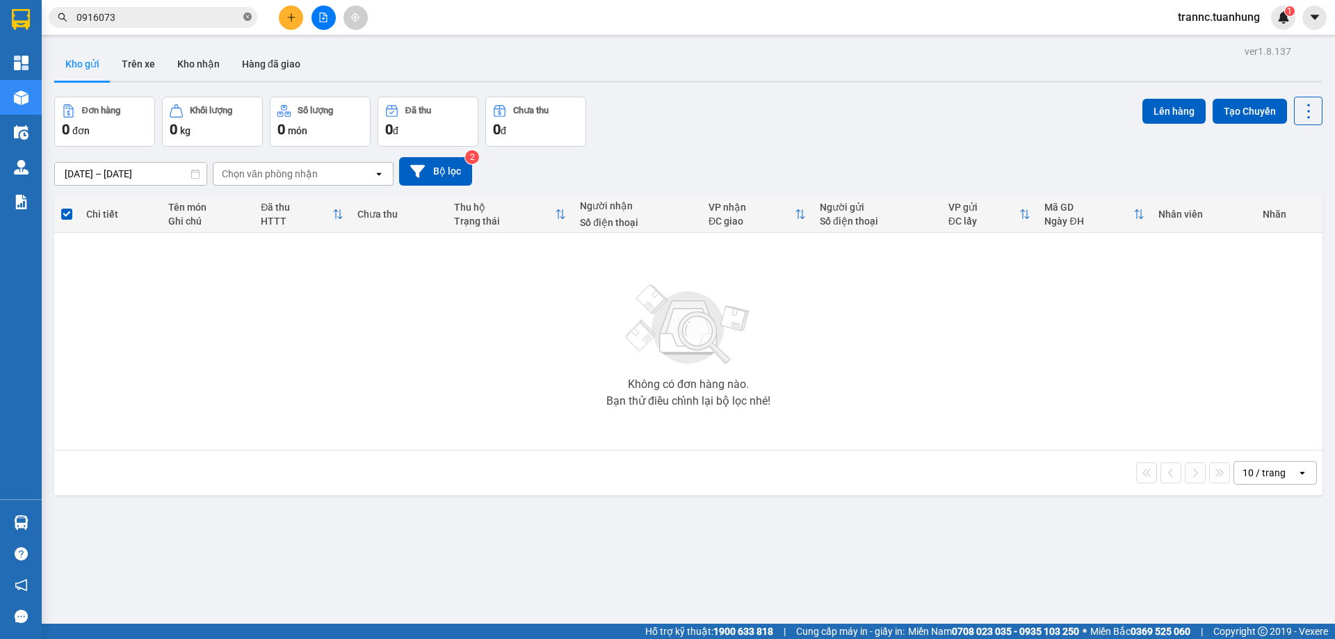
click at [247, 16] on icon "close-circle" at bounding box center [247, 17] width 8 height 8
click at [181, 19] on input "text" at bounding box center [158, 17] width 164 height 15
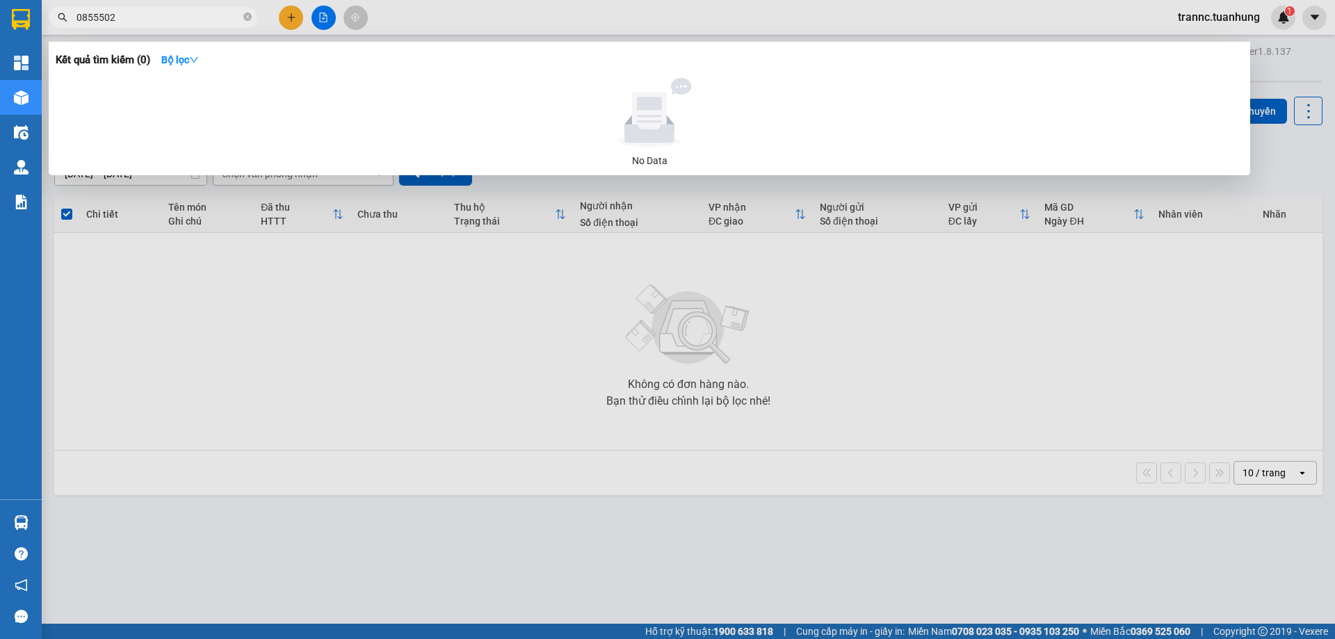
click at [156, 22] on input "0855502" at bounding box center [158, 17] width 164 height 15
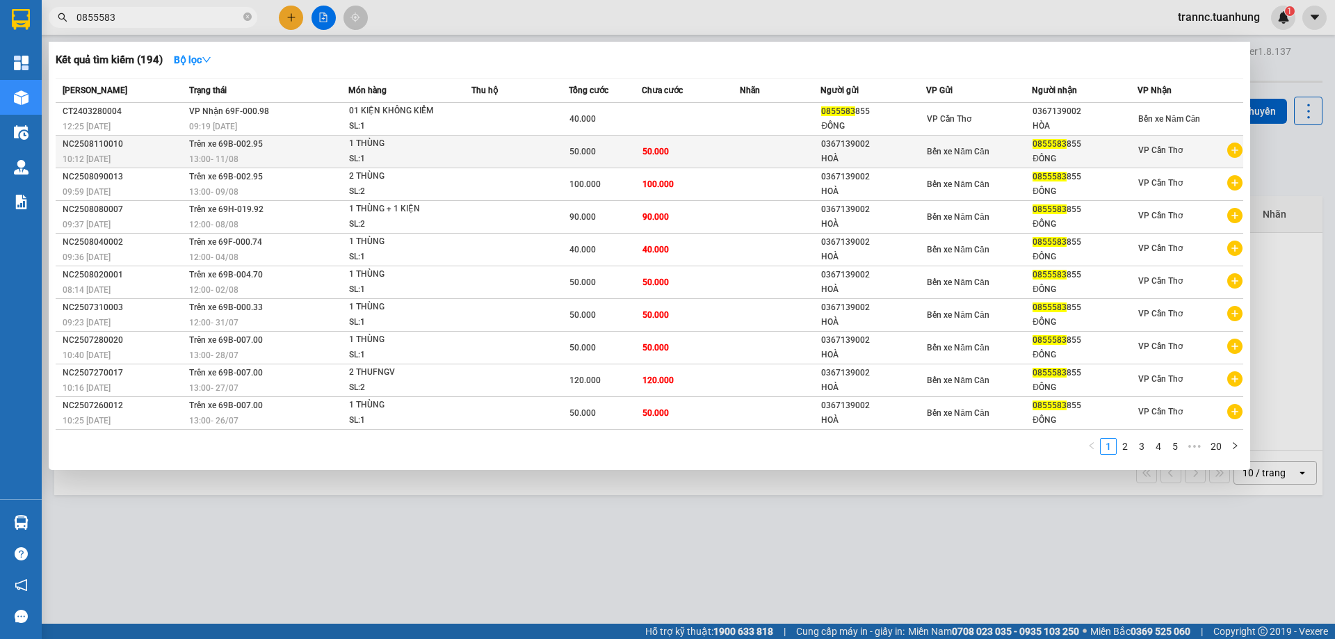
type input "0855583"
click at [1233, 153] on icon "plus-circle" at bounding box center [1234, 150] width 15 height 15
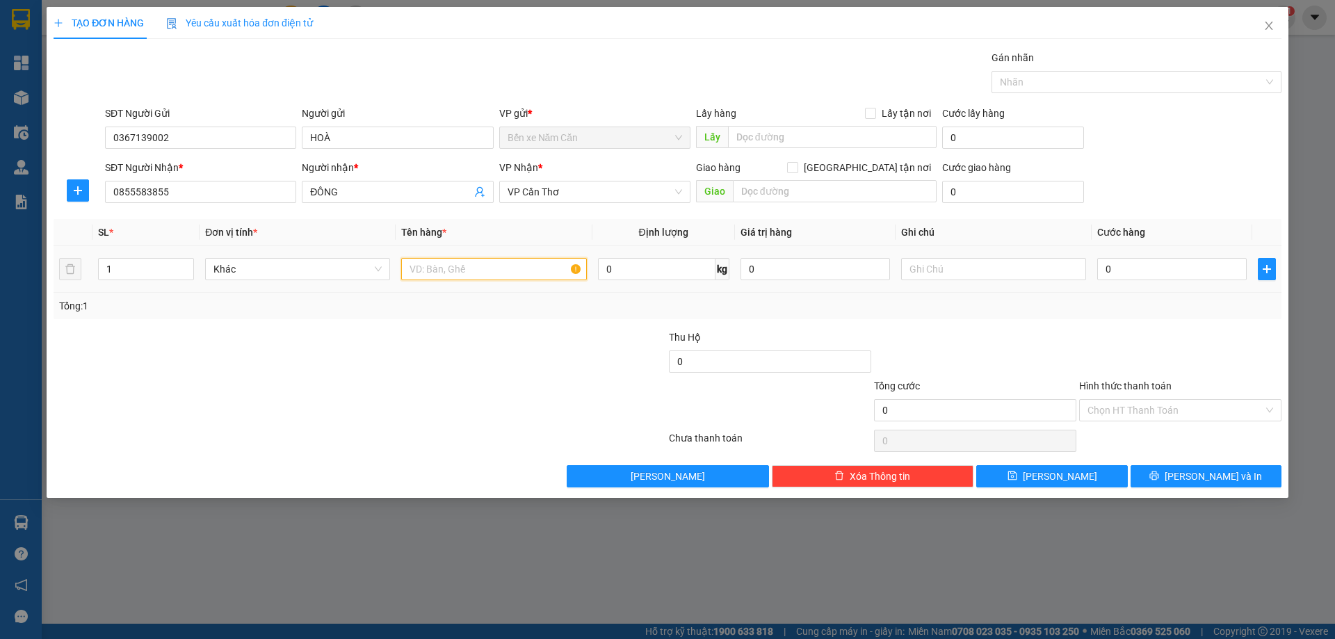
click at [414, 275] on input "text" at bounding box center [493, 269] width 185 height 22
type input "1 THÙNG"
click at [1151, 273] on input "0" at bounding box center [1172, 269] width 150 height 22
type input "6"
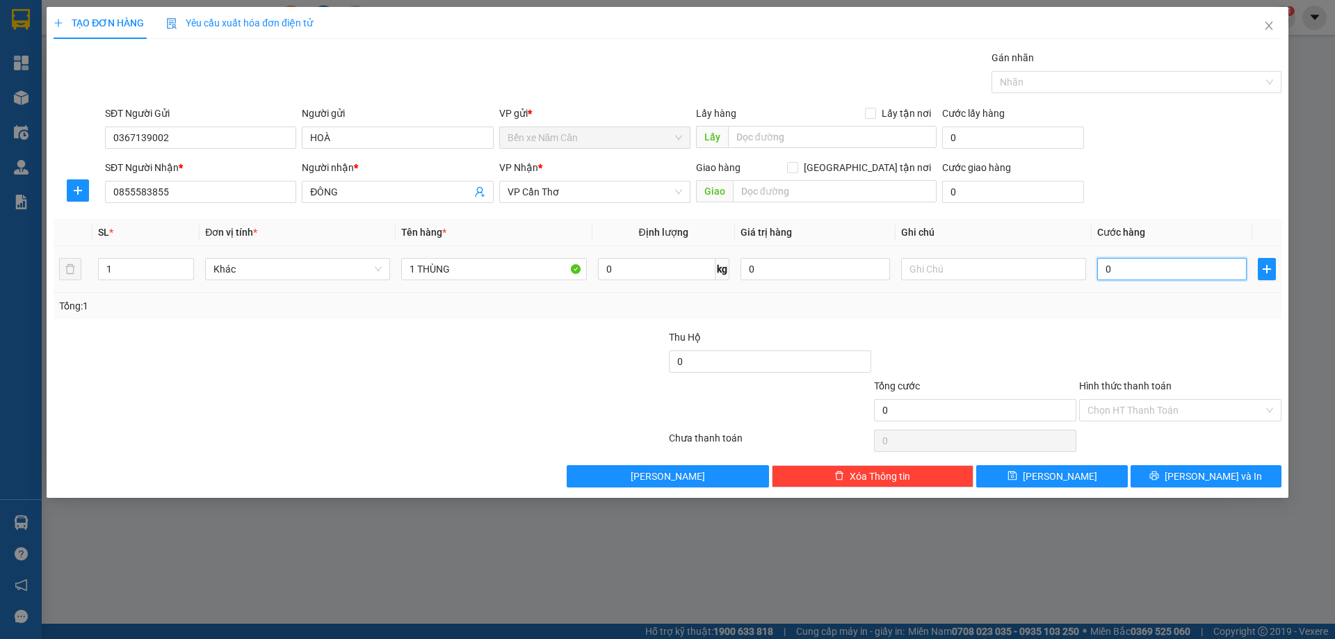
type input "6"
type input "60"
type input "60.000"
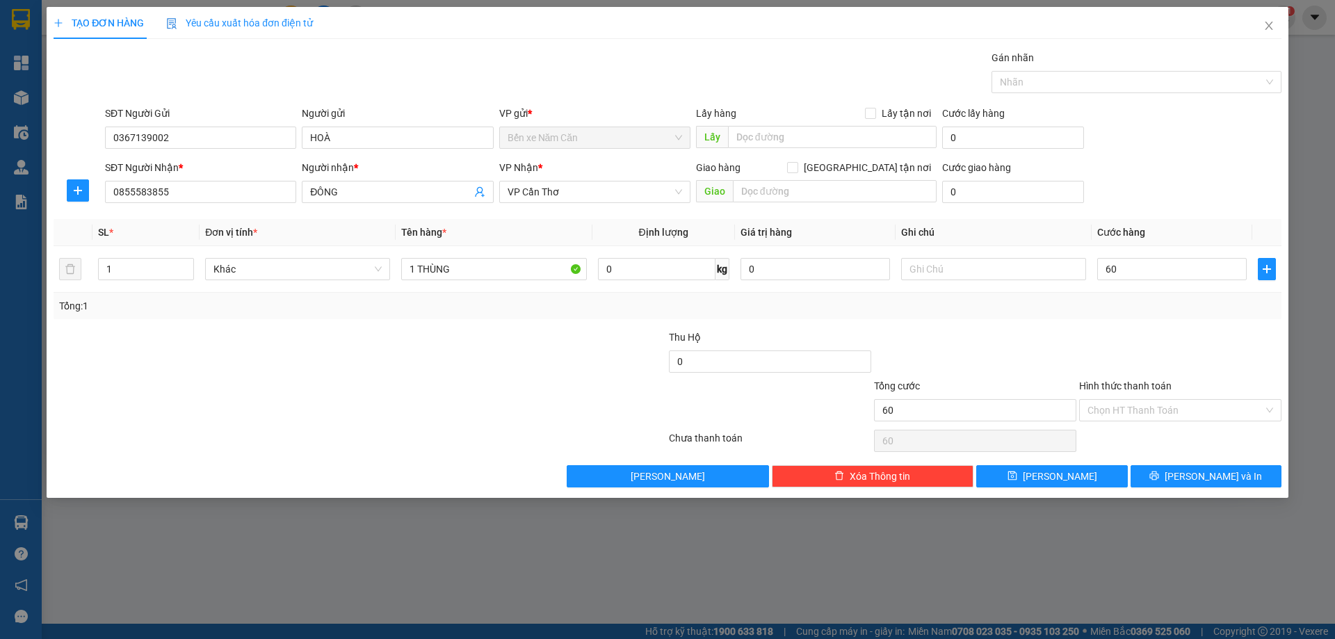
type input "60.000"
click at [1184, 330] on div at bounding box center [1180, 354] width 205 height 49
click at [1217, 478] on span "[PERSON_NAME] và In" at bounding box center [1213, 476] width 97 height 15
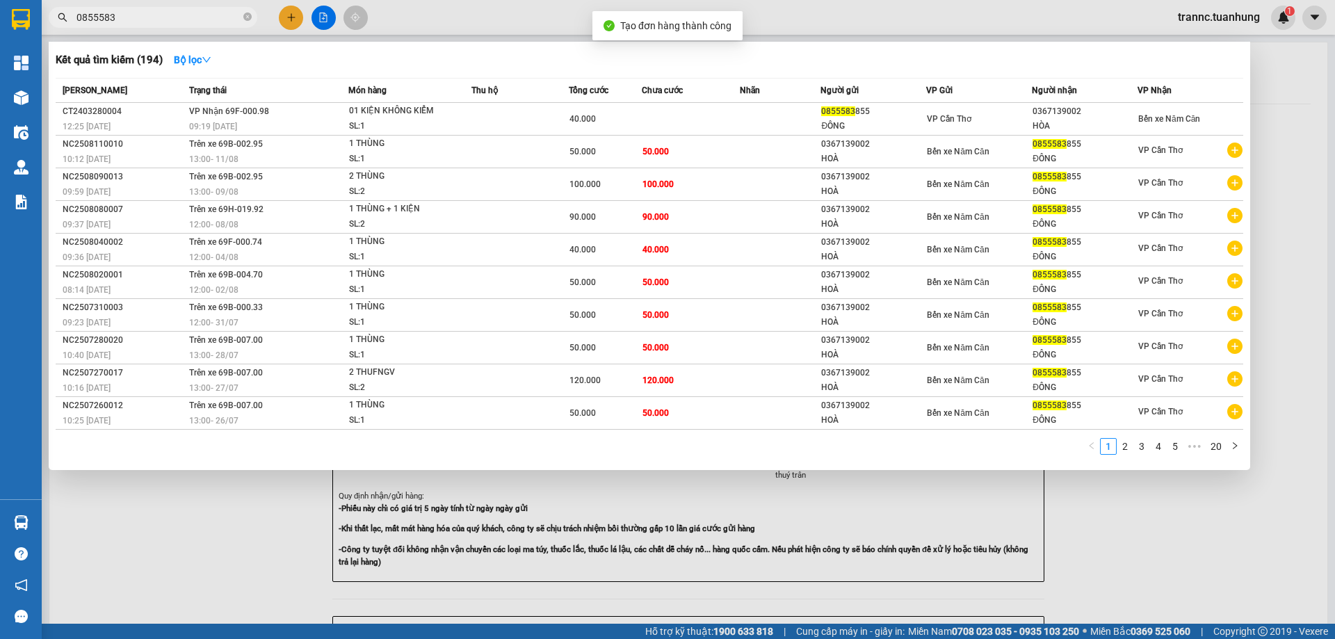
drag, startPoint x: 1160, startPoint y: 578, endPoint x: 1153, endPoint y: 574, distance: 8.1
click at [1159, 578] on div at bounding box center [667, 319] width 1335 height 639
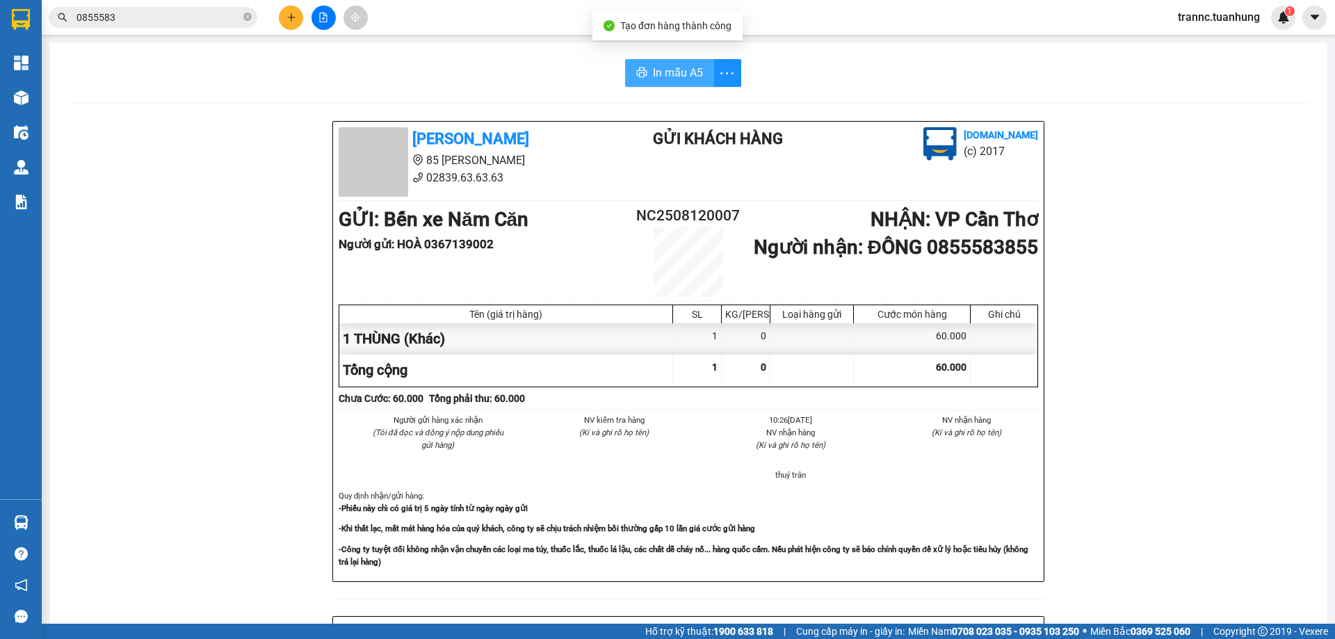
click at [681, 63] on button "In mẫu A5" at bounding box center [669, 73] width 89 height 28
click at [246, 17] on icon "close-circle" at bounding box center [247, 17] width 8 height 8
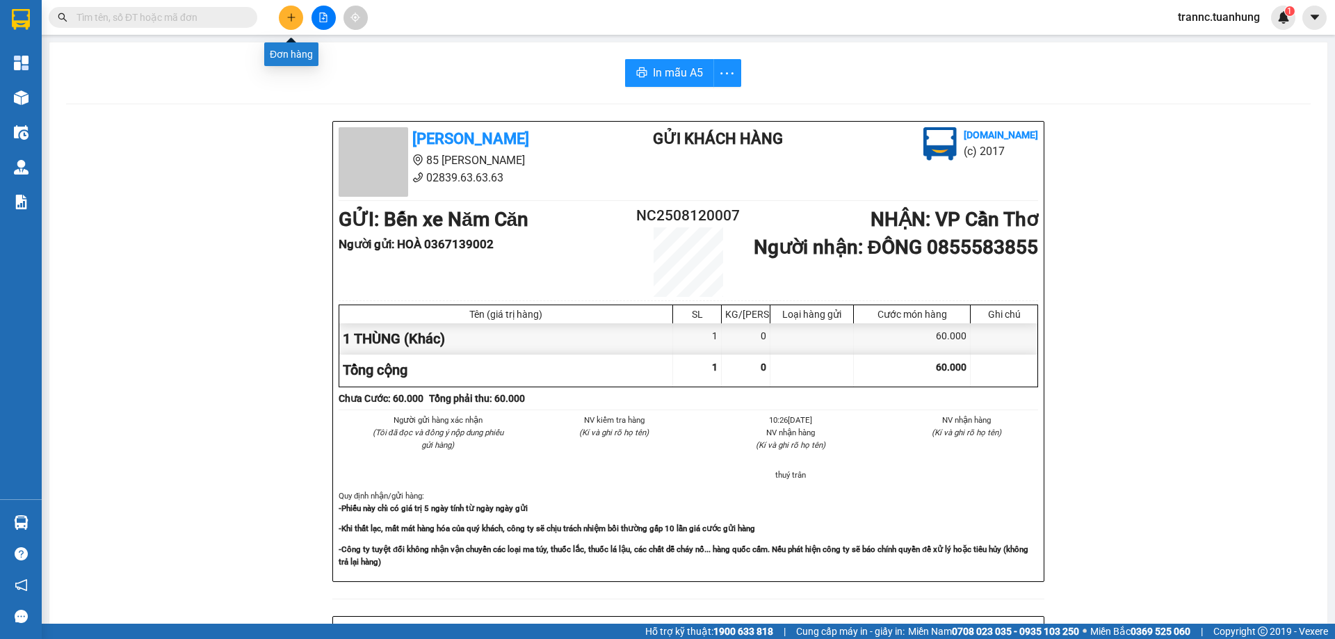
click at [291, 17] on icon "plus" at bounding box center [291, 17] width 1 height 8
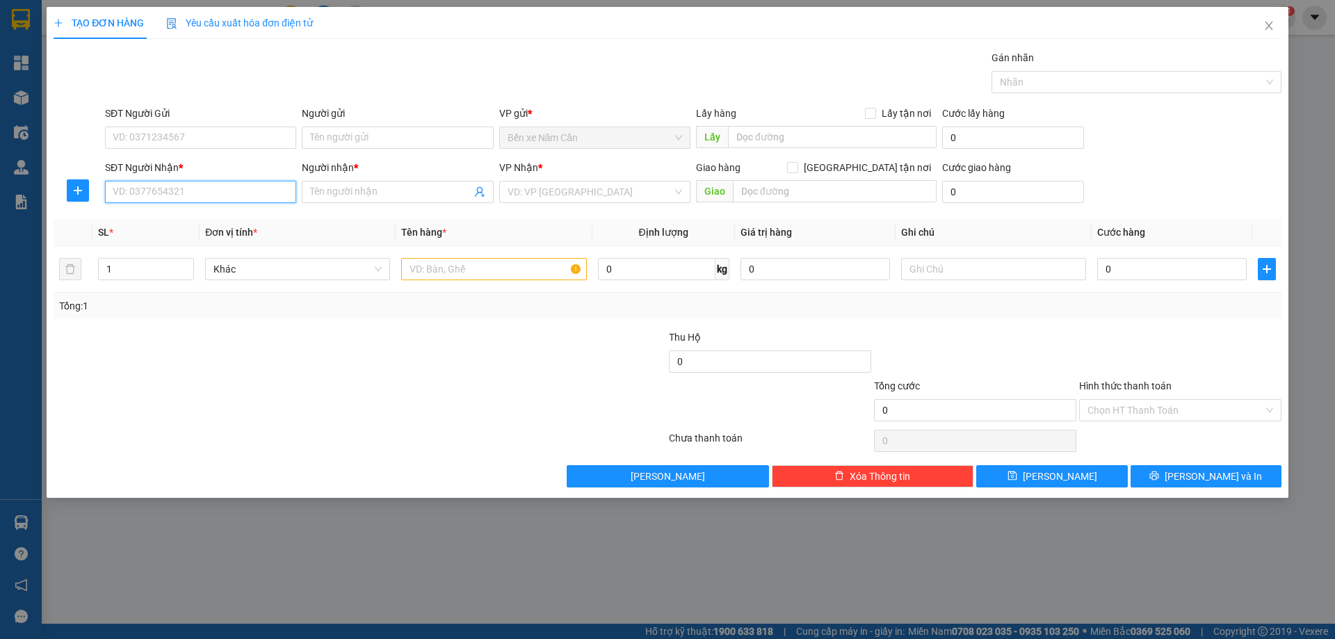
click at [225, 189] on input "SĐT Người Nhận *" at bounding box center [200, 192] width 191 height 22
type input "0918720546"
click at [313, 195] on input "Người nhận *" at bounding box center [390, 191] width 161 height 15
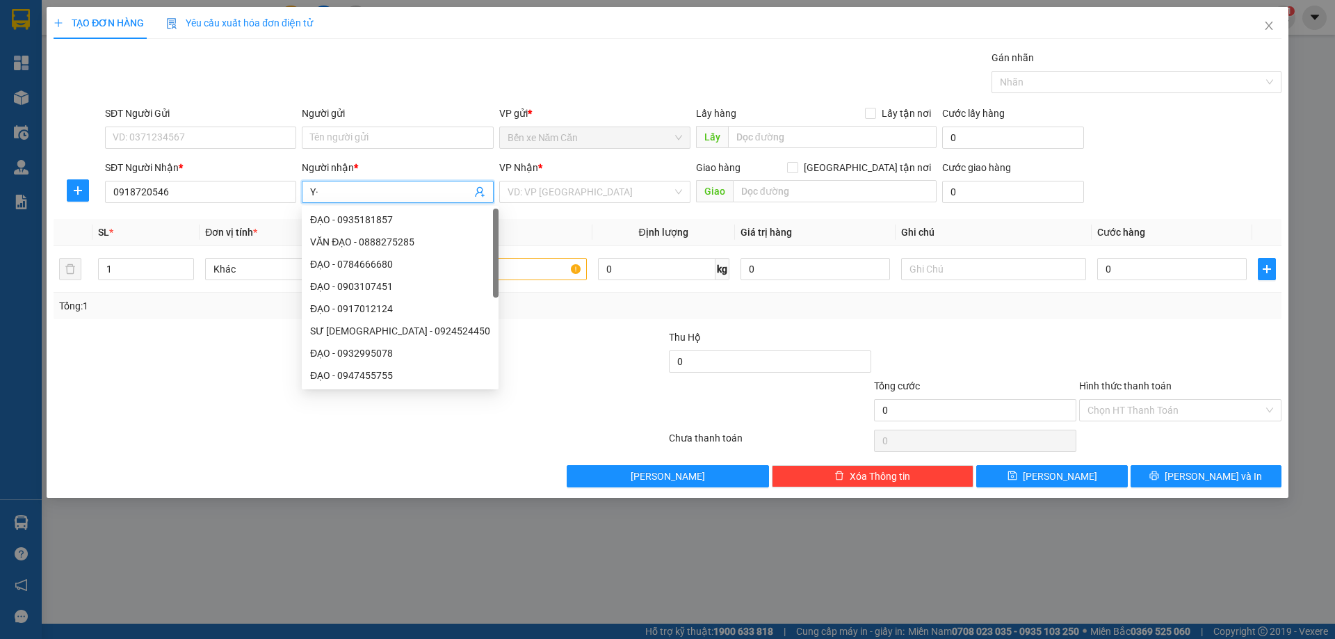
type input "Y"
type input "Ý"
click at [169, 143] on input "SĐT Người Gửi" at bounding box center [200, 138] width 191 height 22
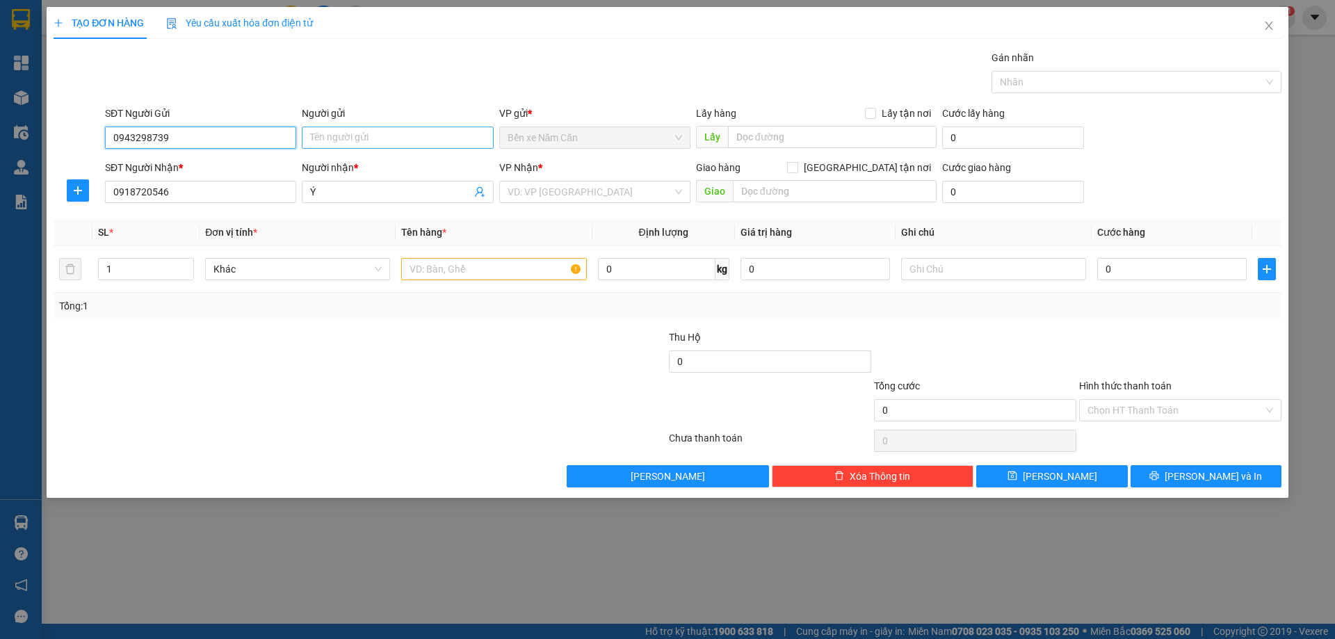
type input "0943298739"
click at [323, 131] on input "Người gửi" at bounding box center [397, 138] width 191 height 22
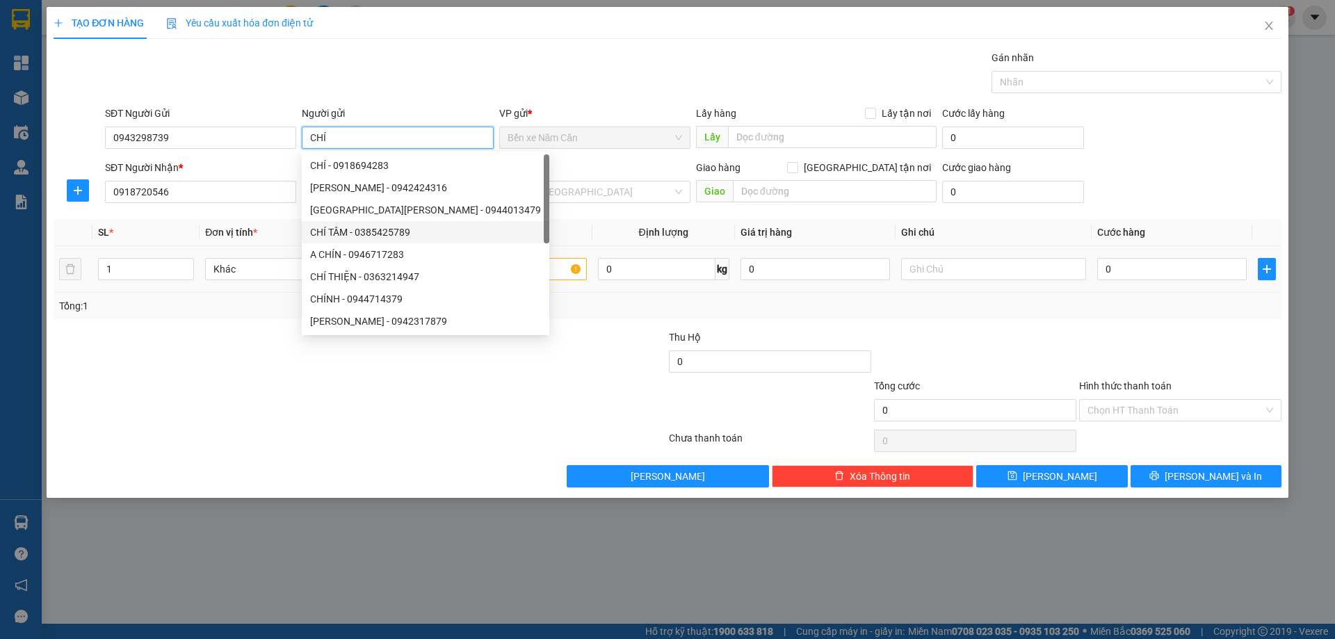
type input "CHÍ"
click at [522, 265] on input "text" at bounding box center [493, 269] width 185 height 22
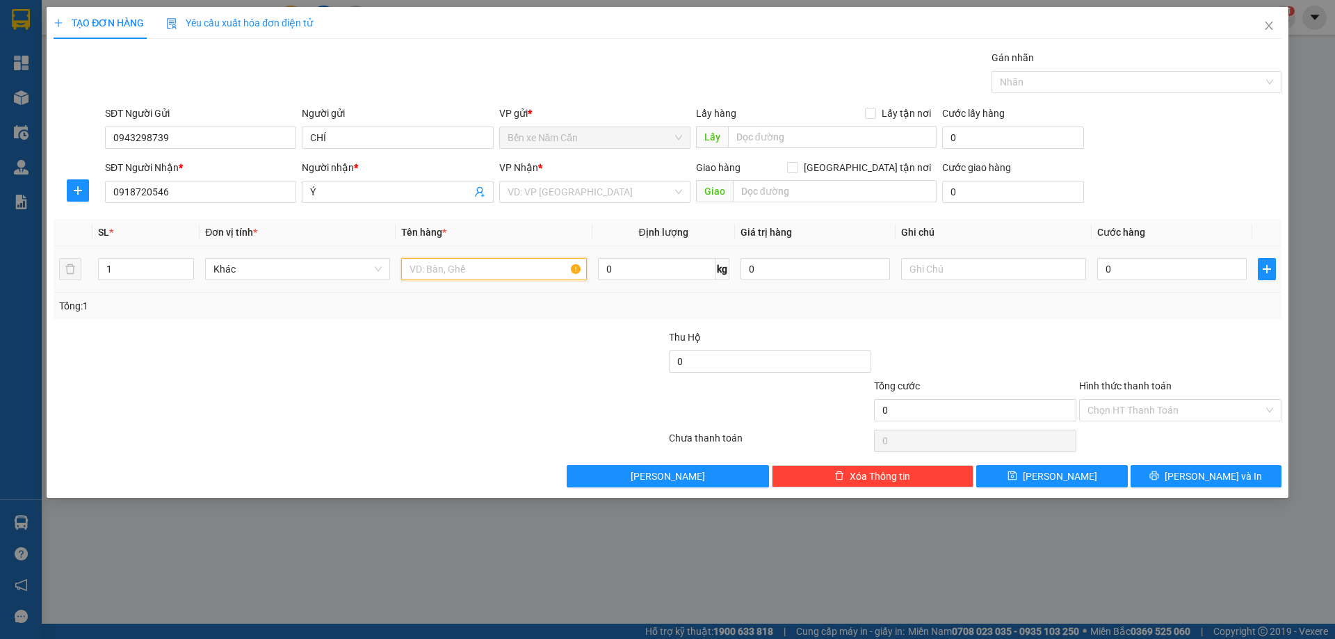
click at [522, 265] on input "text" at bounding box center [493, 269] width 185 height 22
type input "1 KIỆN"
click at [1128, 260] on input "0" at bounding box center [1172, 269] width 150 height 22
type input "6"
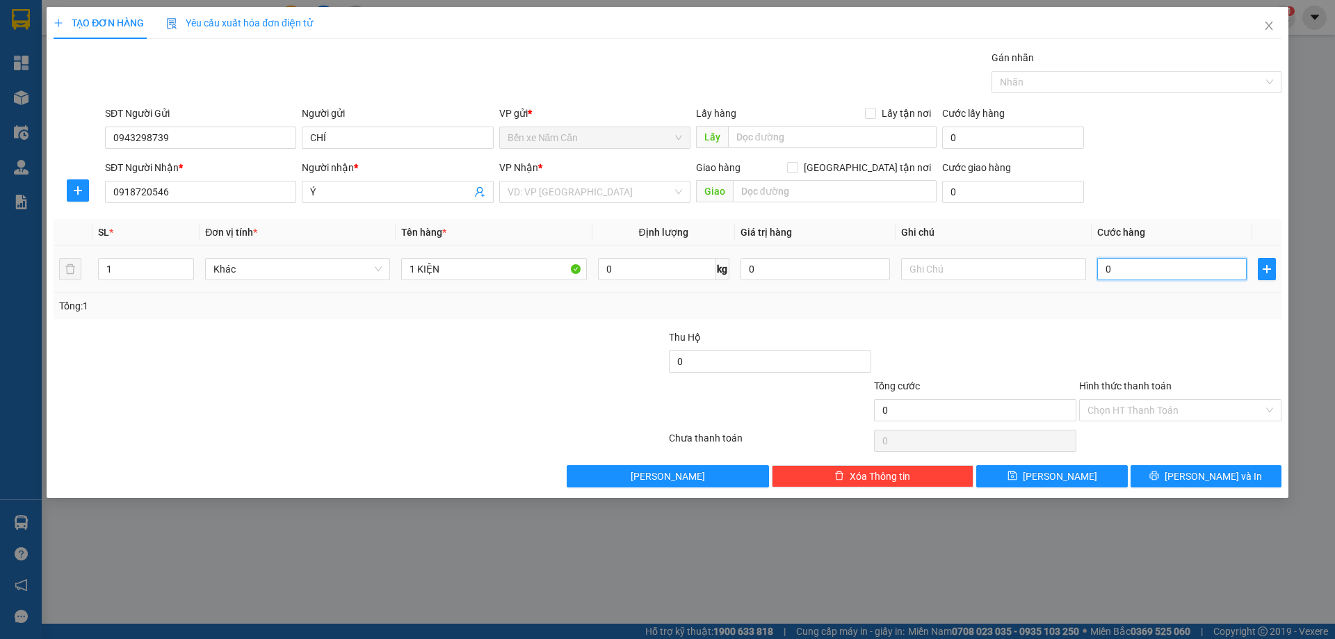
type input "6"
type input "60"
type input "60.000"
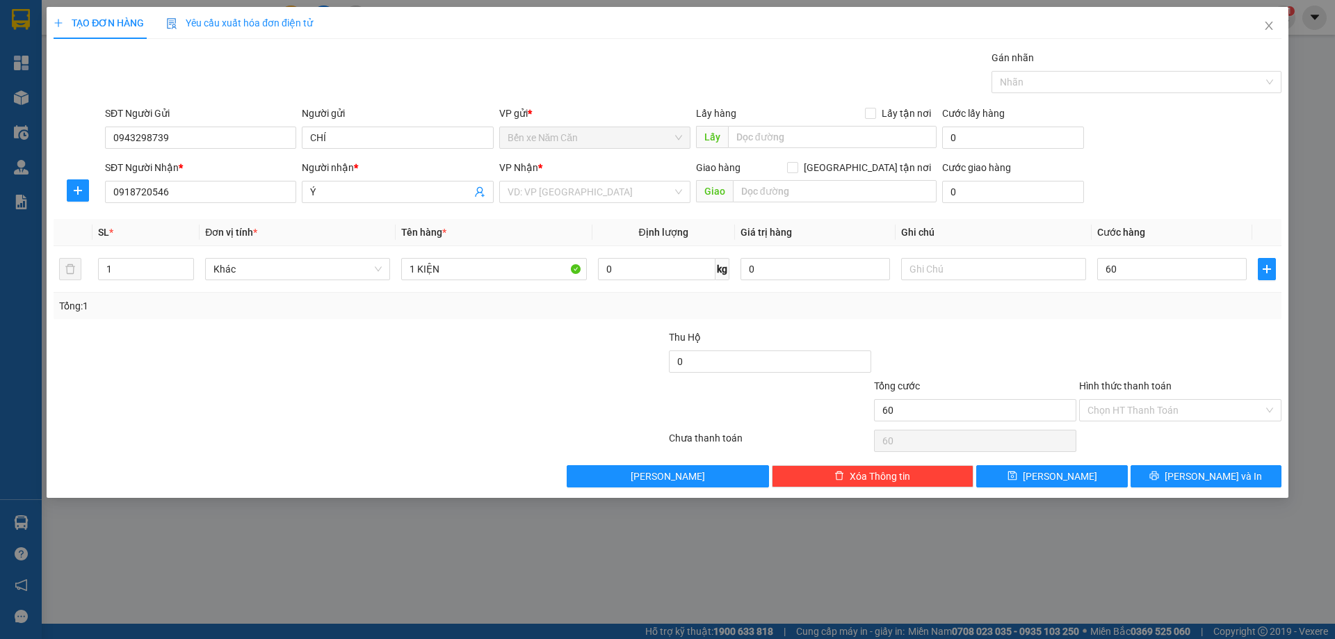
type input "60.000"
drag, startPoint x: 1104, startPoint y: 337, endPoint x: 1098, endPoint y: 346, distance: 10.0
click at [1104, 338] on div at bounding box center [1180, 354] width 205 height 49
click at [580, 197] on input "search" at bounding box center [590, 191] width 165 height 21
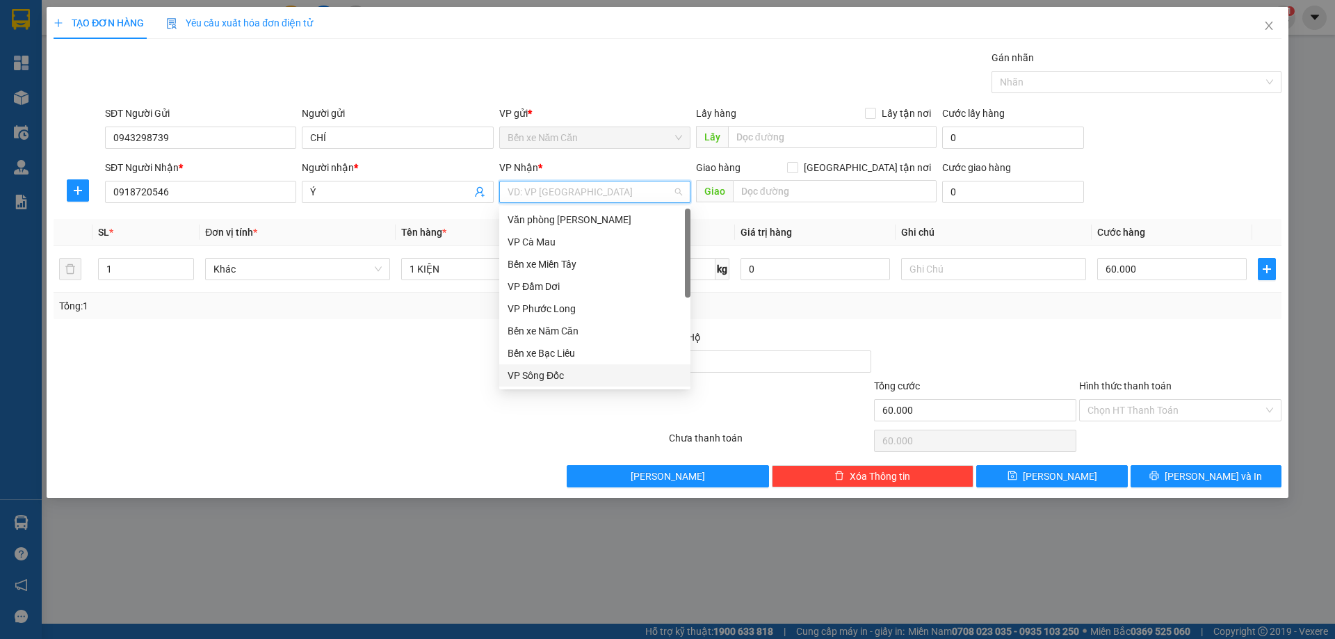
scroll to position [89, 0]
click at [565, 312] on div "VP Cần Thơ" at bounding box center [595, 308] width 175 height 15
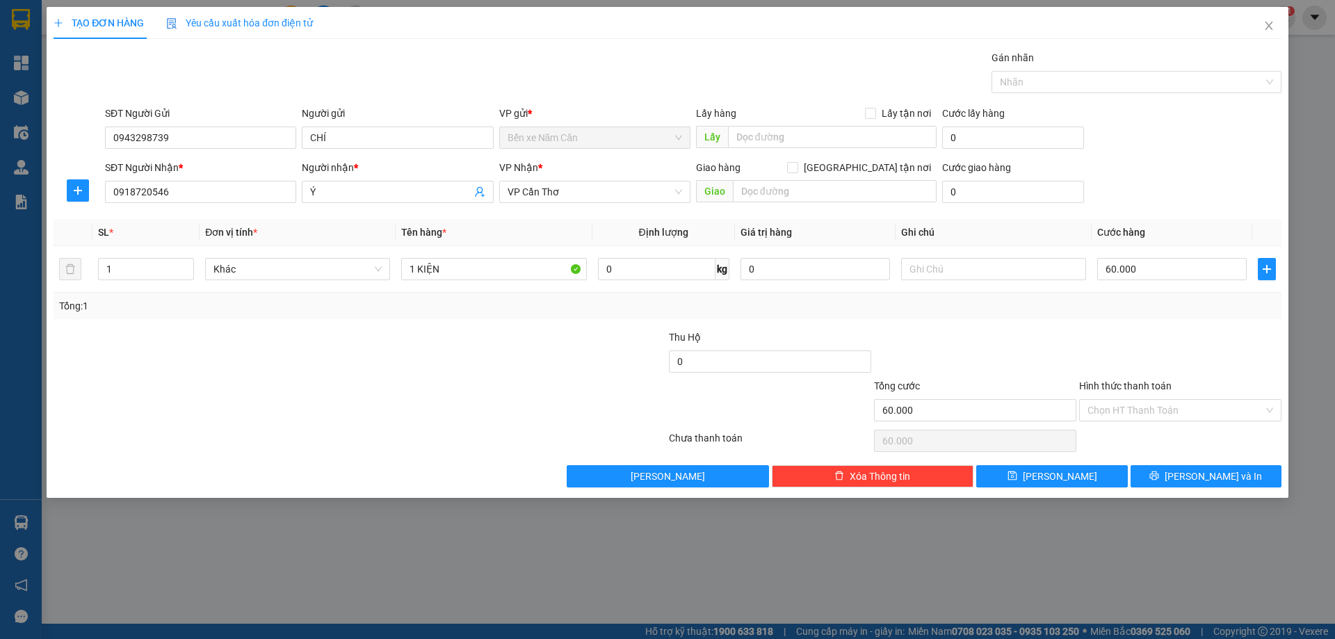
click at [1079, 346] on div at bounding box center [1180, 354] width 205 height 49
click at [1157, 407] on input "Hình thức thanh toán" at bounding box center [1176, 410] width 176 height 21
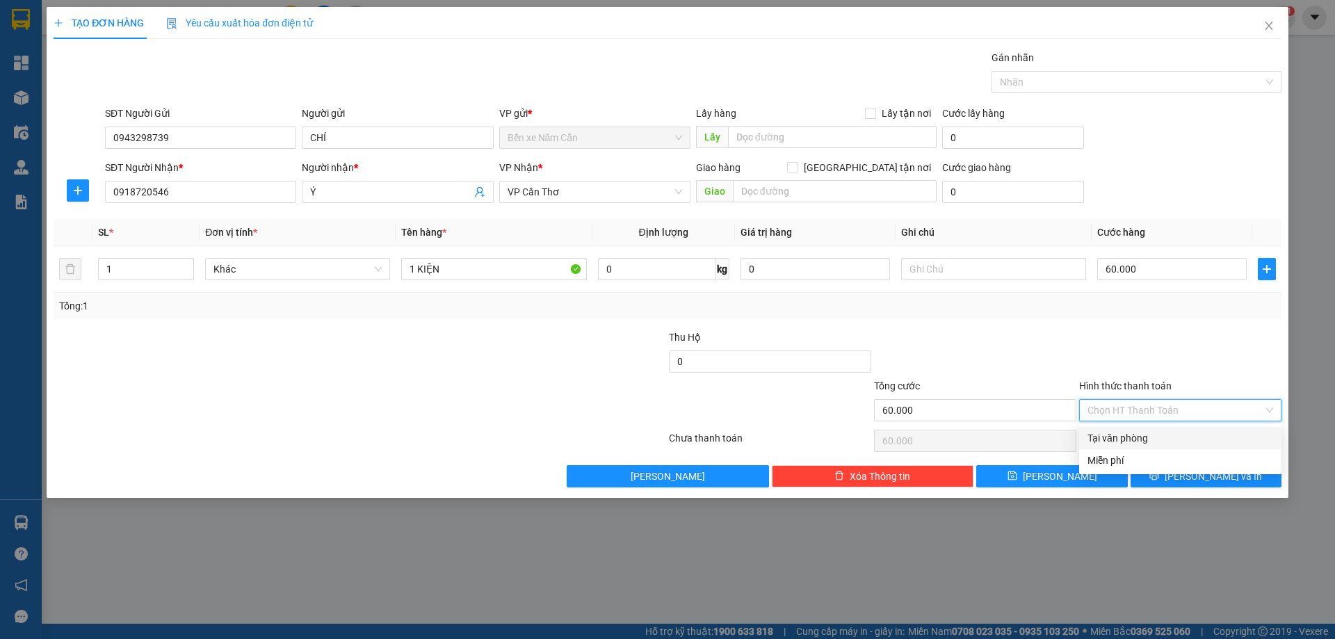
click at [1159, 433] on div "Tại văn phòng" at bounding box center [1181, 437] width 186 height 15
type input "0"
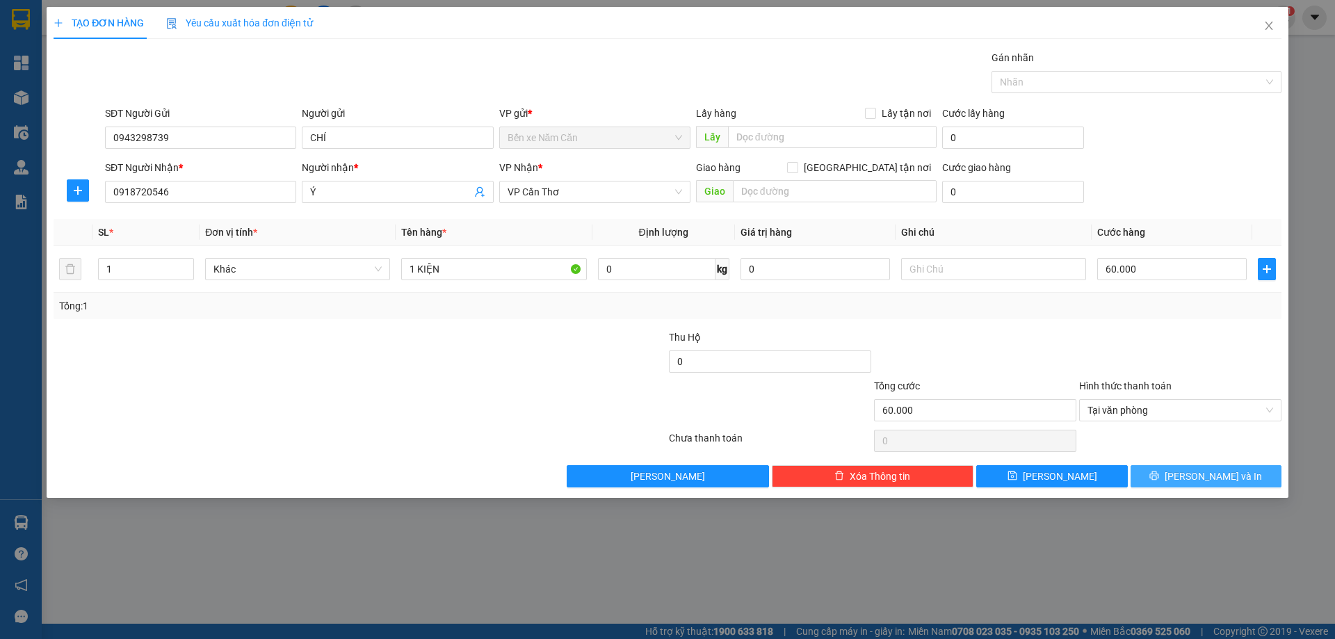
click at [1179, 477] on button "[PERSON_NAME] và In" at bounding box center [1206, 476] width 151 height 22
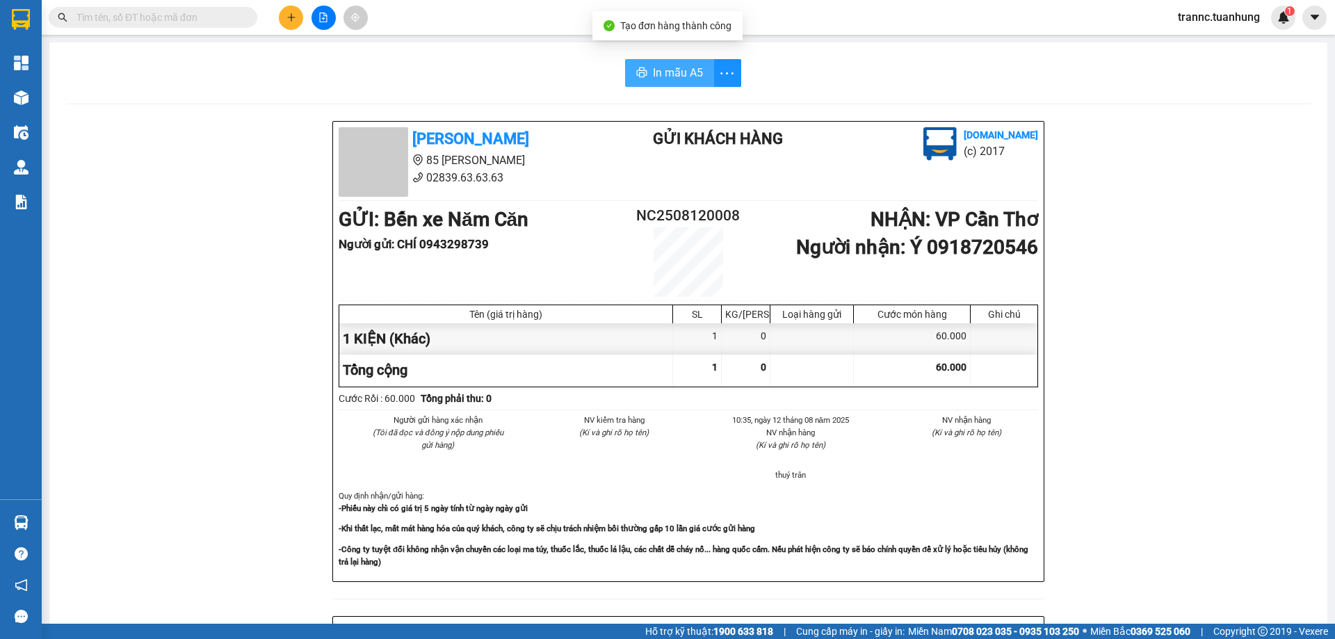
click at [674, 70] on span "In mẫu A5" at bounding box center [678, 72] width 50 height 17
click at [1152, 438] on div "[PERSON_NAME] 85 [PERSON_NAME] Hoàng 02839.63.63.63 Gửi khách hàng [DOMAIN_NAME…" at bounding box center [688, 606] width 1245 height 970
click at [176, 17] on input "text" at bounding box center [158, 17] width 164 height 15
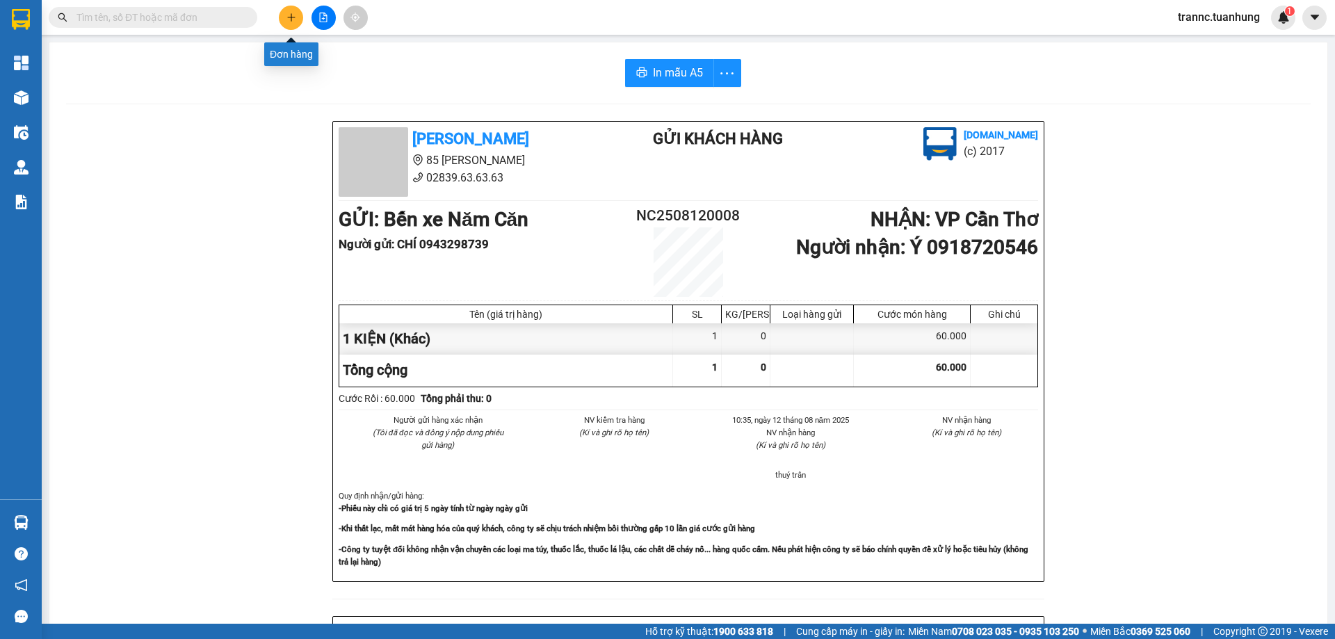
click at [289, 14] on icon "plus" at bounding box center [292, 18] width 10 height 10
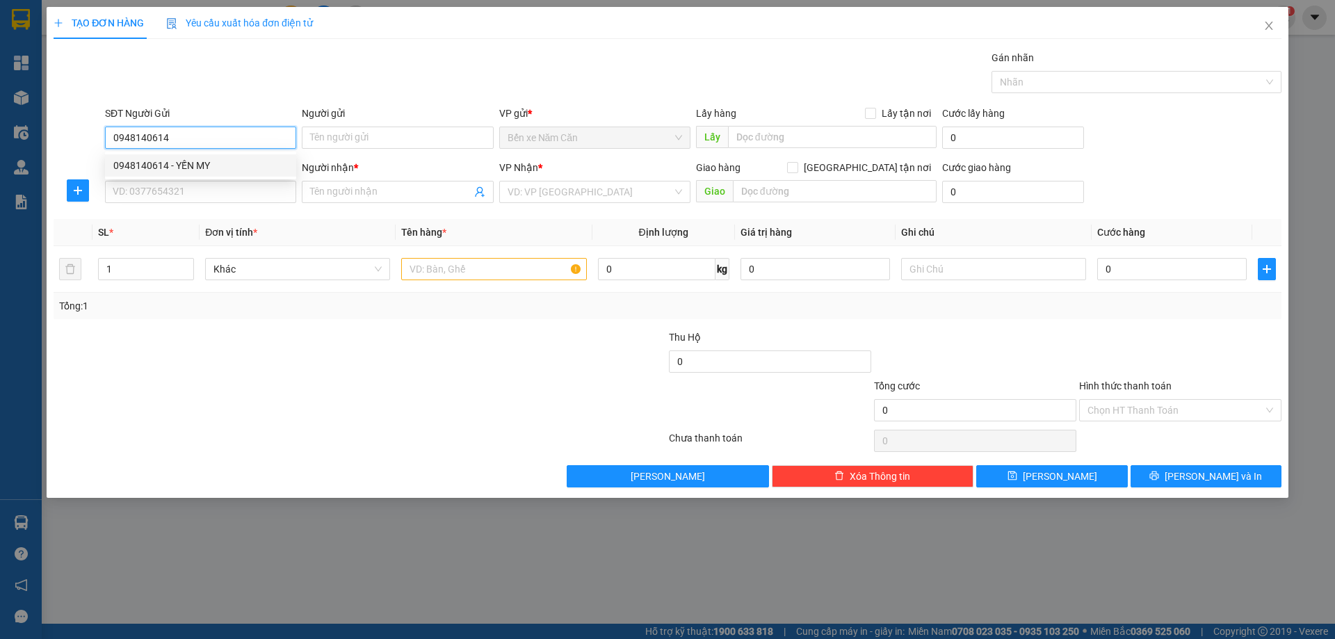
drag, startPoint x: 168, startPoint y: 138, endPoint x: 105, endPoint y: 147, distance: 63.2
click at [105, 147] on input "0948140614" at bounding box center [200, 138] width 191 height 22
type input "0948140614"
click at [154, 195] on input "SĐT Người Nhận *" at bounding box center [200, 192] width 191 height 22
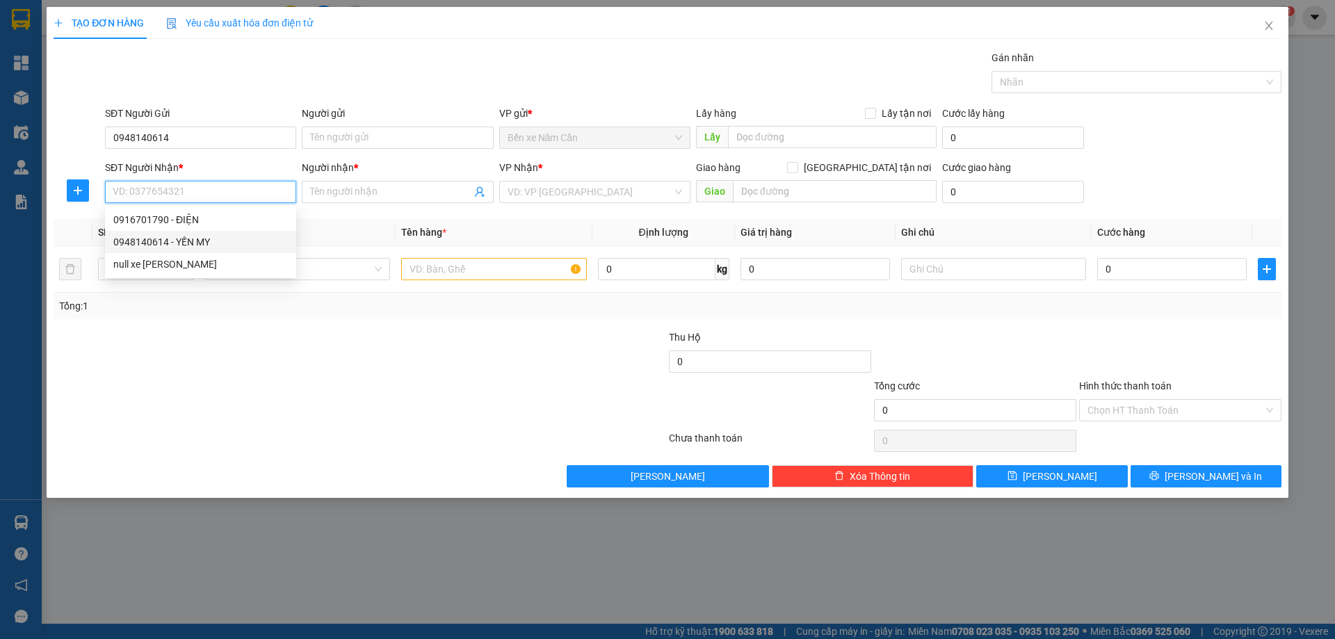
click at [181, 245] on div "0948140614 - YẾN MY" at bounding box center [200, 241] width 175 height 15
type input "0948140614"
type input "YẾN MY"
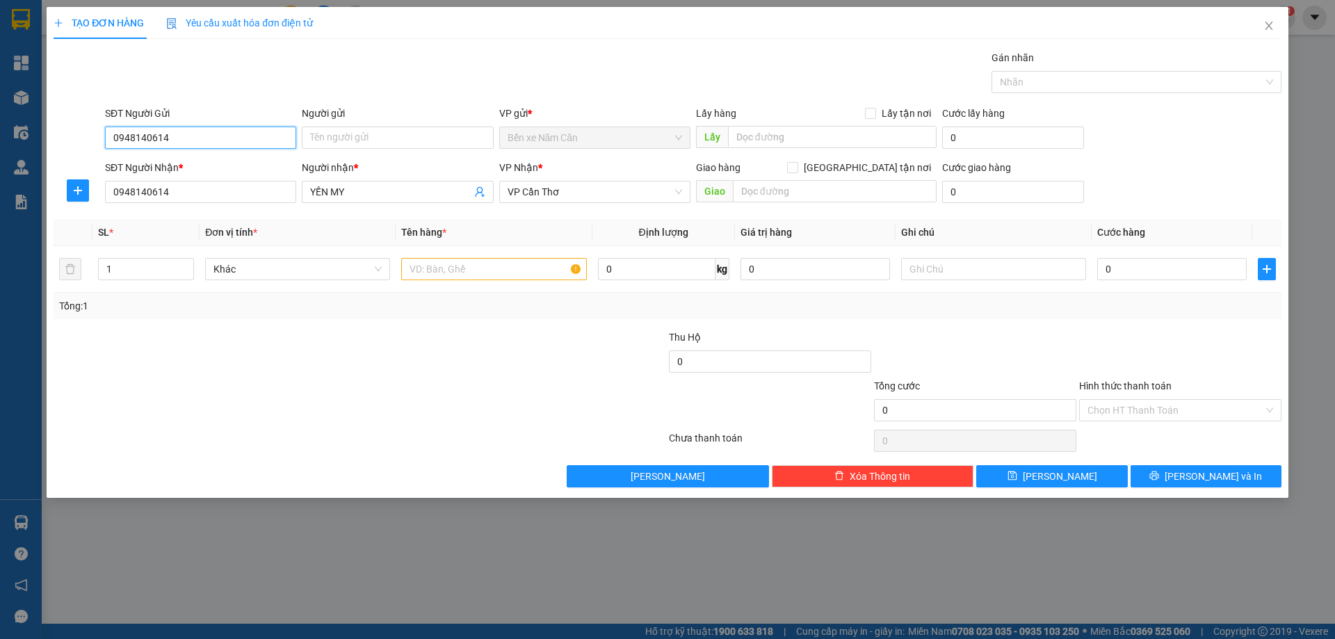
click at [187, 143] on input "0948140614" at bounding box center [200, 138] width 191 height 22
type input "0"
click at [156, 162] on div "0916701790 - ĐIỆN" at bounding box center [200, 165] width 175 height 15
type input "0916701790"
type input "ĐIỆN"
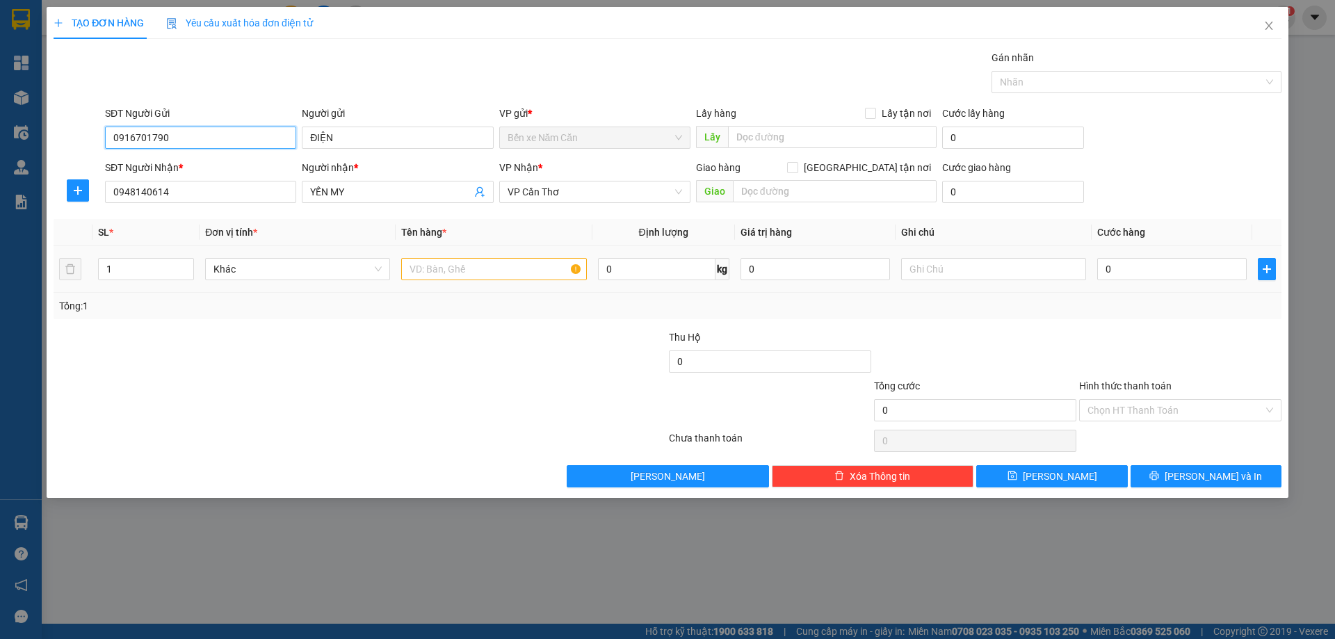
type input "0916701790"
click at [418, 264] on input "text" at bounding box center [493, 269] width 185 height 22
type input "1 THÙNG"
click at [1133, 273] on input "0" at bounding box center [1172, 269] width 150 height 22
type input "3"
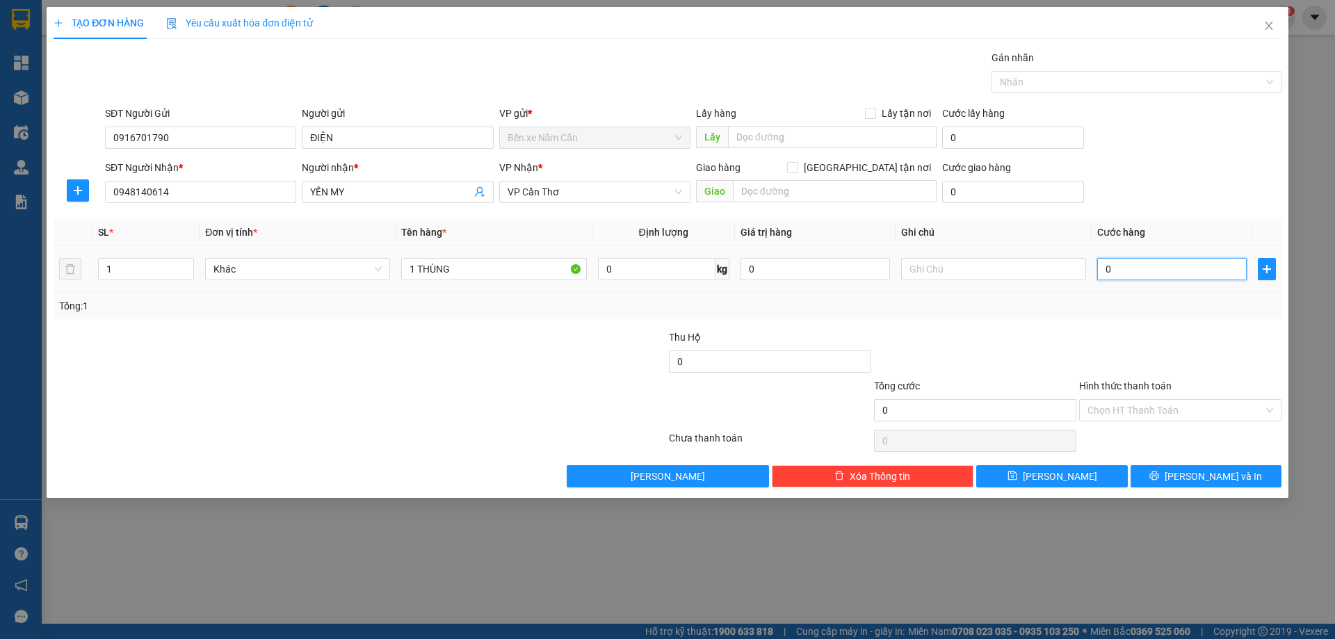
type input "3"
type input "30"
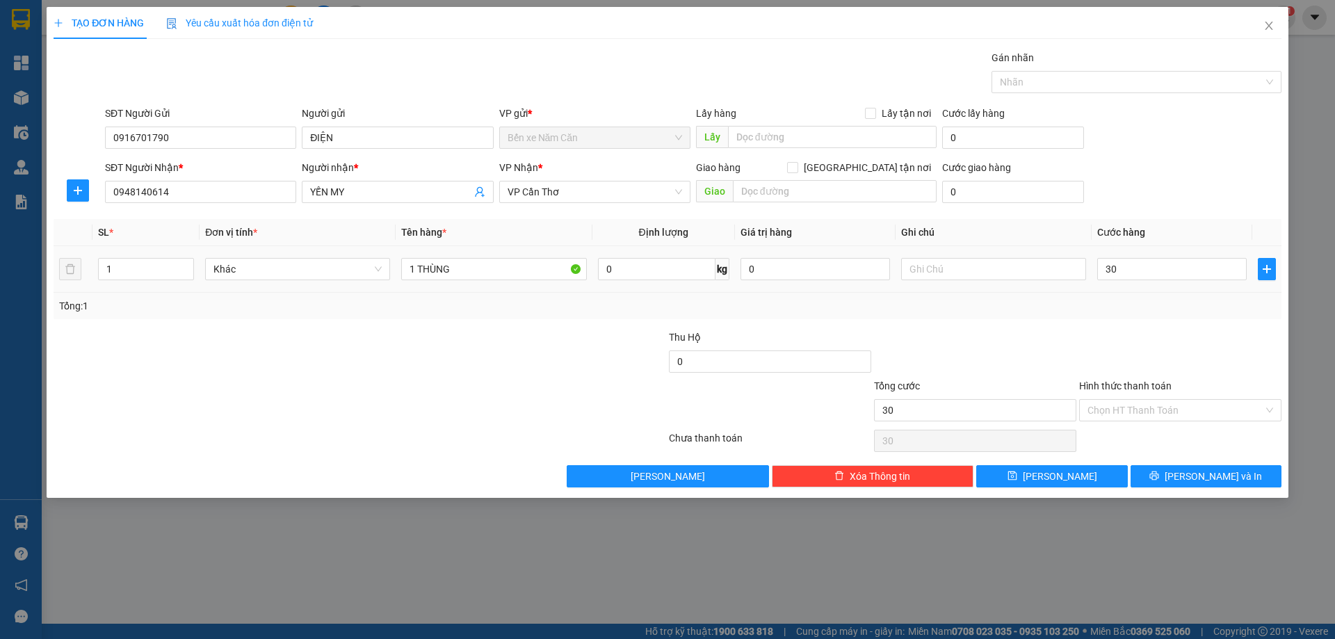
type input "30.000"
click at [1120, 309] on div "Tổng: 1" at bounding box center [667, 305] width 1217 height 15
drag, startPoint x: 1147, startPoint y: 407, endPoint x: 1152, endPoint y: 434, distance: 27.6
click at [1148, 407] on input "Hình thức thanh toán" at bounding box center [1176, 410] width 176 height 21
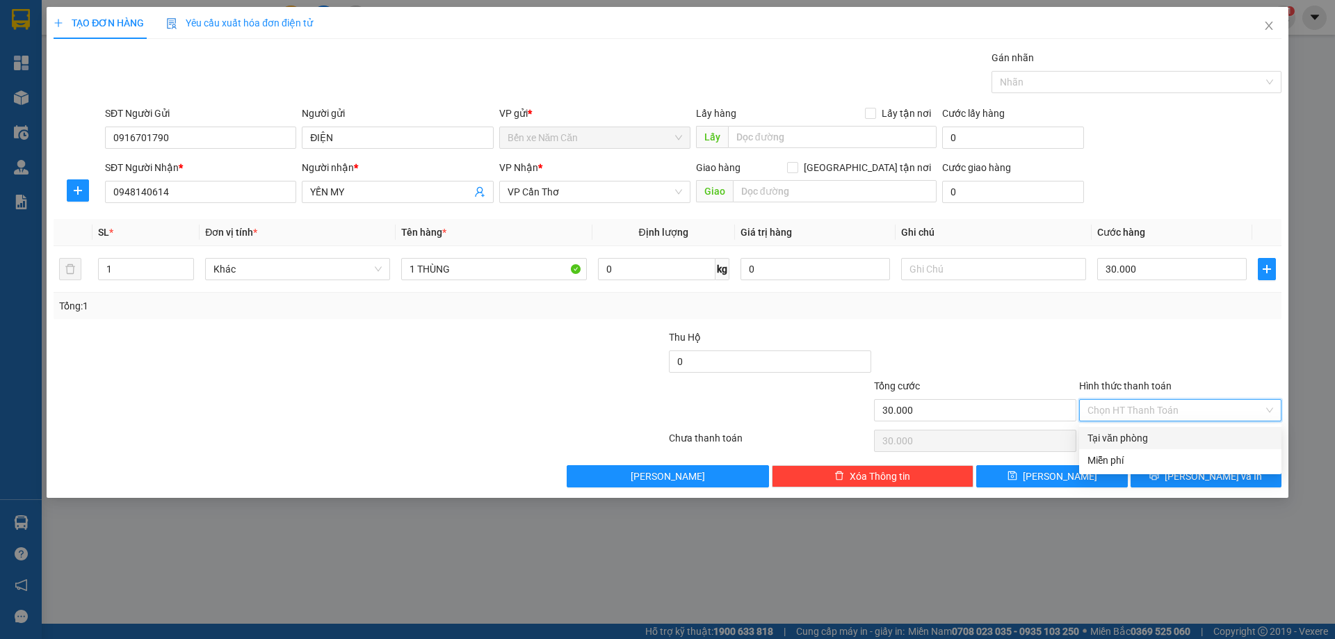
click at [1151, 437] on div "Tại văn phòng" at bounding box center [1181, 437] width 186 height 15
type input "0"
click at [1174, 482] on button "[PERSON_NAME] và In" at bounding box center [1206, 476] width 151 height 22
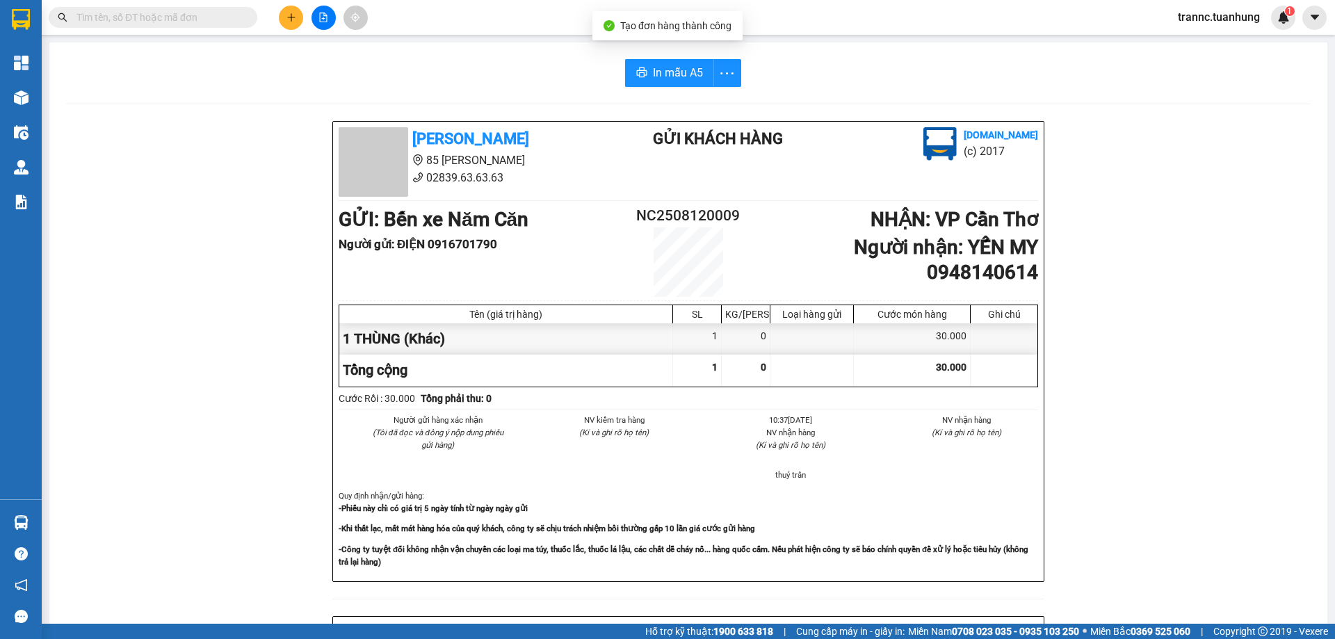
click at [1171, 570] on div "[PERSON_NAME] 85 [PERSON_NAME] Hoàng 02839.63.63.63 Gửi khách hàng [DOMAIN_NAME…" at bounding box center [688, 606] width 1245 height 970
click at [670, 72] on span "In mẫu A5" at bounding box center [678, 72] width 50 height 17
click at [1197, 523] on div "[PERSON_NAME] 85 [PERSON_NAME] Hoàng 02839.63.63.63 Gửi khách hàng [DOMAIN_NAME…" at bounding box center [688, 606] width 1245 height 970
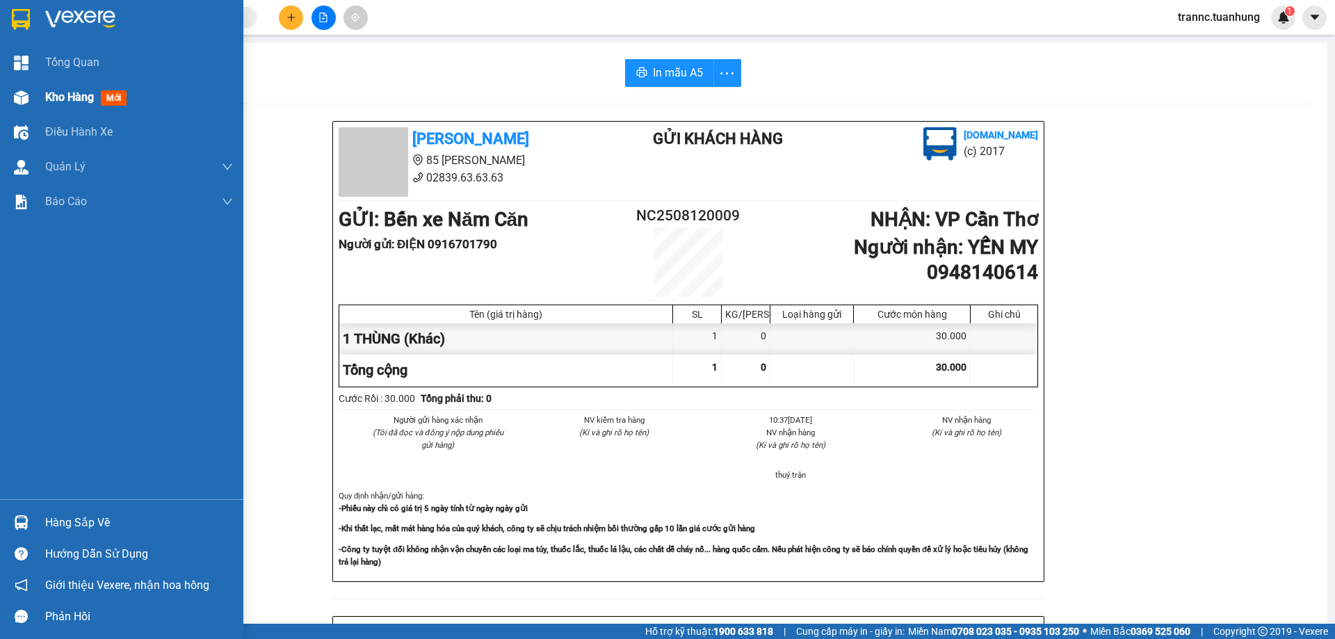
click at [113, 95] on span "mới" at bounding box center [114, 97] width 26 height 15
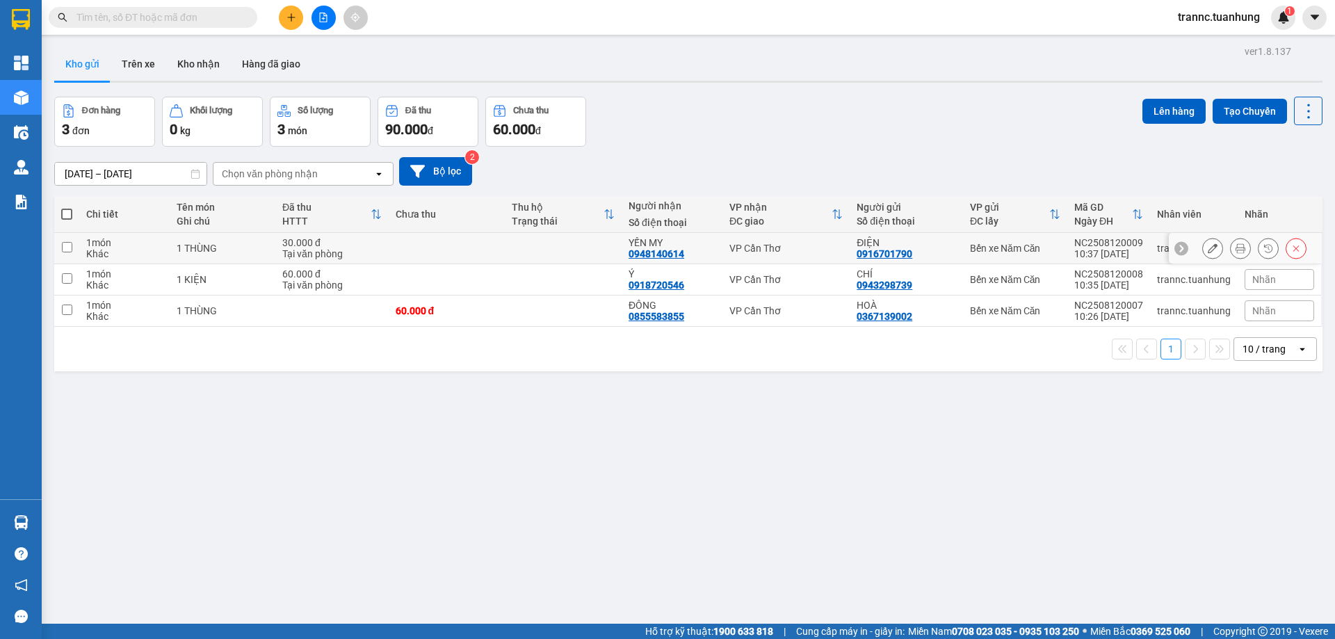
click at [524, 250] on td at bounding box center [563, 248] width 117 height 31
checkbox input "true"
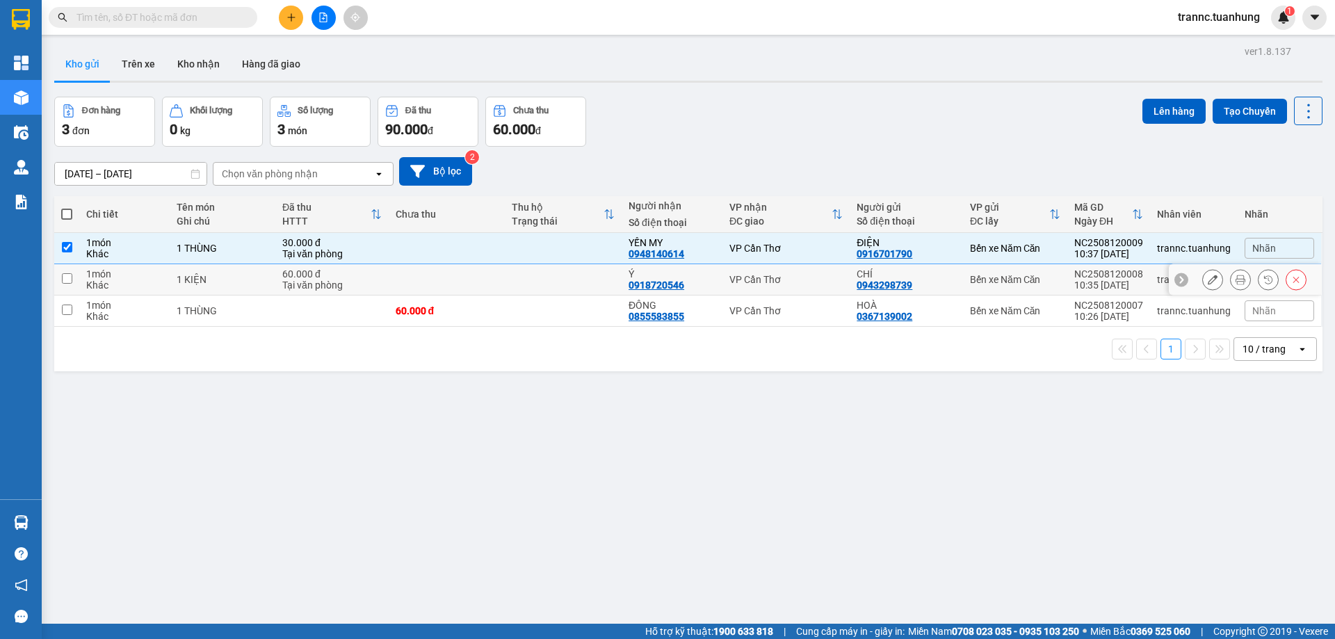
click at [518, 282] on td at bounding box center [563, 279] width 117 height 31
checkbox input "true"
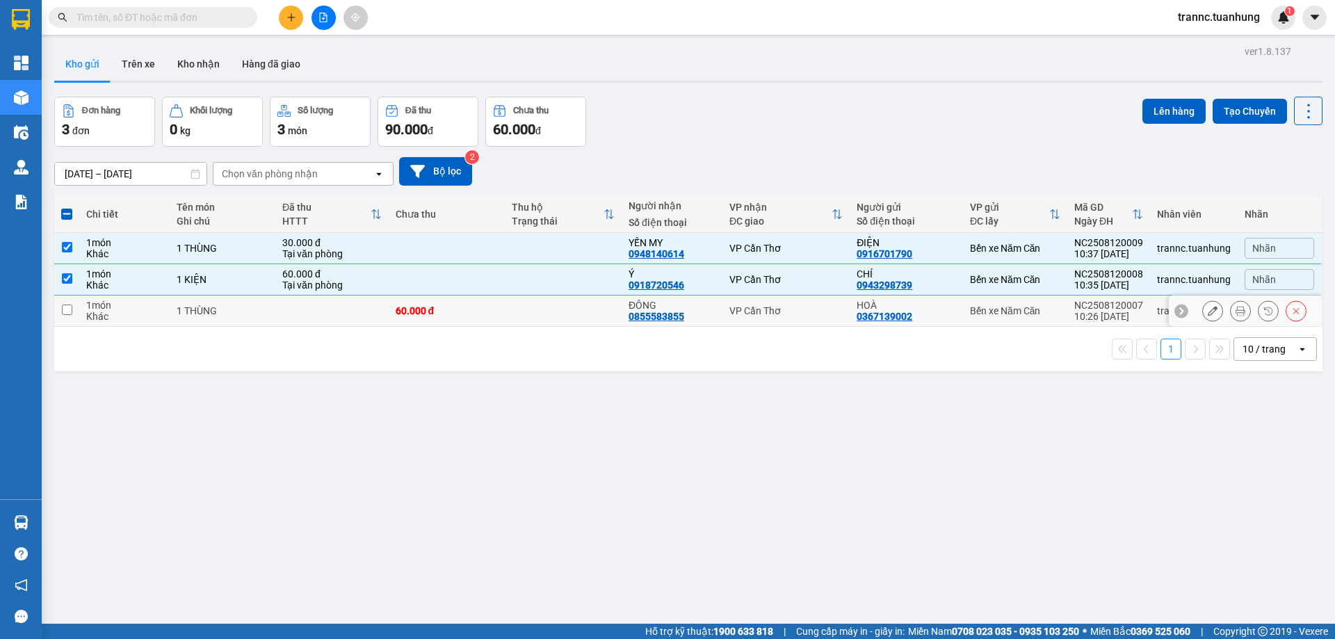
click at [521, 314] on td at bounding box center [563, 311] width 117 height 31
checkbox input "true"
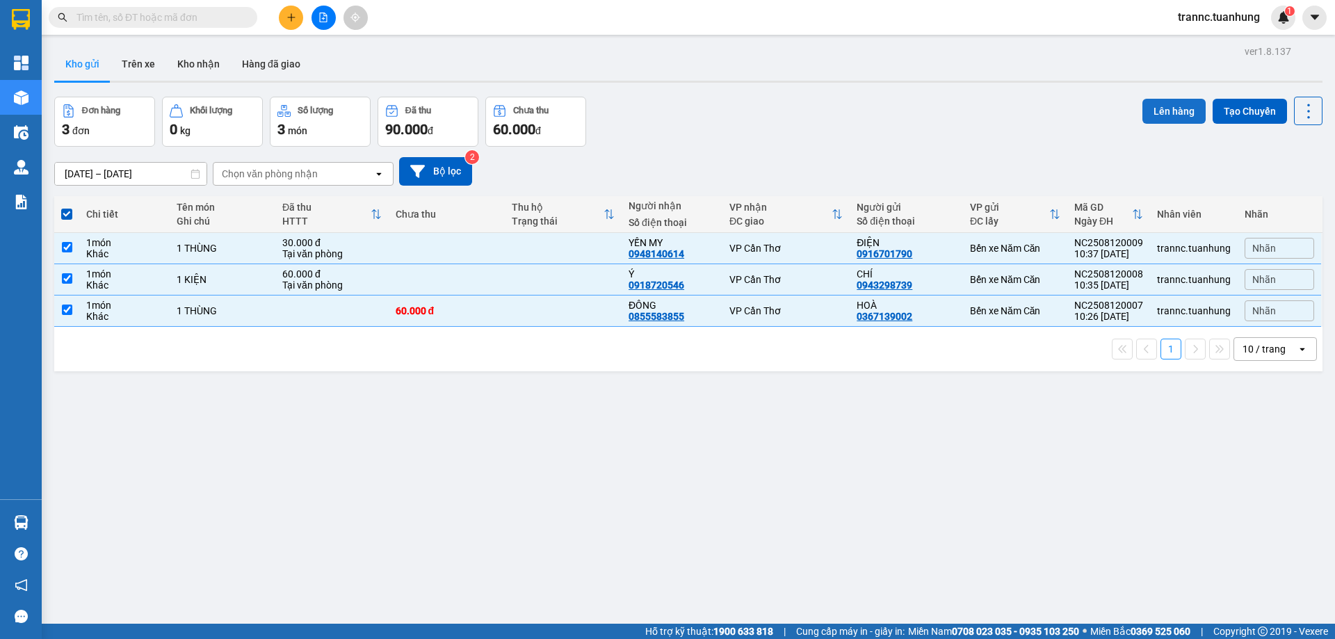
click at [1150, 109] on button "Lên hàng" at bounding box center [1174, 111] width 63 height 25
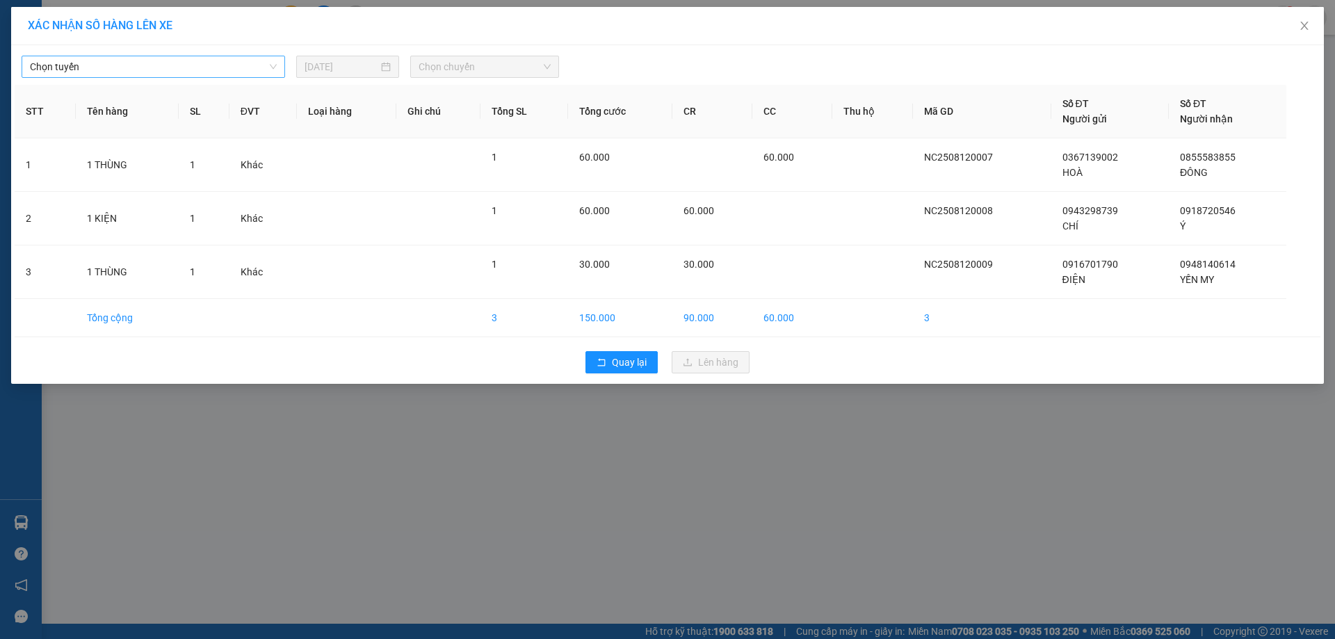
click at [106, 67] on span "Chọn tuyến" at bounding box center [153, 66] width 247 height 21
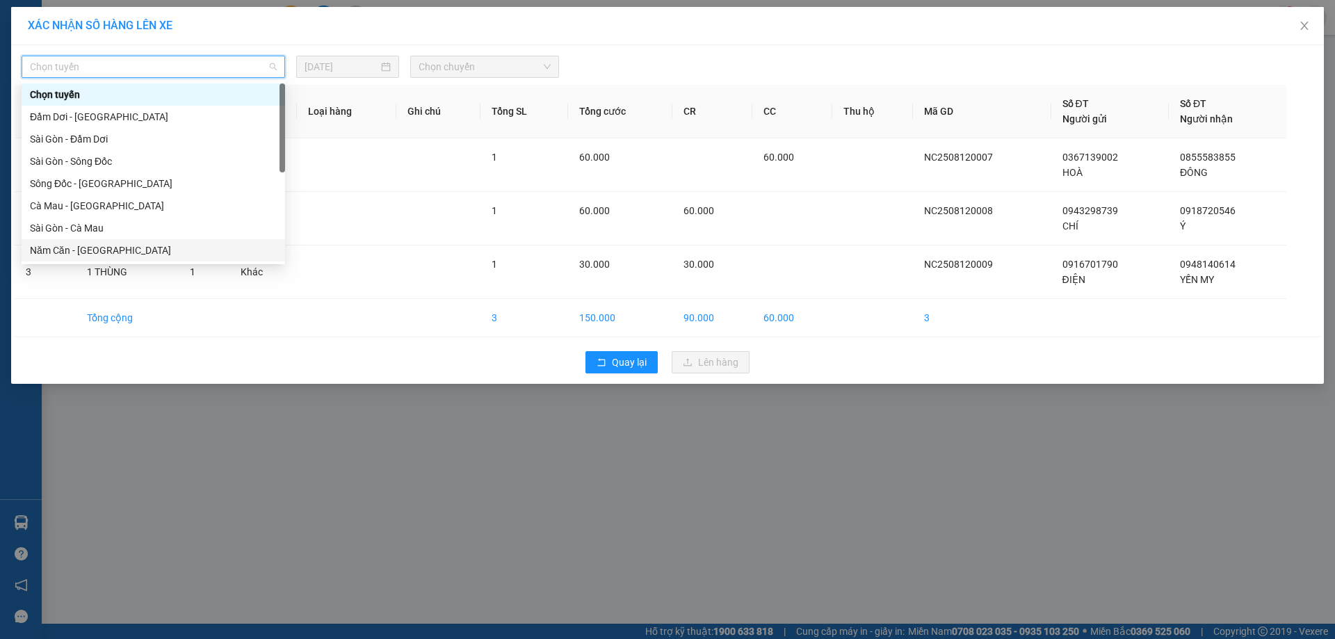
click at [119, 246] on div "Năm Căn - [GEOGRAPHIC_DATA]" at bounding box center [153, 250] width 247 height 15
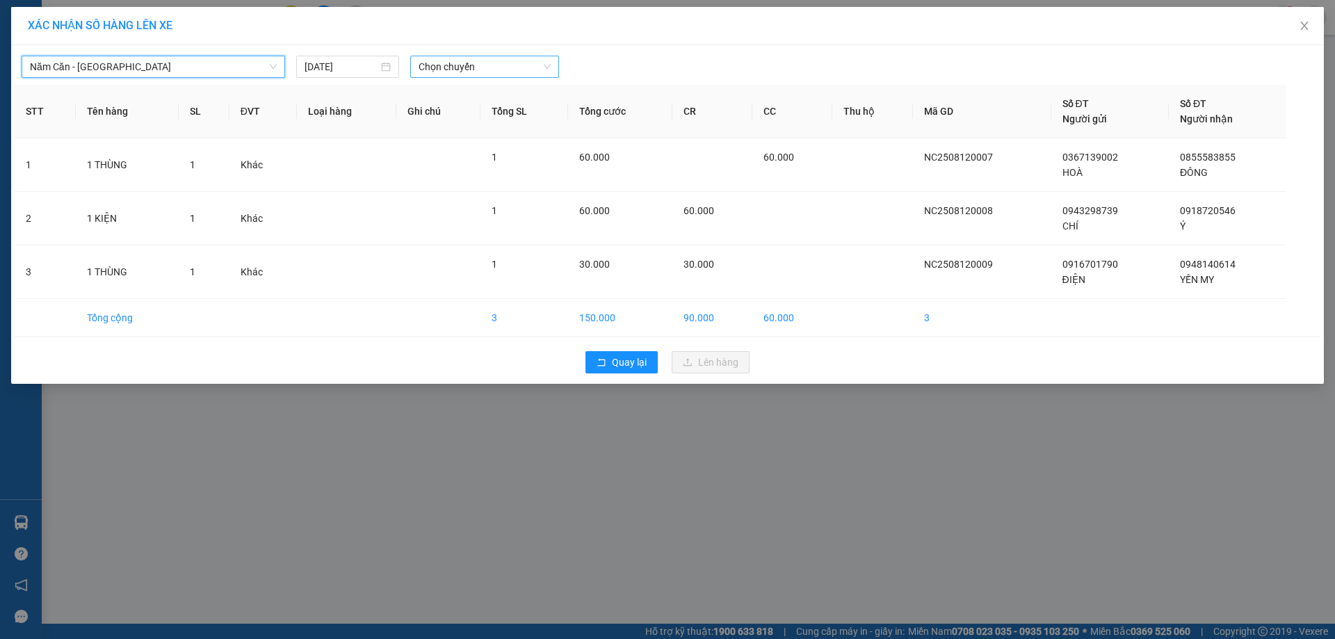
click at [510, 70] on span "Chọn chuyến" at bounding box center [485, 66] width 132 height 21
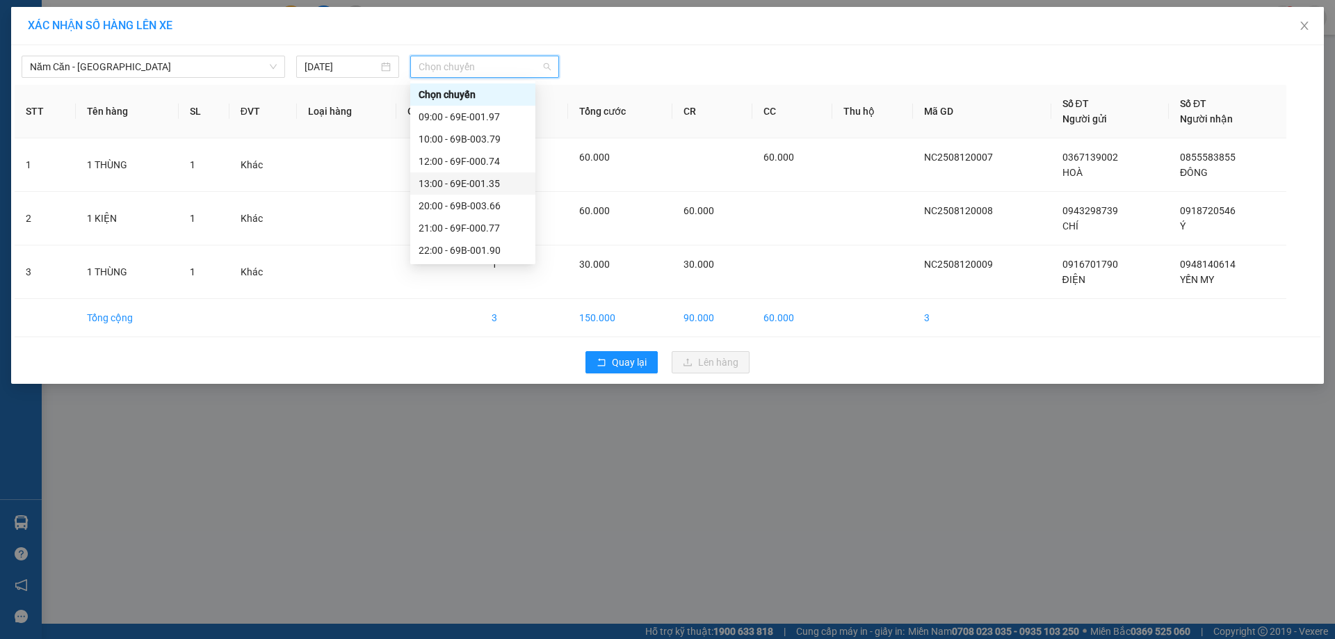
click at [490, 179] on div "13:00 - 69E-001.35" at bounding box center [473, 183] width 108 height 15
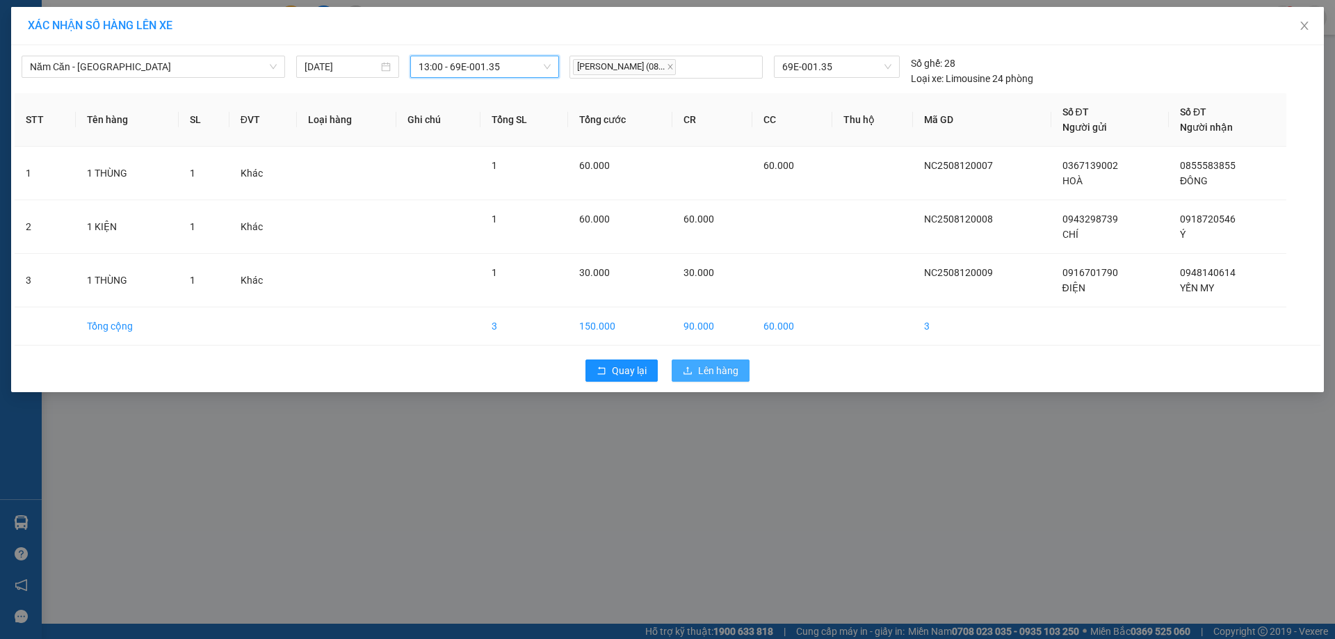
click at [702, 371] on span "Lên hàng" at bounding box center [718, 370] width 40 height 15
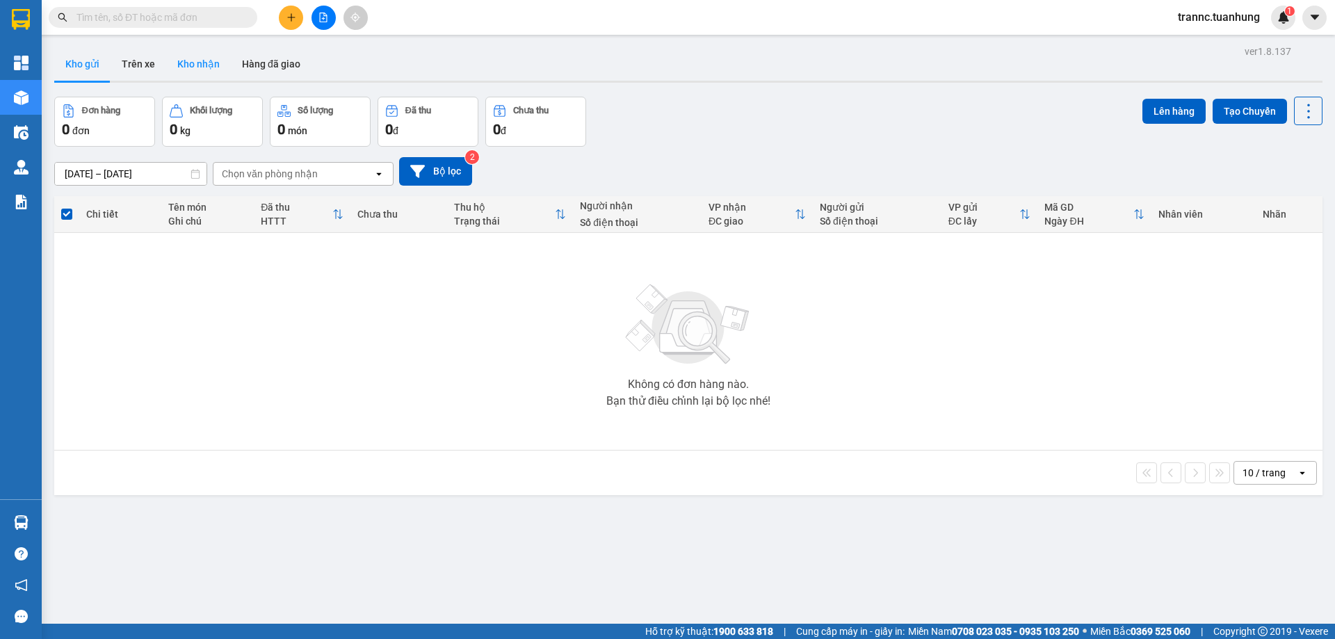
click at [188, 55] on button "Kho nhận" at bounding box center [198, 63] width 65 height 33
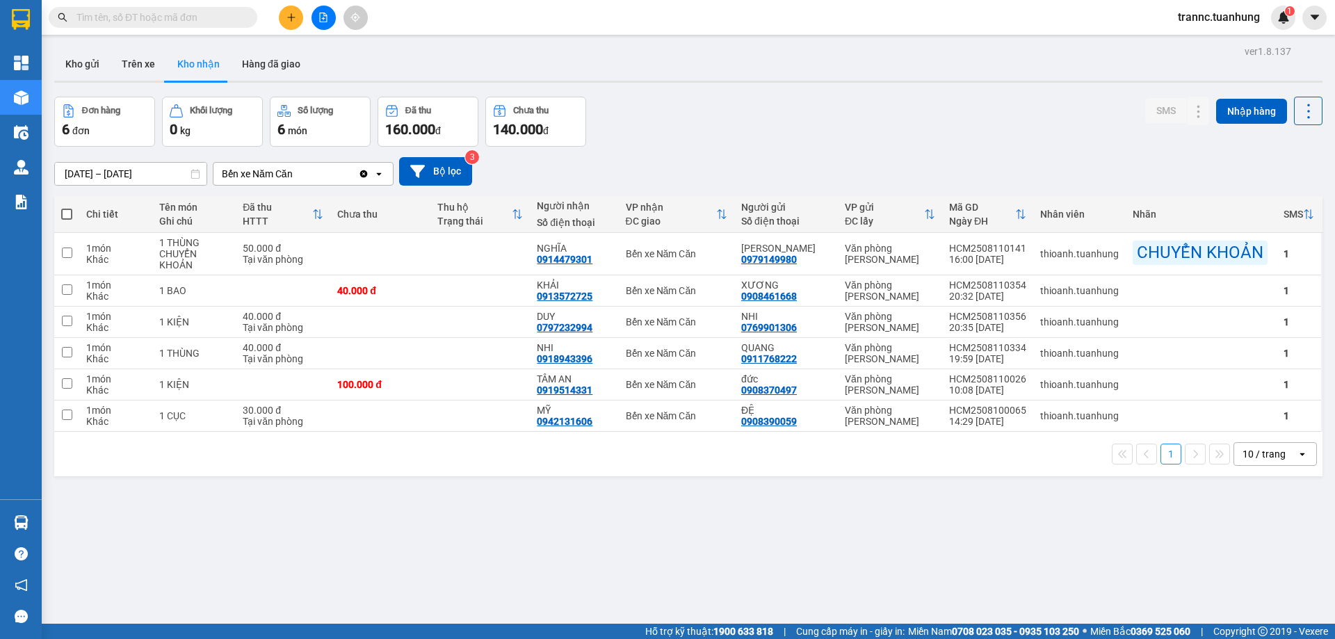
click at [184, 22] on input "text" at bounding box center [158, 17] width 164 height 15
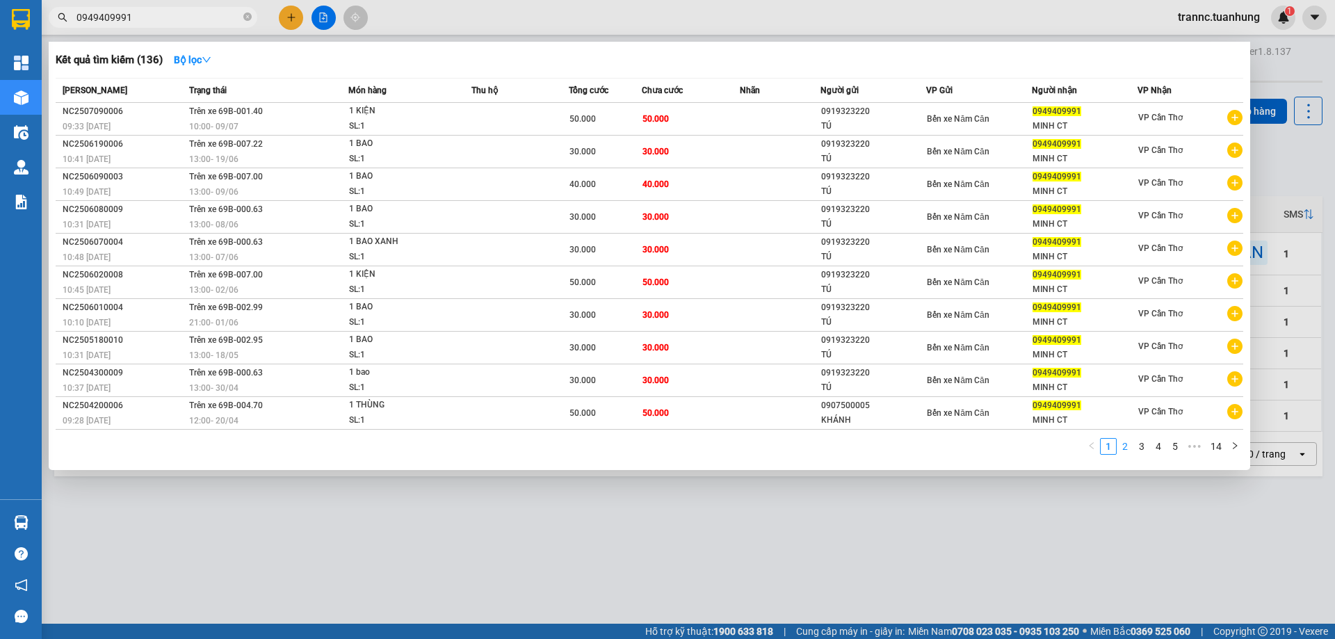
type input "0949409991"
click at [1127, 445] on link "2" at bounding box center [1124, 446] width 15 height 15
click at [1106, 444] on link "1" at bounding box center [1108, 446] width 15 height 15
click at [1235, 412] on icon "plus-circle" at bounding box center [1234, 411] width 15 height 15
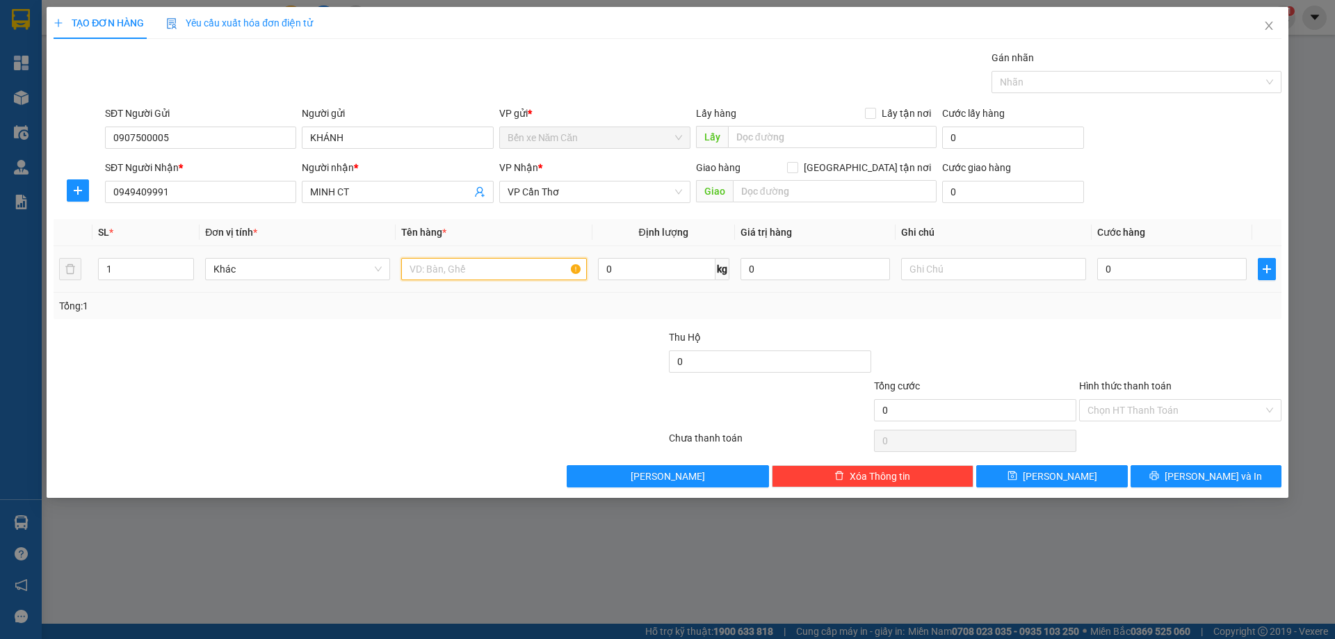
click at [442, 271] on input "text" at bounding box center [493, 269] width 185 height 22
type input "1 THÙNG"
click at [1116, 275] on input "0" at bounding box center [1172, 269] width 150 height 22
type input "7"
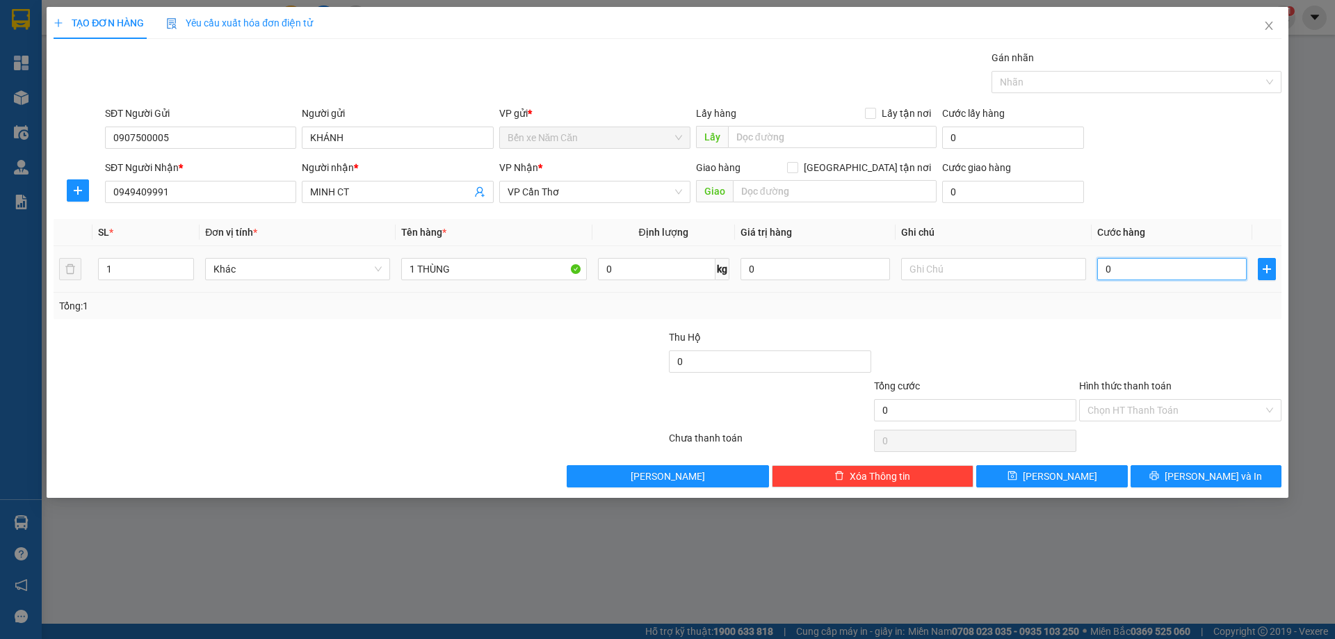
type input "7"
type input "70"
type input "70.000"
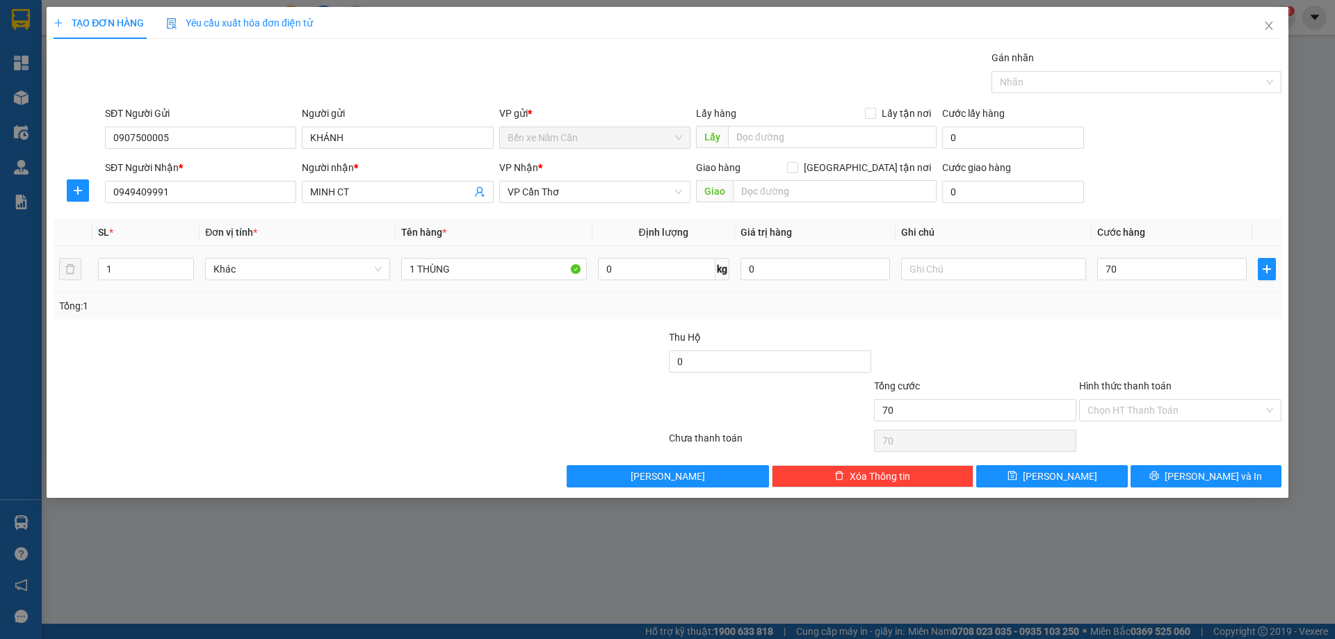
type input "70.000"
click at [1149, 323] on div "Transit Pickup Surcharge Ids Transit Deliver Surcharge Ids Transit Deliver Surc…" at bounding box center [668, 268] width 1228 height 437
click at [1204, 483] on span "[PERSON_NAME] và In" at bounding box center [1213, 476] width 97 height 15
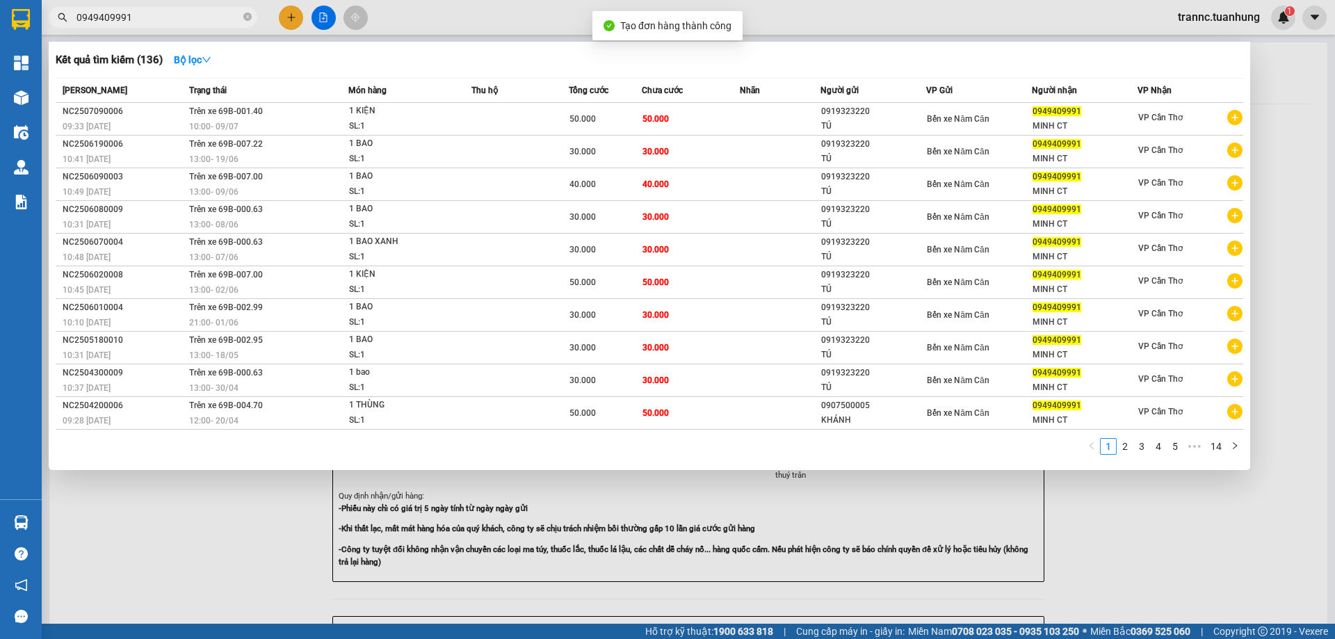
click at [1202, 546] on div at bounding box center [667, 319] width 1335 height 639
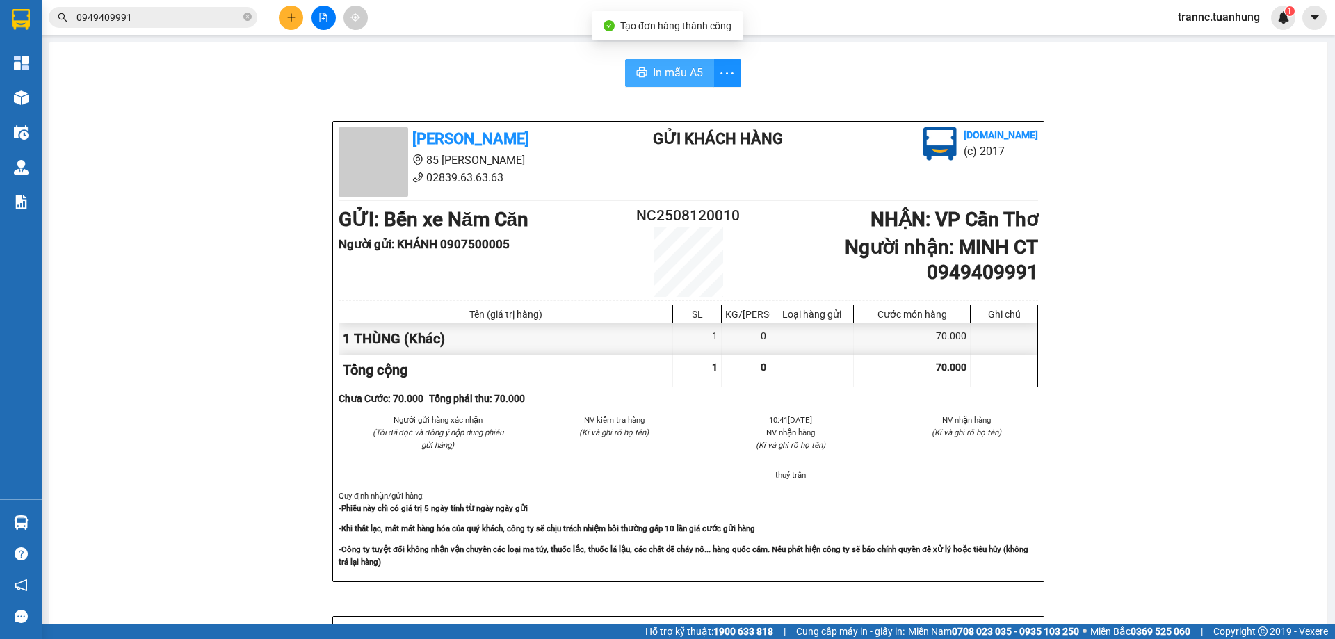
click at [681, 63] on button "In mẫu A5" at bounding box center [669, 73] width 89 height 28
click at [467, 81] on div "In mẫu A5" at bounding box center [688, 73] width 1245 height 28
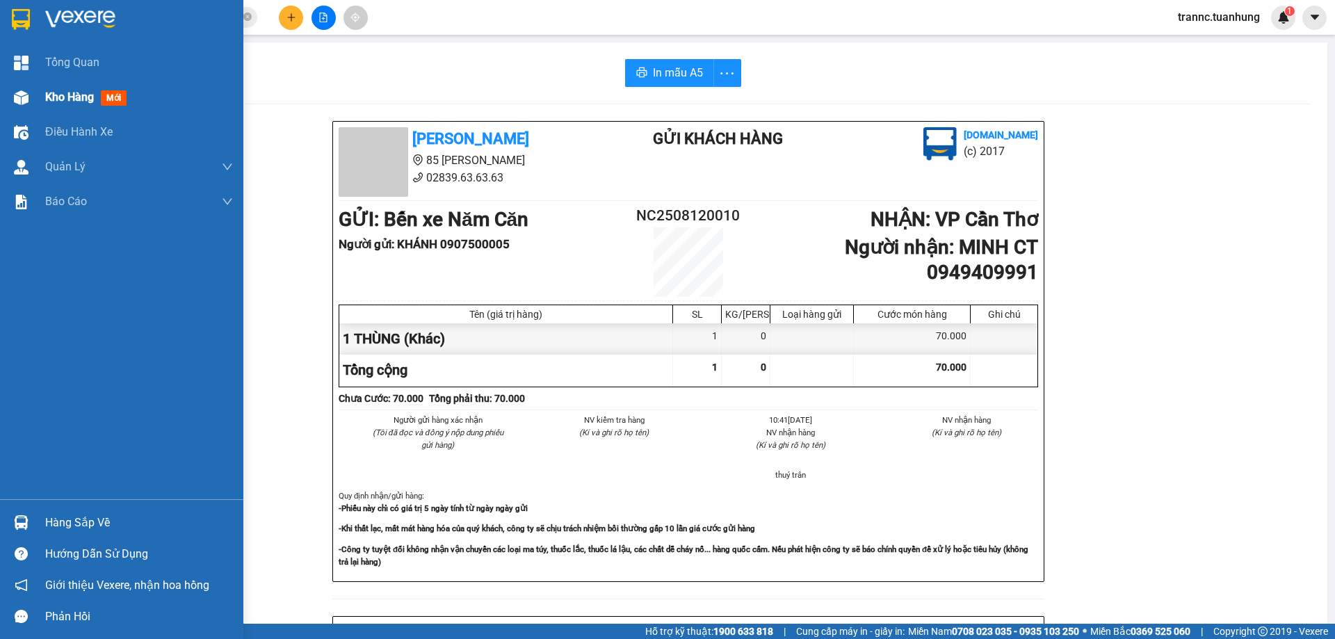
click at [117, 94] on span "mới" at bounding box center [114, 97] width 26 height 15
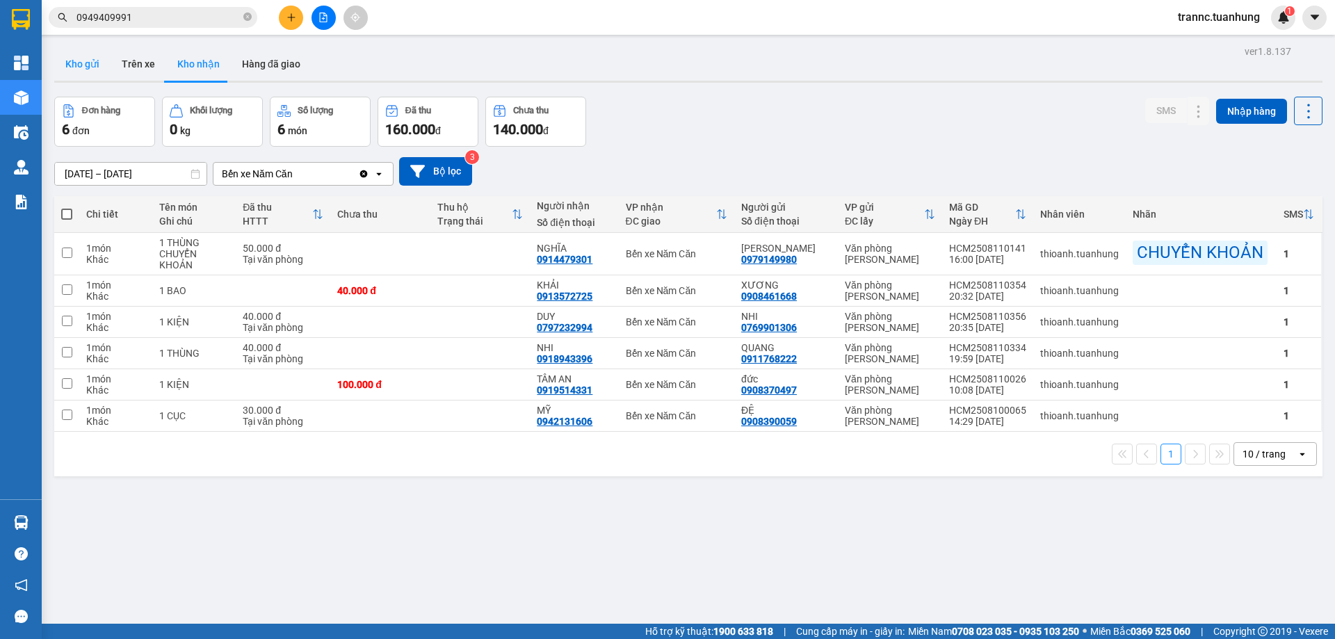
click at [101, 61] on button "Kho gửi" at bounding box center [82, 63] width 56 height 33
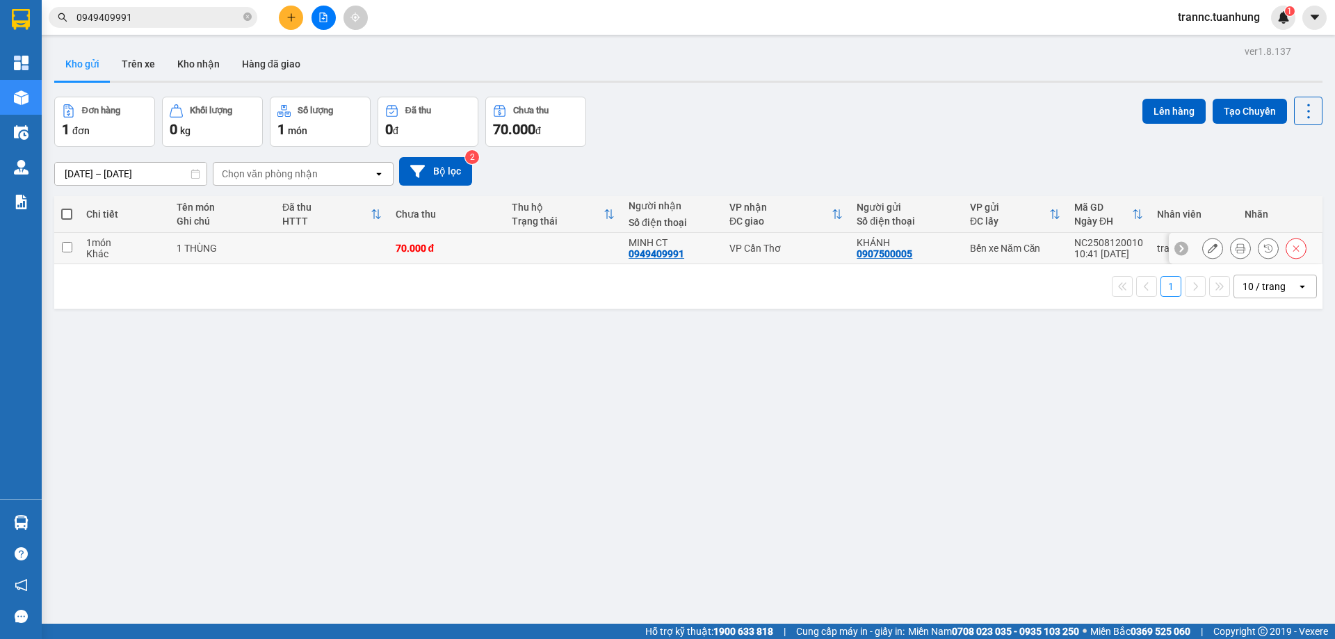
click at [673, 248] on div "0949409991" at bounding box center [657, 253] width 56 height 11
click at [822, 247] on div "VP Cần Thơ" at bounding box center [785, 248] width 113 height 11
checkbox input "true"
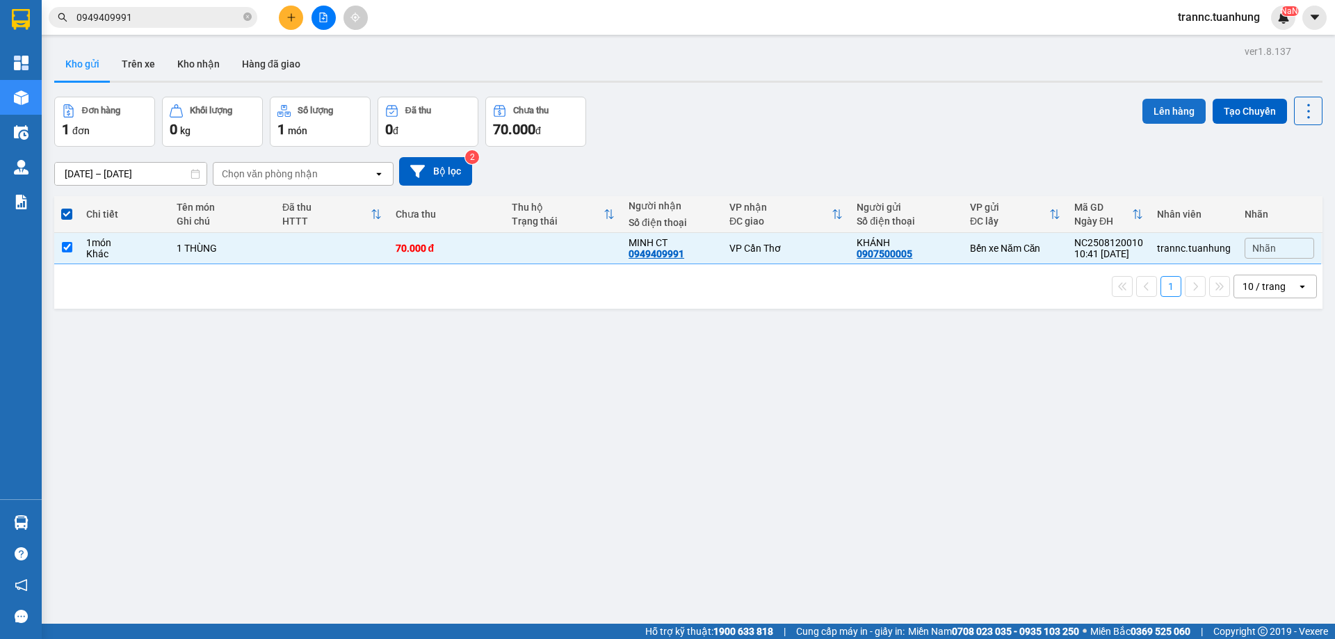
click at [1143, 110] on button "Lên hàng" at bounding box center [1174, 111] width 63 height 25
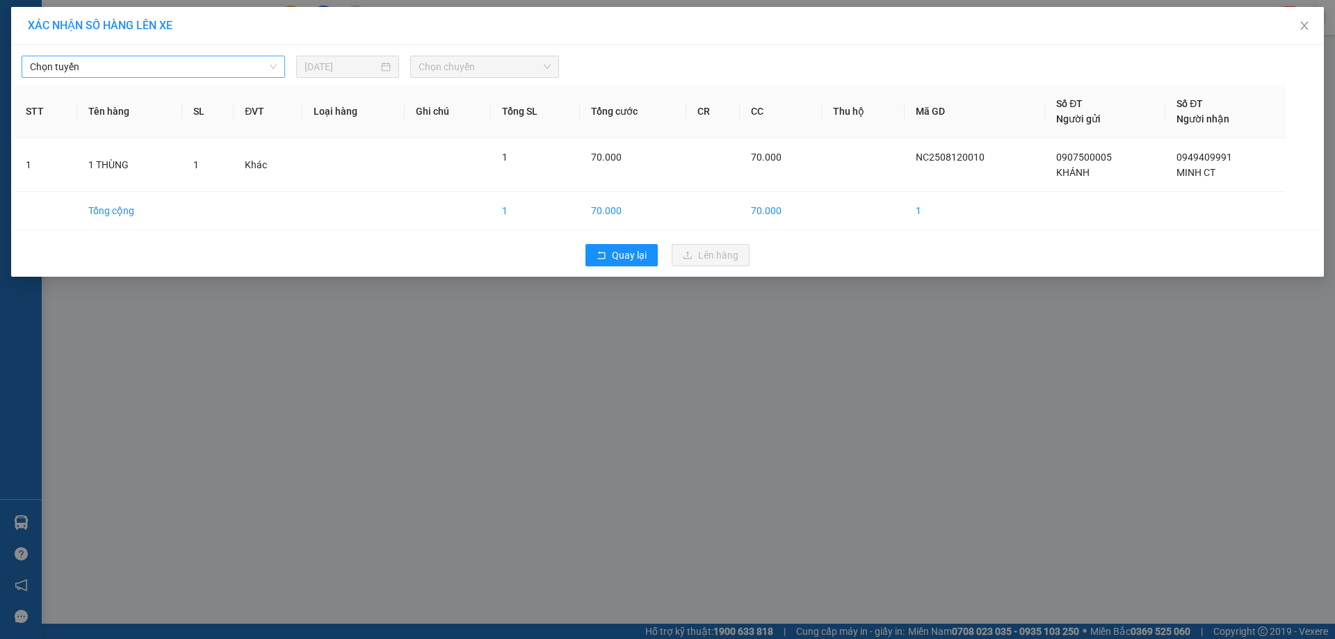
click at [149, 65] on span "Chọn tuyến" at bounding box center [153, 66] width 247 height 21
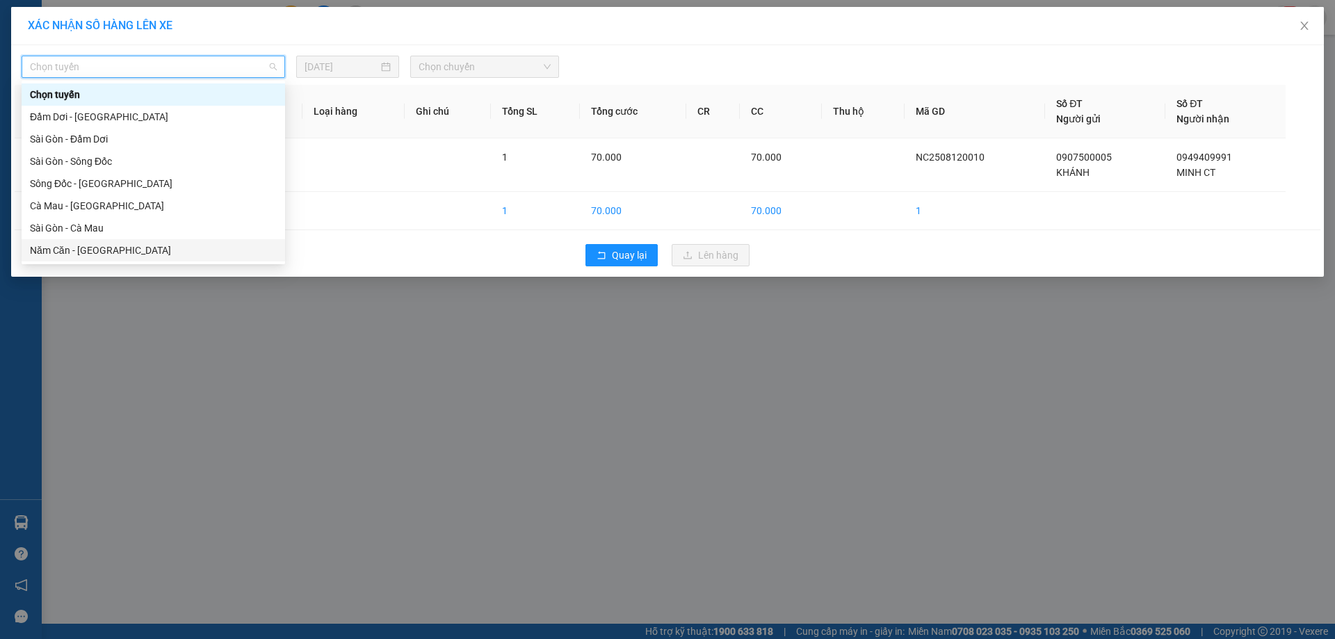
click at [71, 246] on div "Năm Căn - [GEOGRAPHIC_DATA]" at bounding box center [153, 250] width 247 height 15
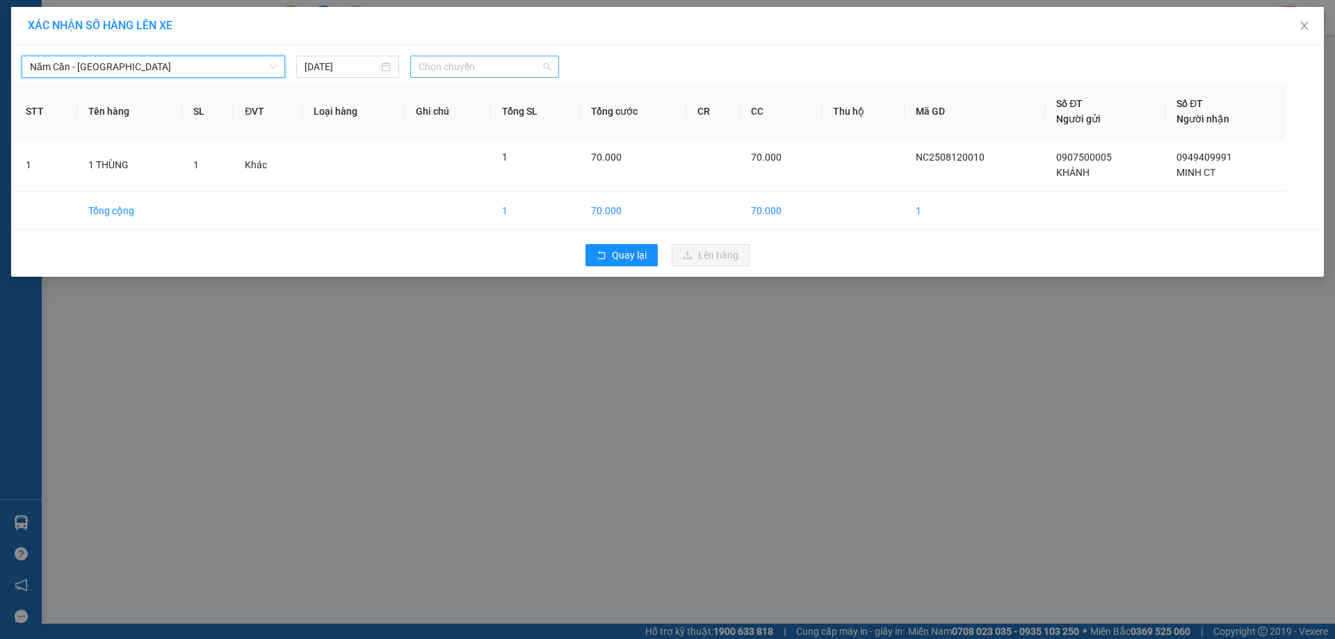
click at [471, 64] on span "Chọn chuyến" at bounding box center [485, 66] width 132 height 21
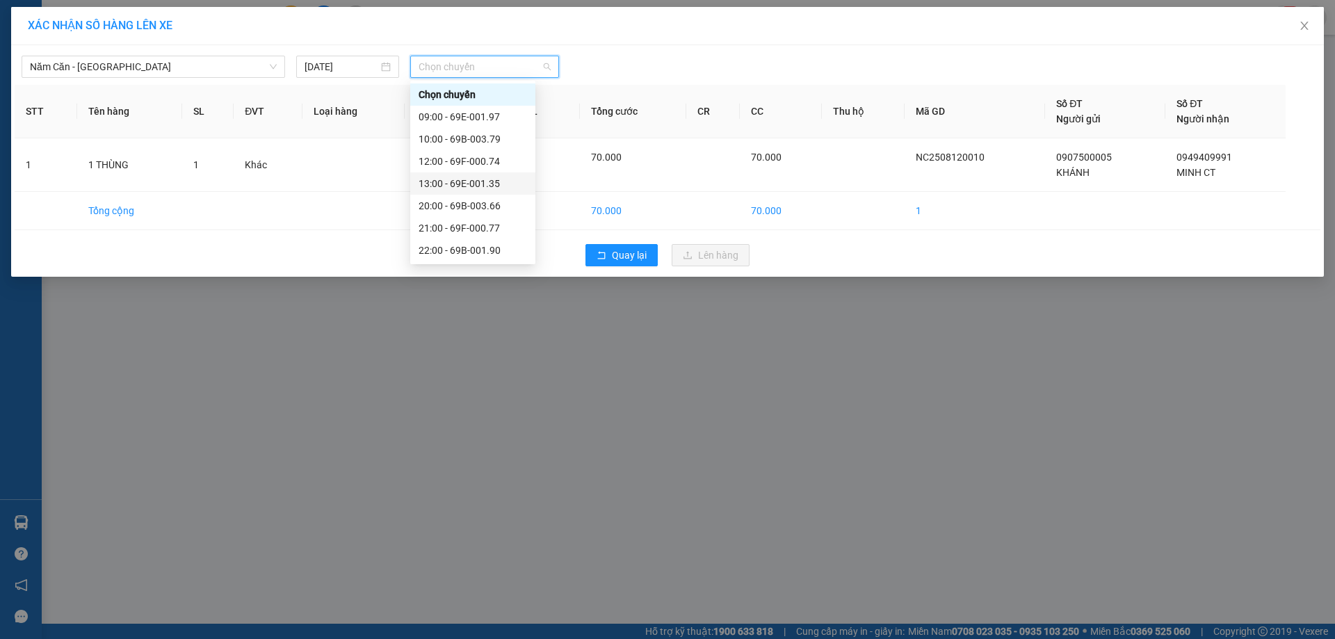
click at [471, 183] on div "13:00 - 69E-001.35" at bounding box center [473, 183] width 108 height 15
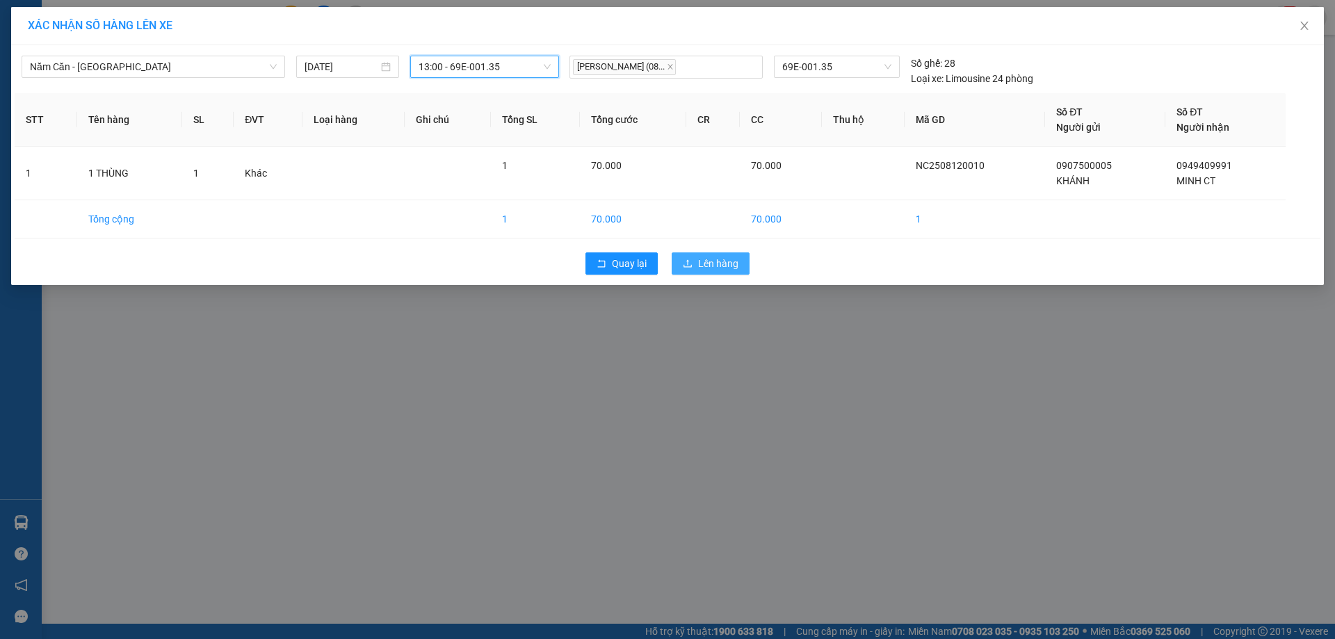
click at [736, 261] on span "Lên hàng" at bounding box center [718, 263] width 40 height 15
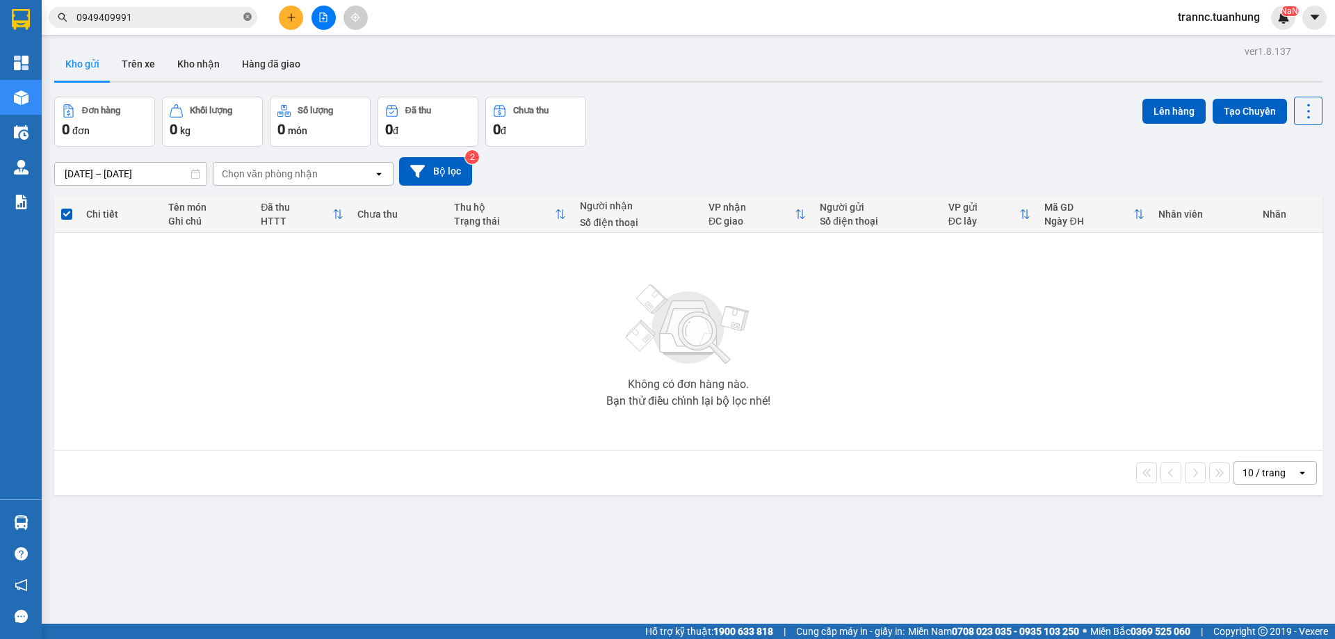
click at [245, 13] on span at bounding box center [247, 17] width 8 height 13
click at [160, 17] on input "text" at bounding box center [158, 17] width 164 height 15
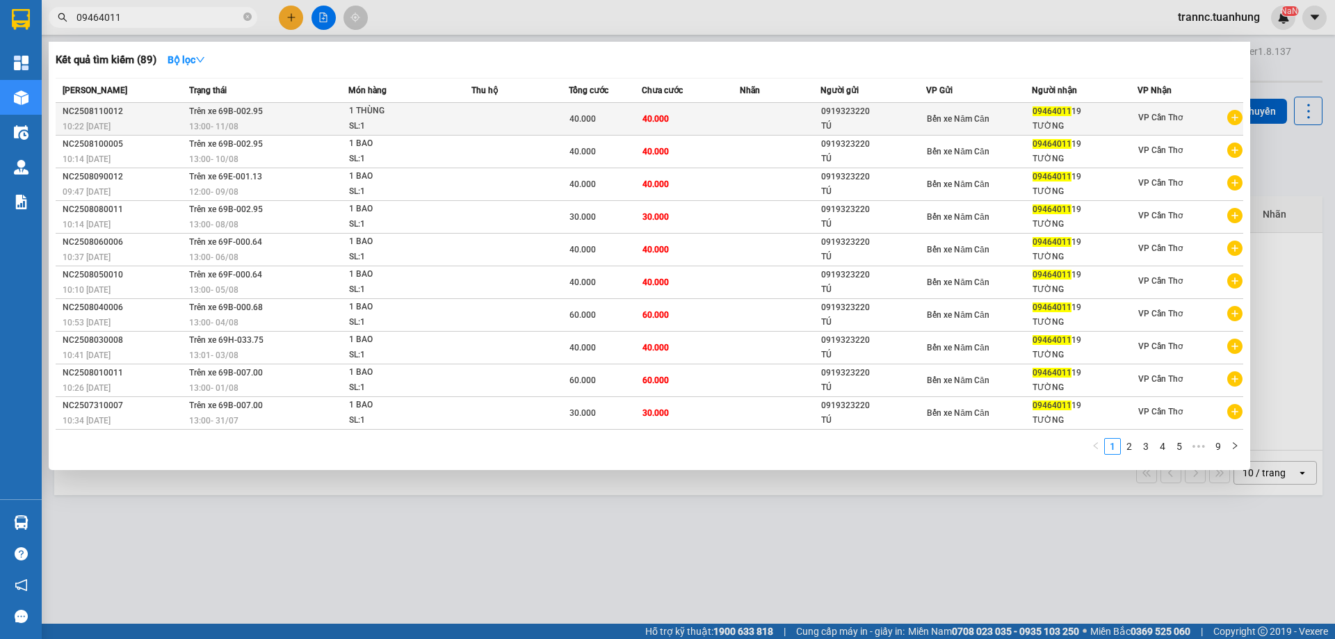
type input "09464011"
click at [1235, 116] on icon "plus-circle" at bounding box center [1234, 117] width 15 height 15
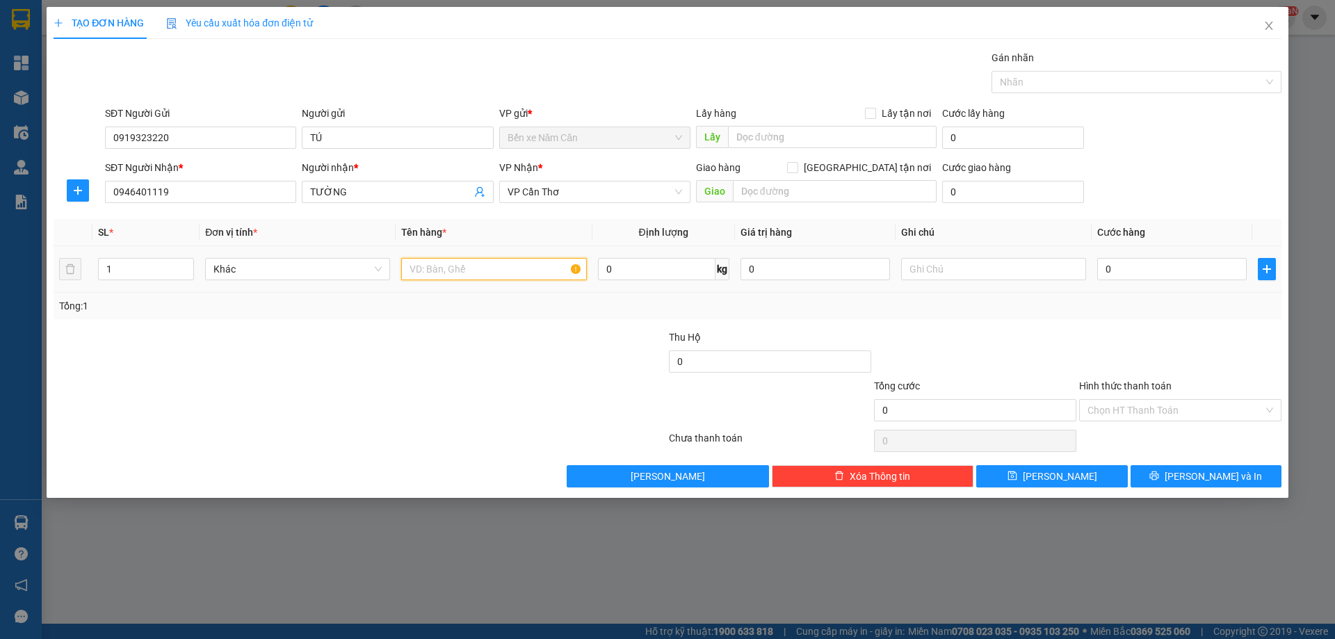
click at [498, 273] on input "text" at bounding box center [493, 269] width 185 height 22
type input "1 BAO"
click at [1136, 275] on input "0" at bounding box center [1172, 269] width 150 height 22
type input "5"
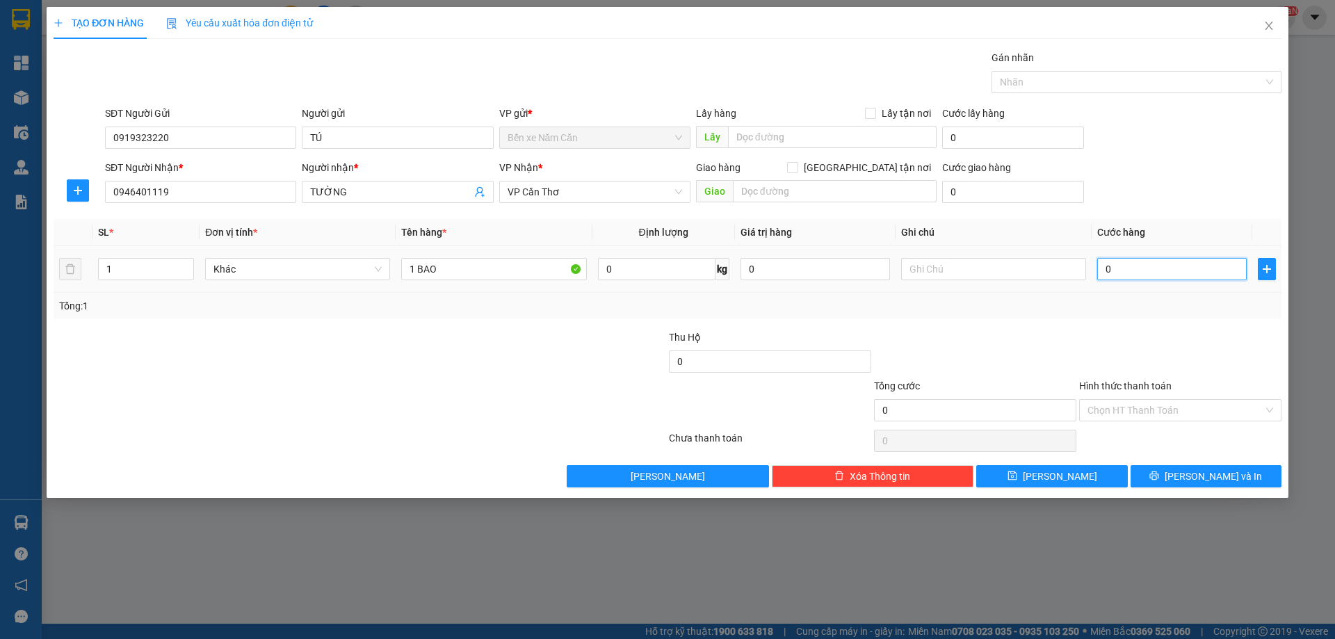
type input "5"
type input "50"
type input "5"
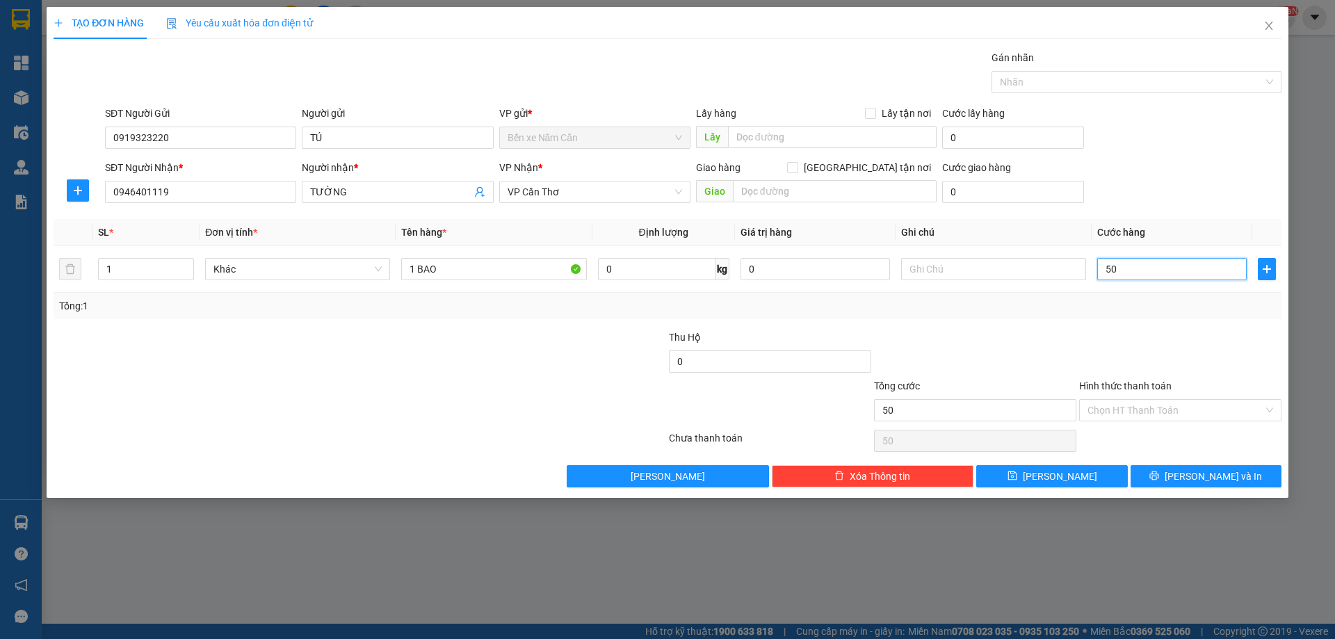
type input "5"
type input "0"
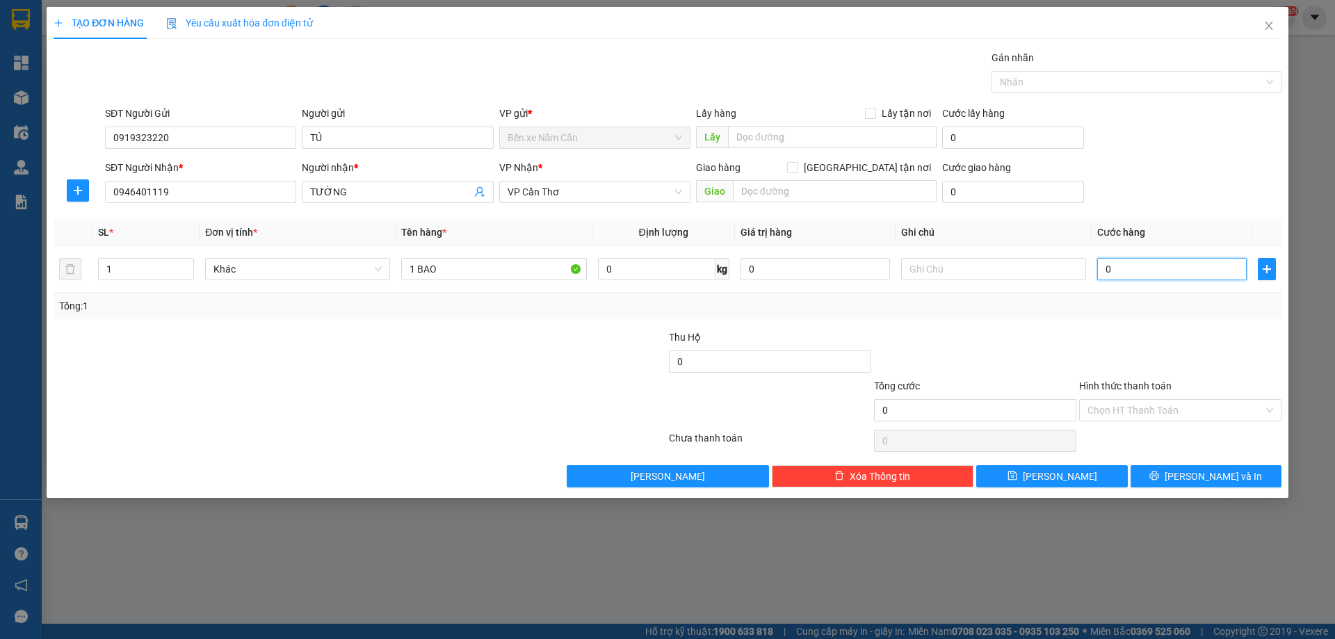
type input "04"
type input "4"
type input "0"
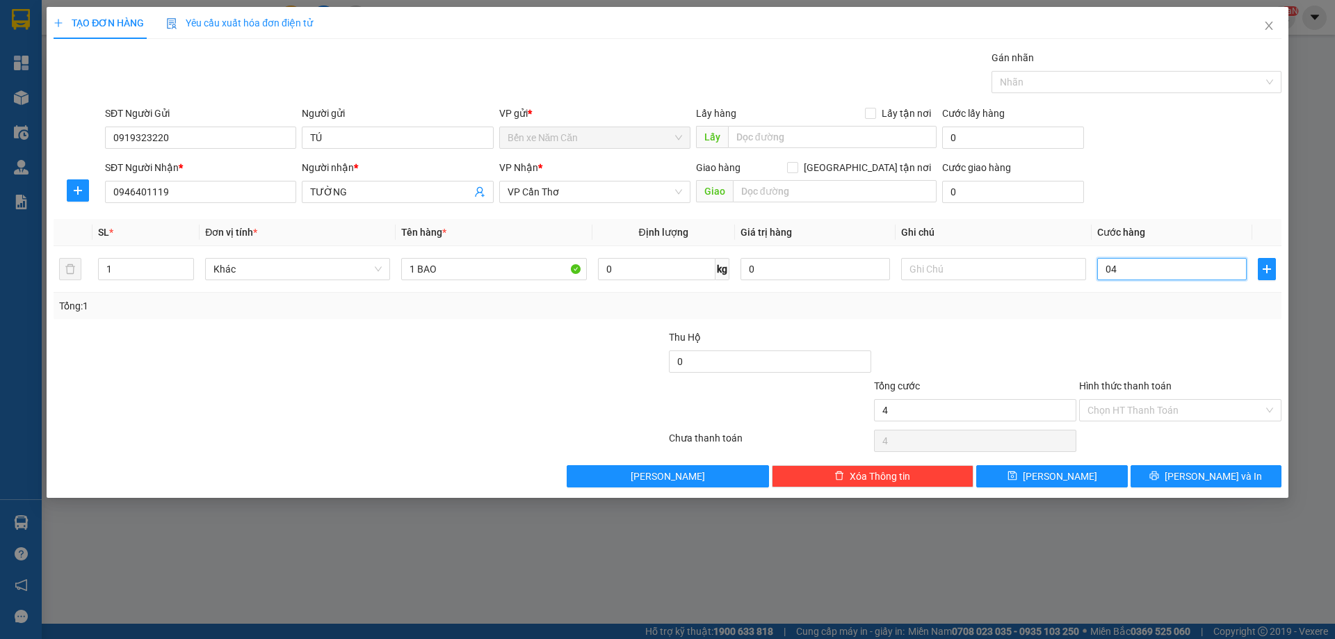
type input "0"
type input "05"
type input "5"
type input "050"
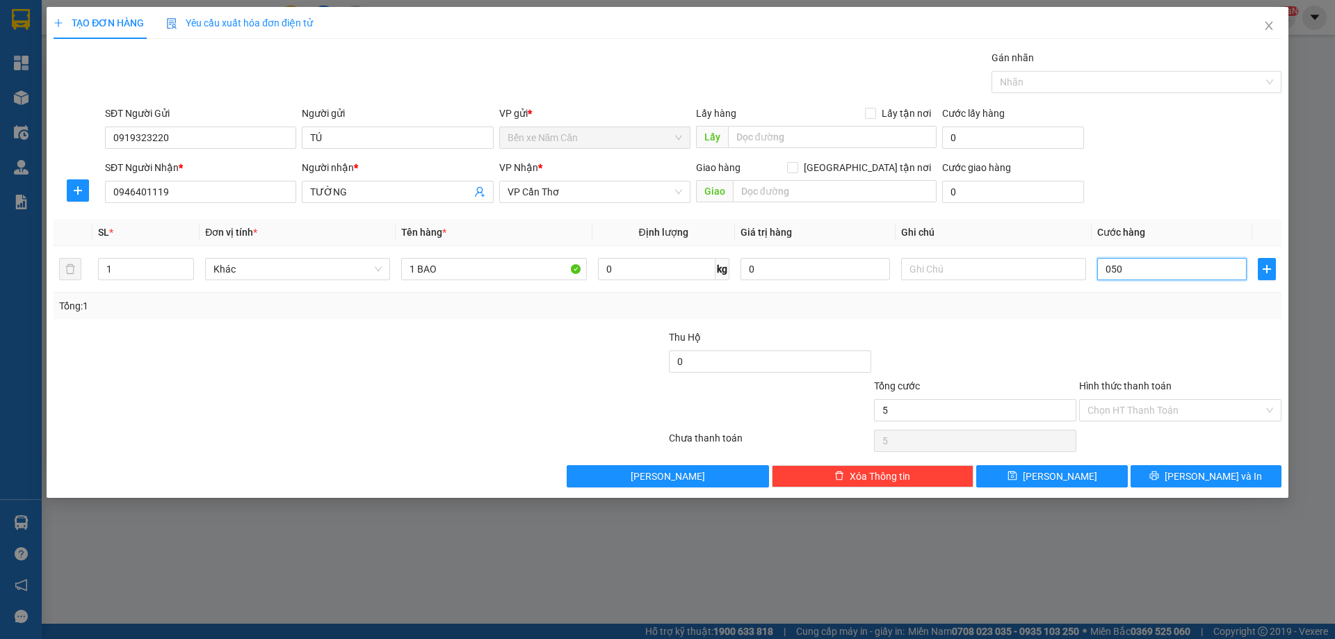
type input "50"
type input "50.000"
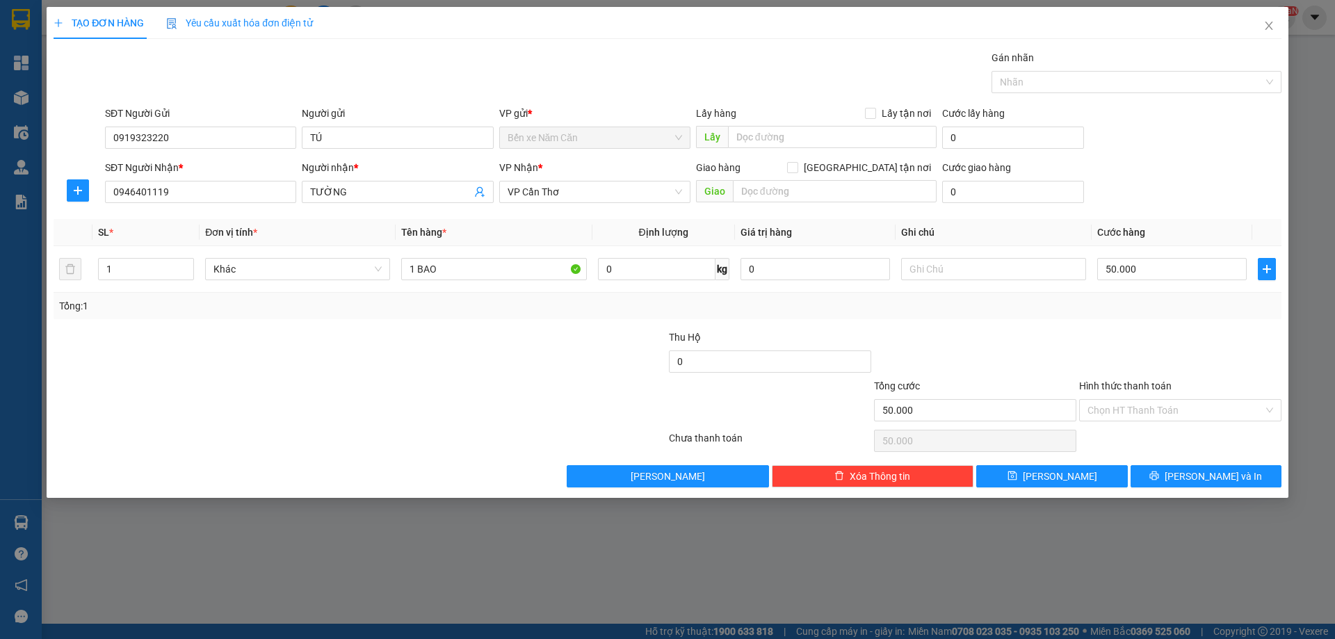
click at [1138, 342] on div at bounding box center [1180, 354] width 205 height 49
click at [1216, 478] on span "[PERSON_NAME] và In" at bounding box center [1213, 476] width 97 height 15
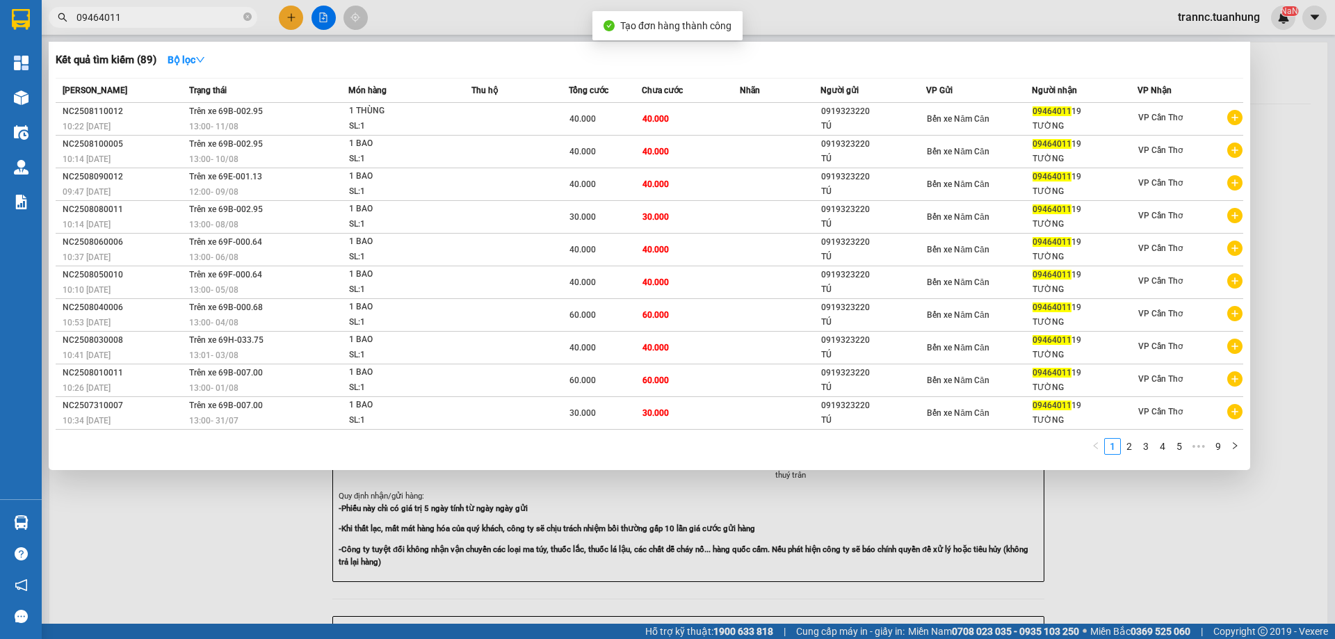
click at [1162, 529] on div at bounding box center [667, 319] width 1335 height 639
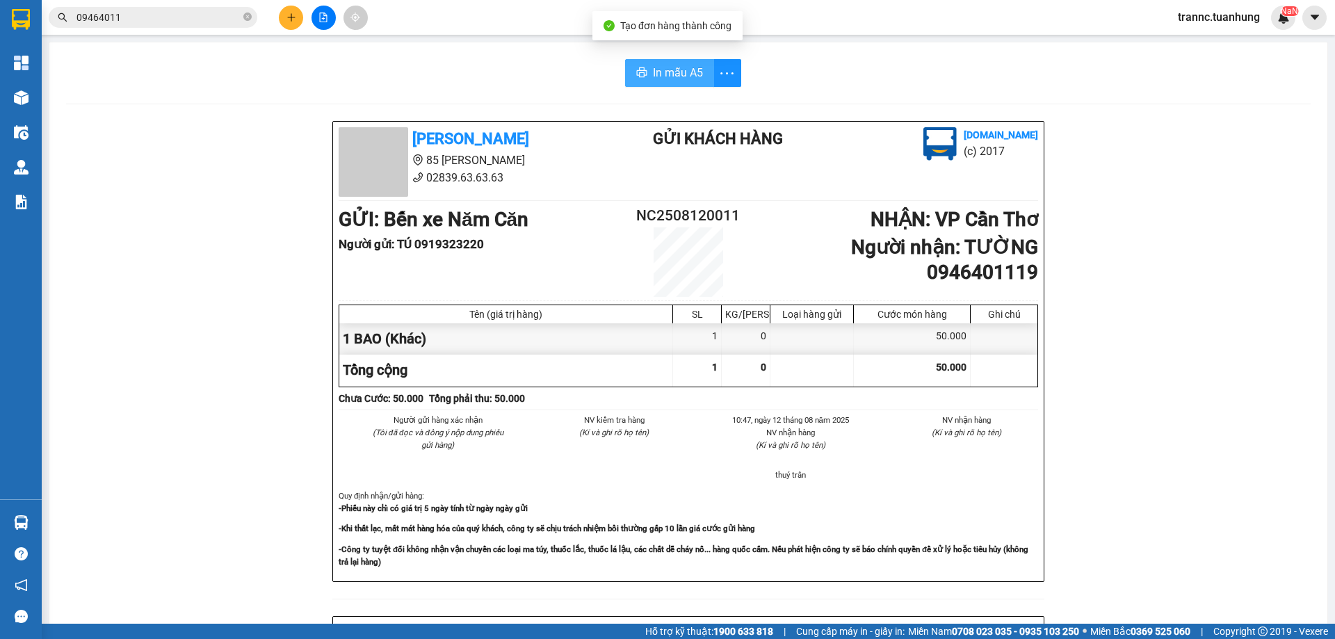
click at [679, 71] on span "In mẫu A5" at bounding box center [678, 72] width 50 height 17
click at [503, 81] on div "In mẫu A5" at bounding box center [688, 73] width 1245 height 28
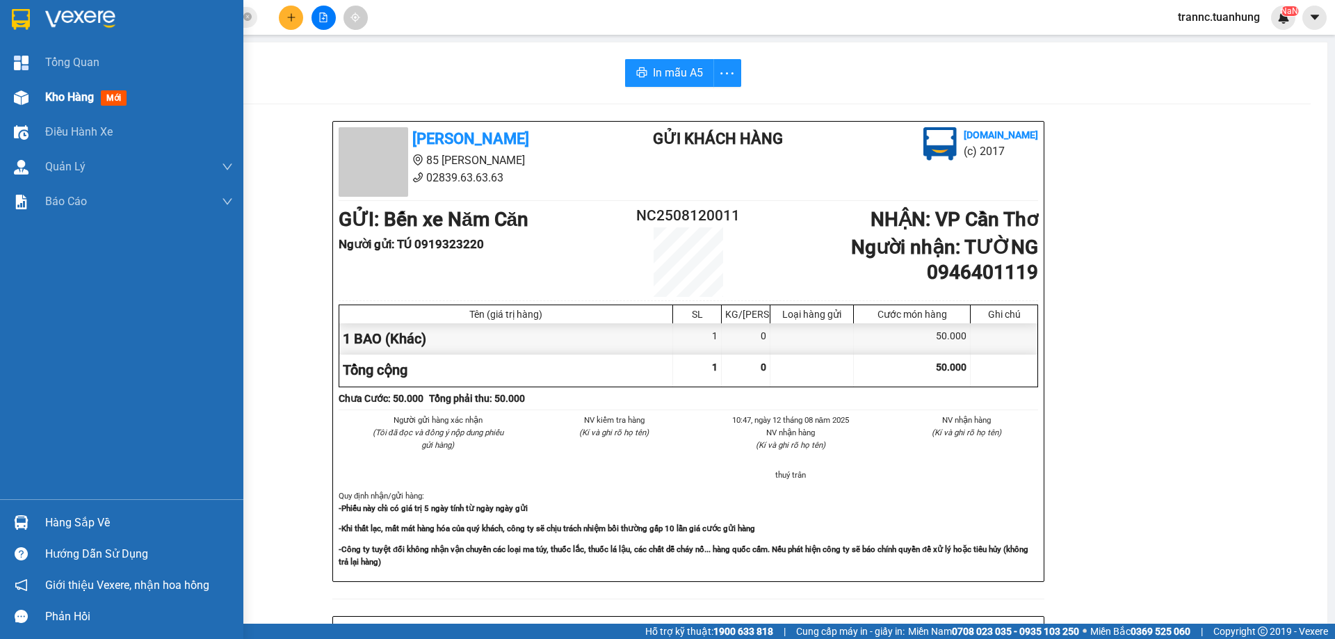
click at [111, 93] on span "mới" at bounding box center [114, 97] width 26 height 15
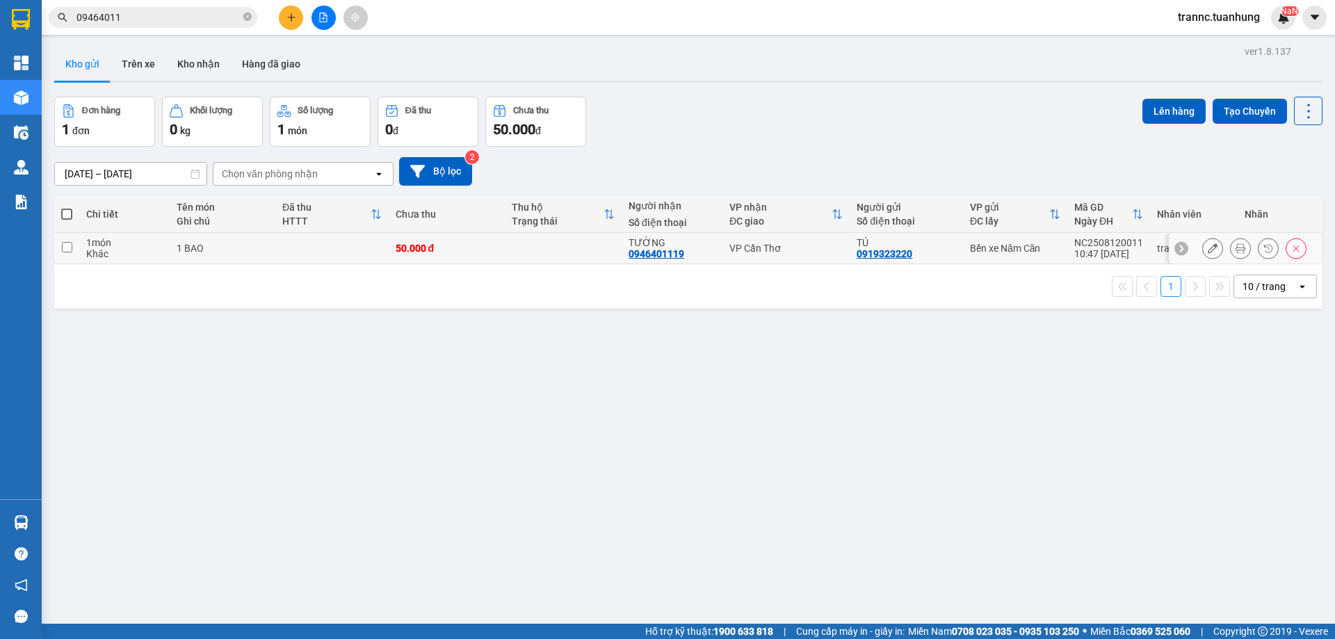
click at [622, 248] on td "TƯỜNG 0946401119" at bounding box center [672, 248] width 101 height 31
checkbox input "true"
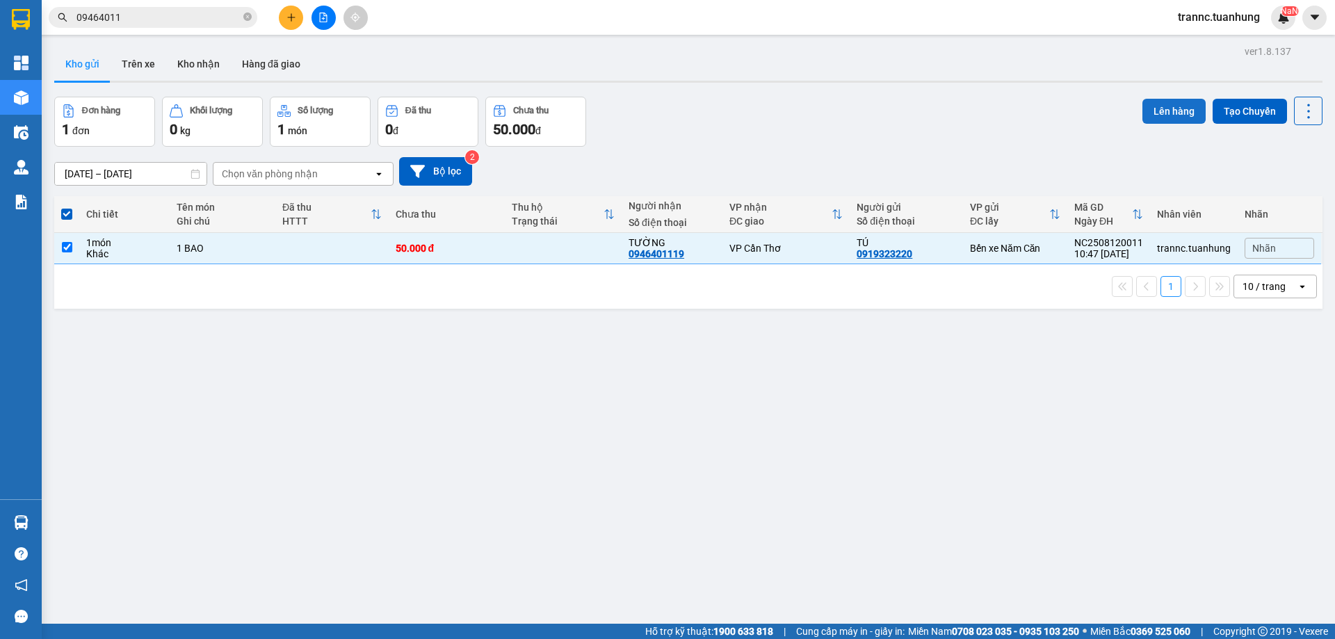
click at [1158, 110] on button "Lên hàng" at bounding box center [1174, 111] width 63 height 25
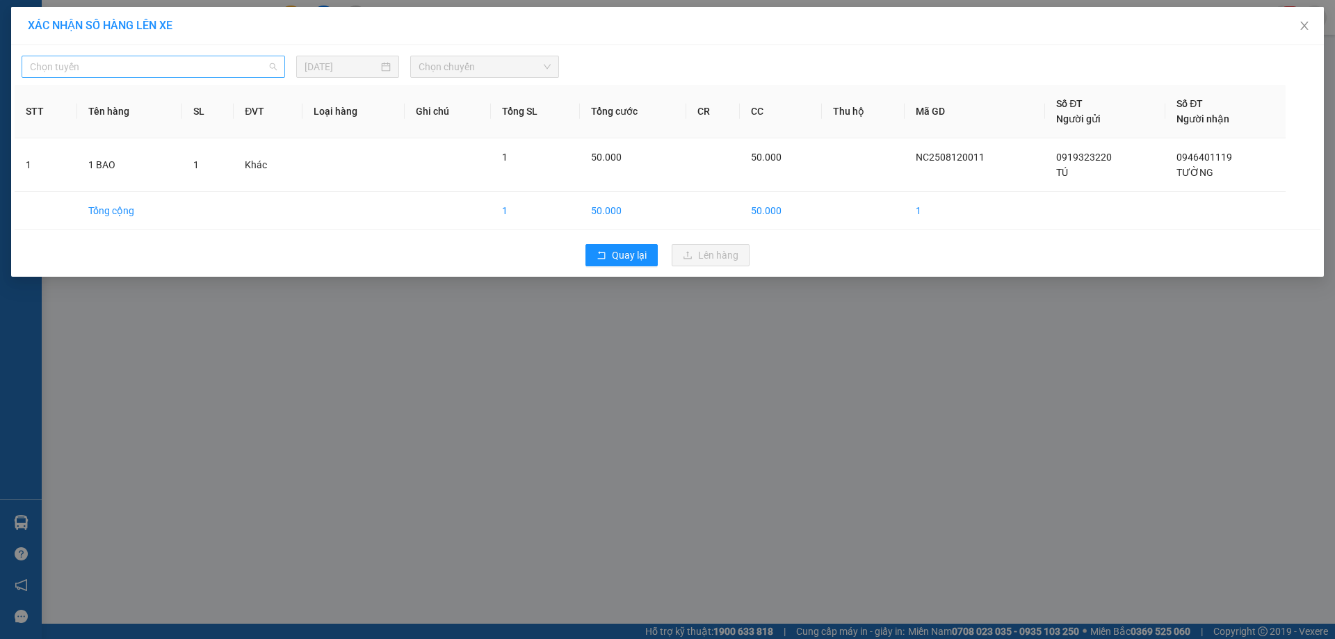
click at [162, 68] on span "Chọn tuyến" at bounding box center [153, 66] width 247 height 21
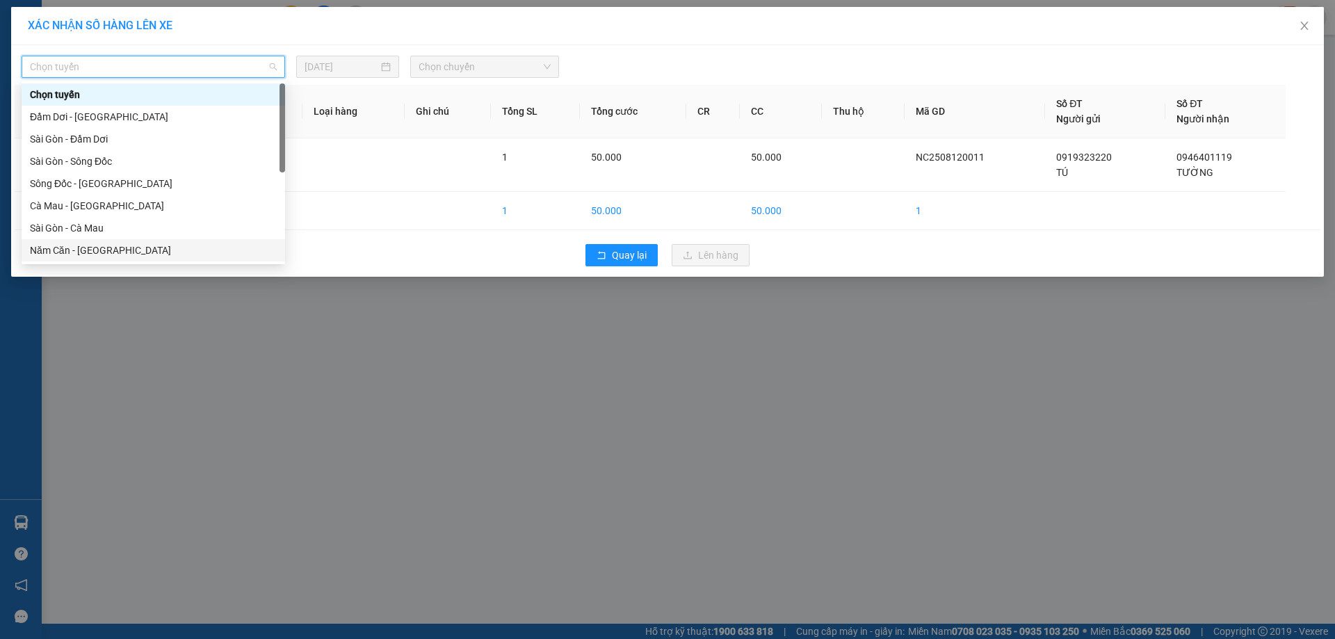
click at [129, 250] on div "Năm Căn - [GEOGRAPHIC_DATA]" at bounding box center [153, 250] width 247 height 15
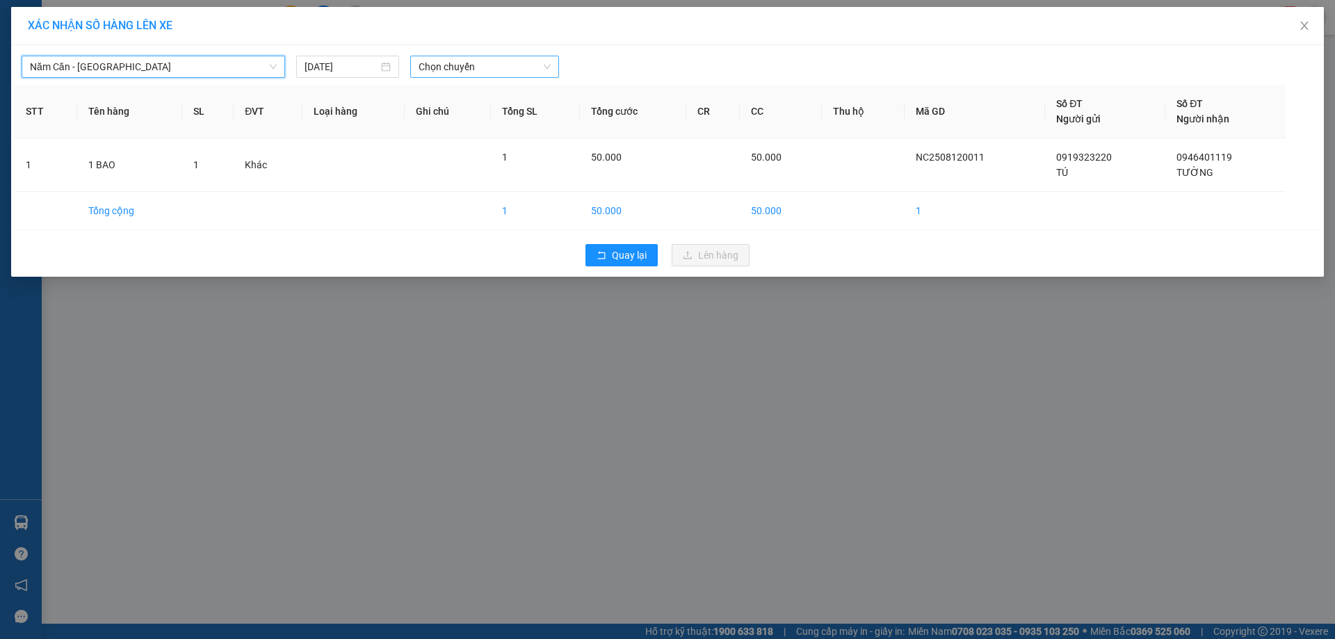
click at [447, 56] on span "Chọn chuyến" at bounding box center [485, 66] width 132 height 21
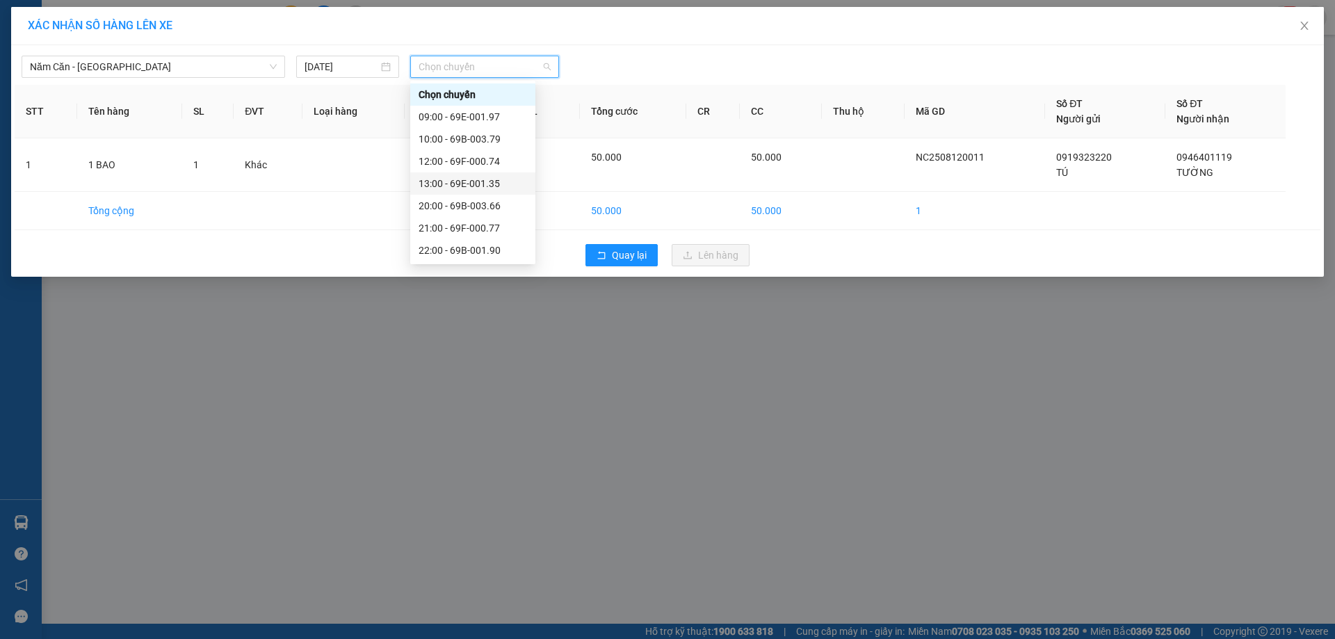
click at [496, 177] on div "13:00 - 69E-001.35" at bounding box center [473, 183] width 108 height 15
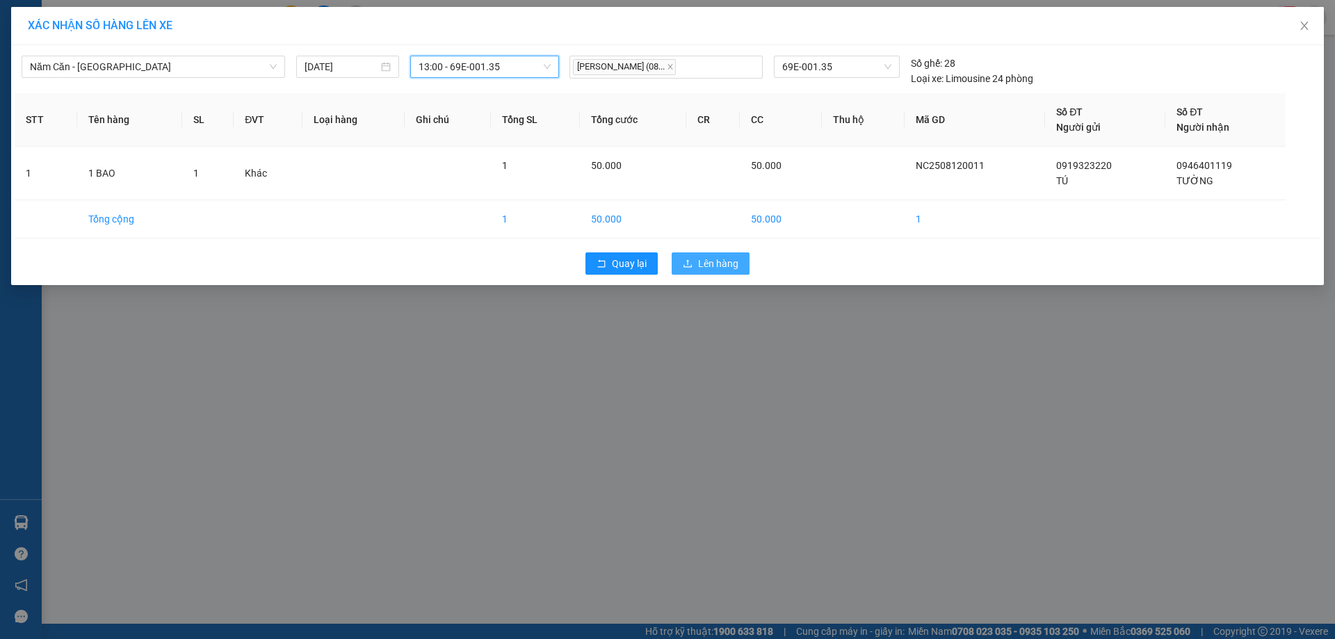
click at [688, 264] on icon "upload" at bounding box center [688, 263] width 8 height 8
